Goal: Task Accomplishment & Management: Manage account settings

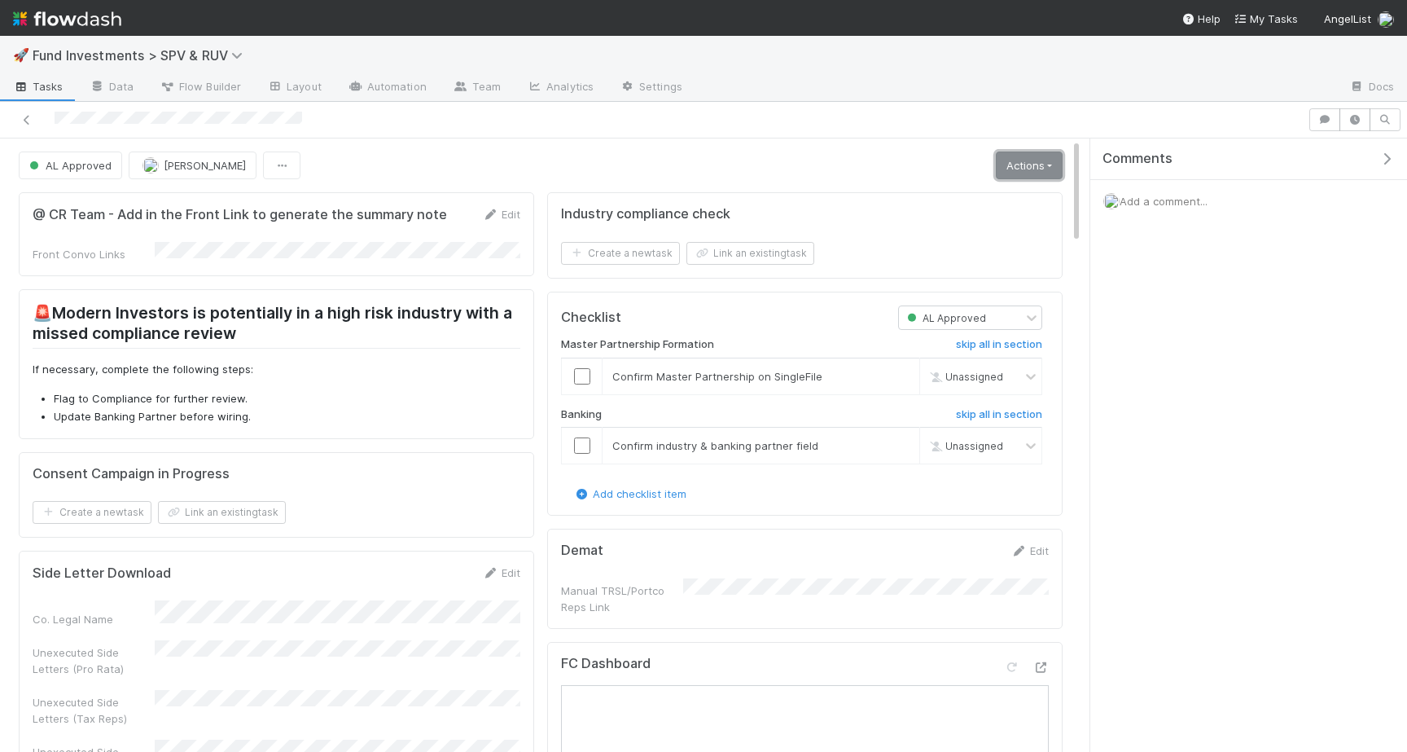
click at [1050, 161] on link "Actions" at bounding box center [1029, 165] width 67 height 28
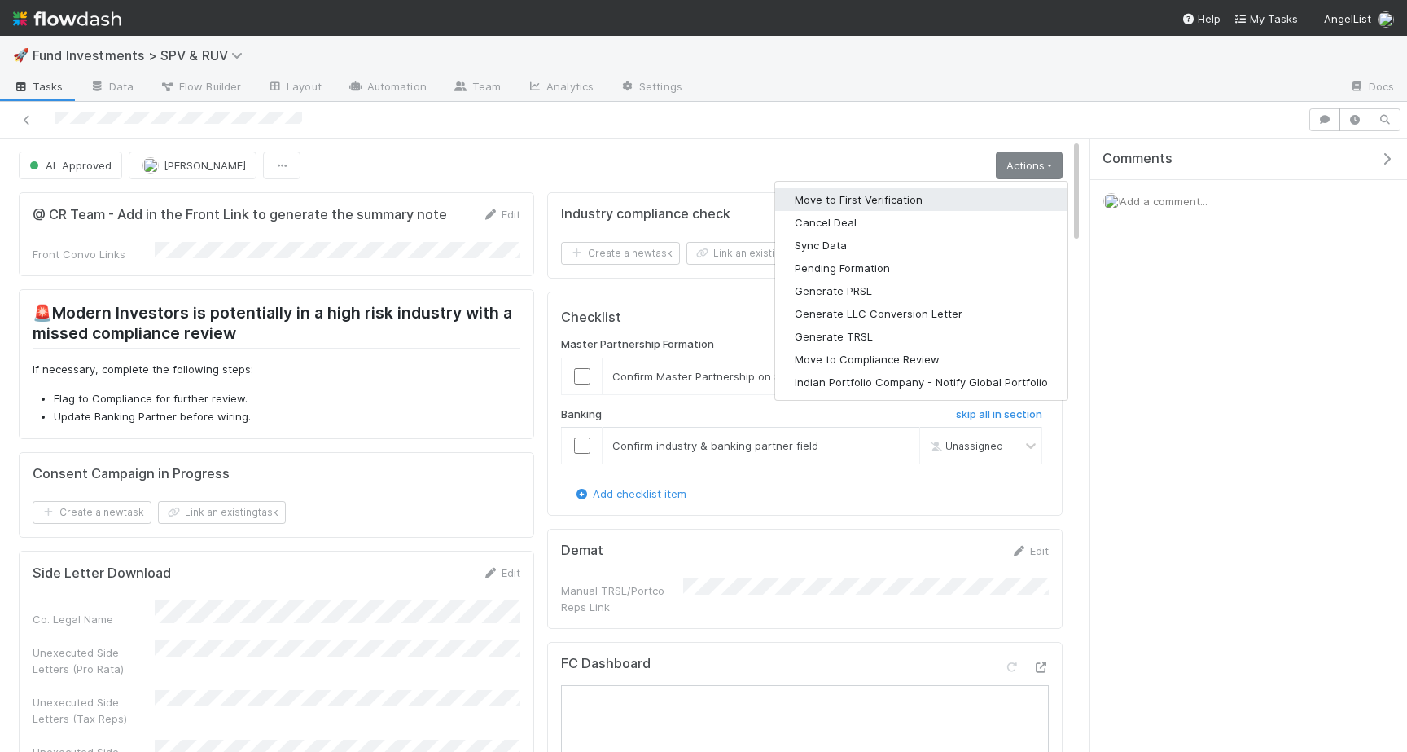
click at [930, 201] on button "Move to First Verification" at bounding box center [921, 199] width 292 height 23
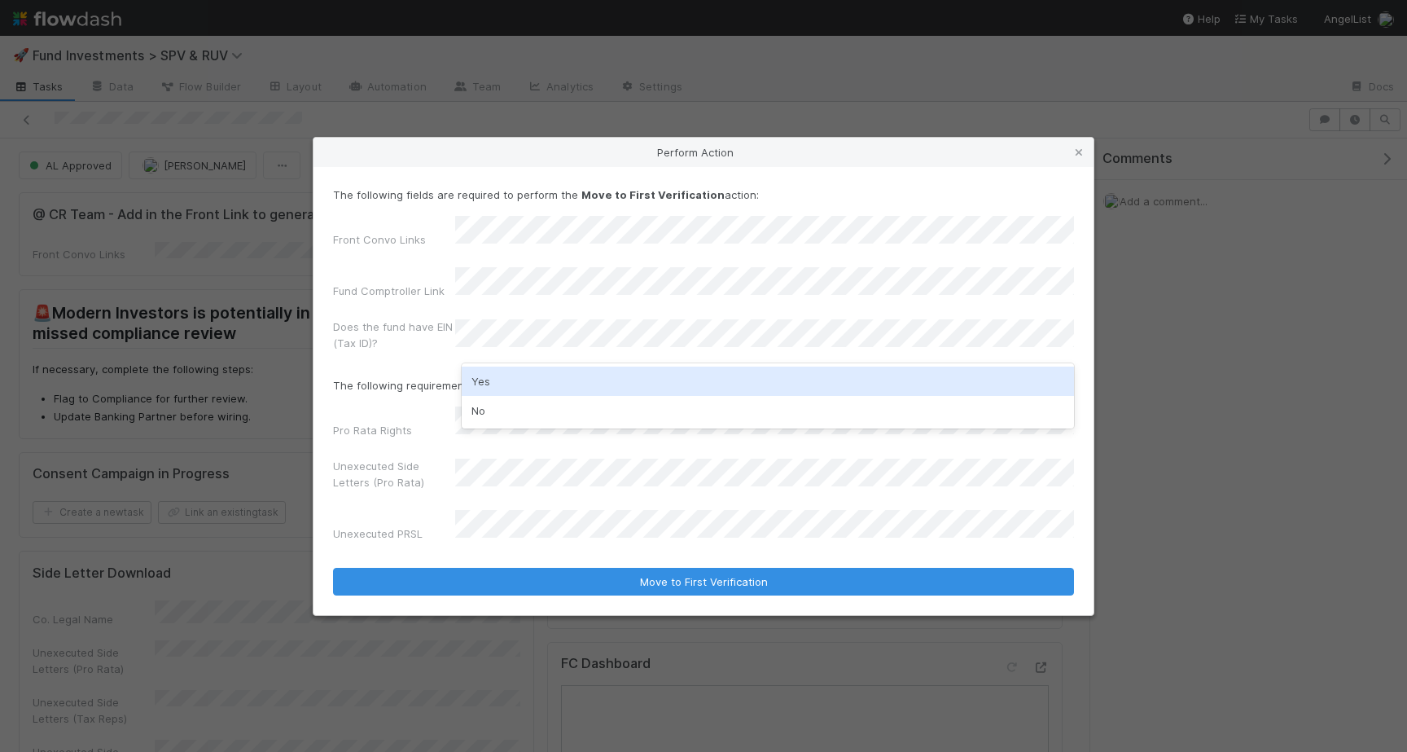
click at [546, 380] on div "Yes" at bounding box center [768, 380] width 612 height 29
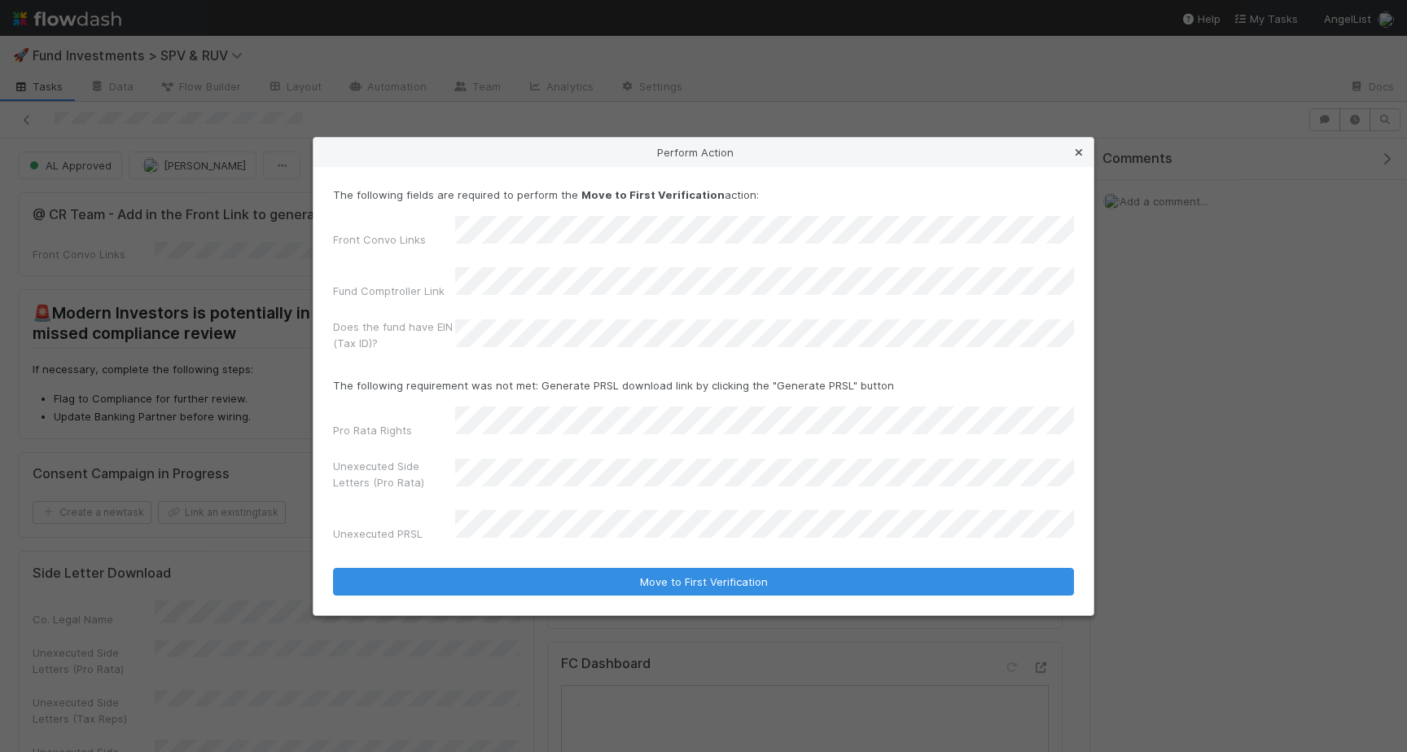
click at [1081, 158] on icon at bounding box center [1079, 152] width 16 height 11
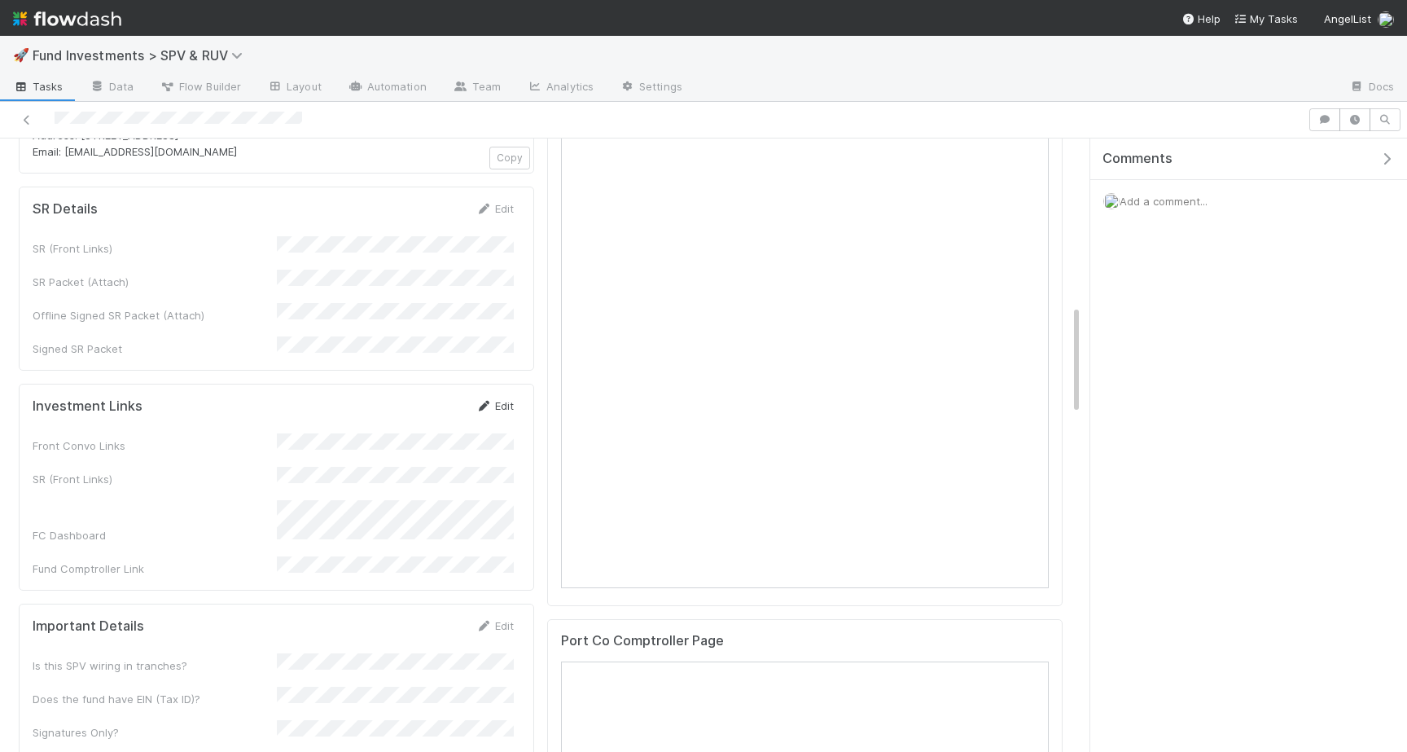
scroll to position [955, 0]
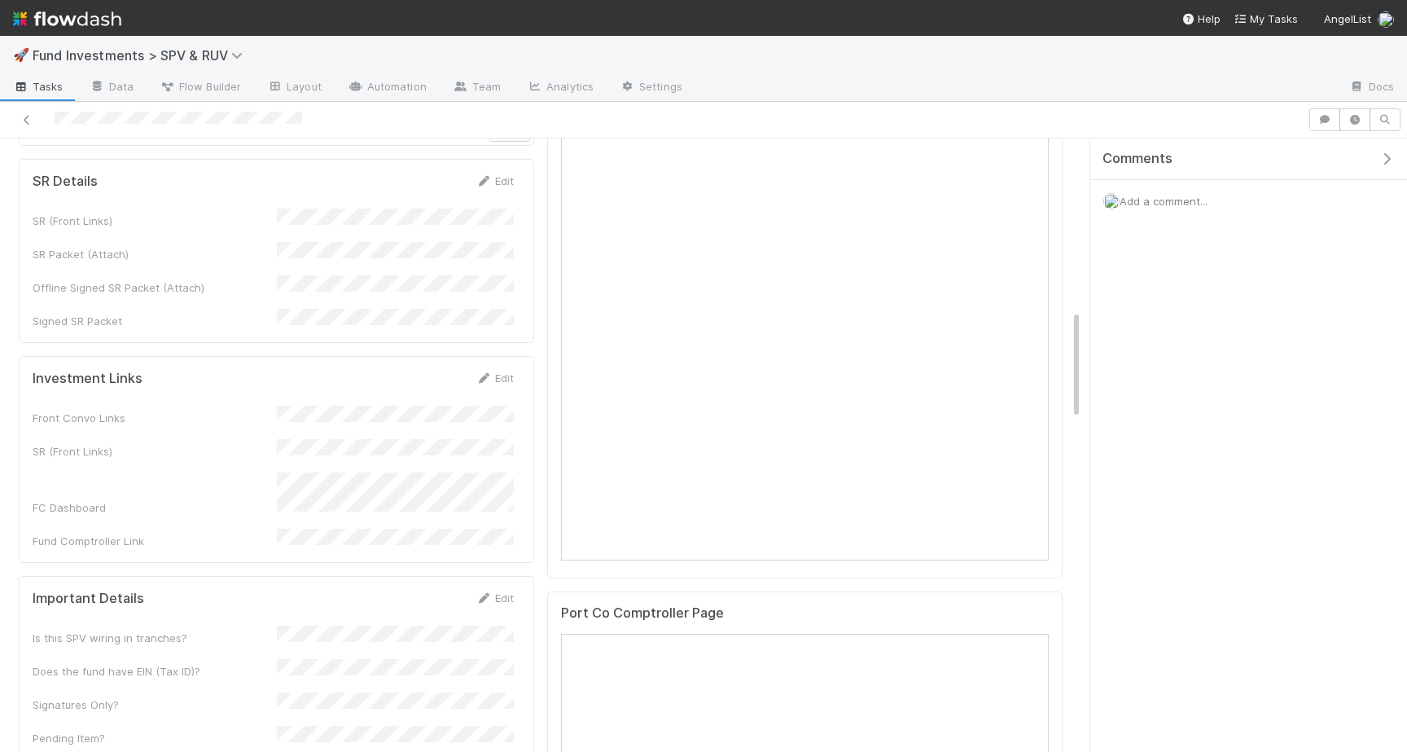
click at [503, 370] on div "Edit" at bounding box center [495, 378] width 38 height 16
click at [497, 371] on link "Edit" at bounding box center [495, 377] width 38 height 13
click at [420, 370] on button "Save" at bounding box center [427, 384] width 46 height 28
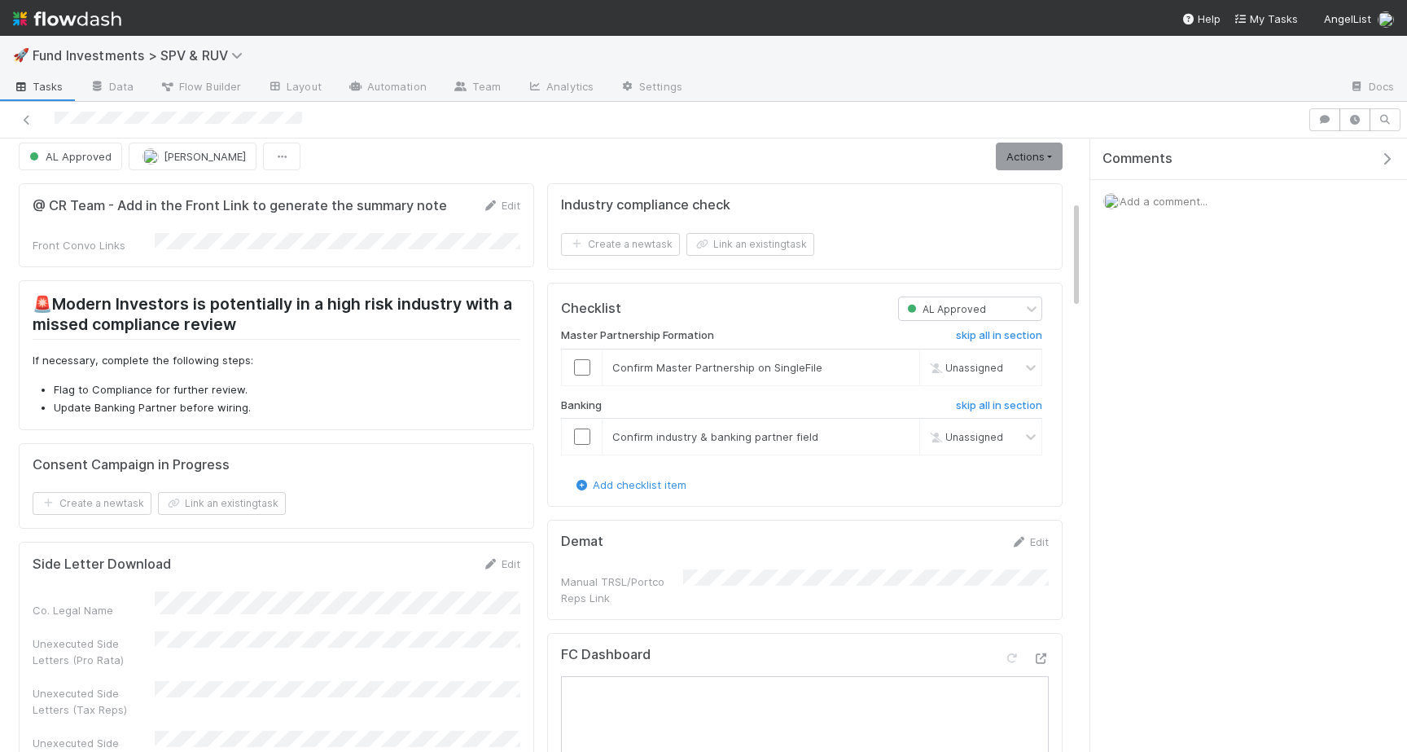
scroll to position [0, 0]
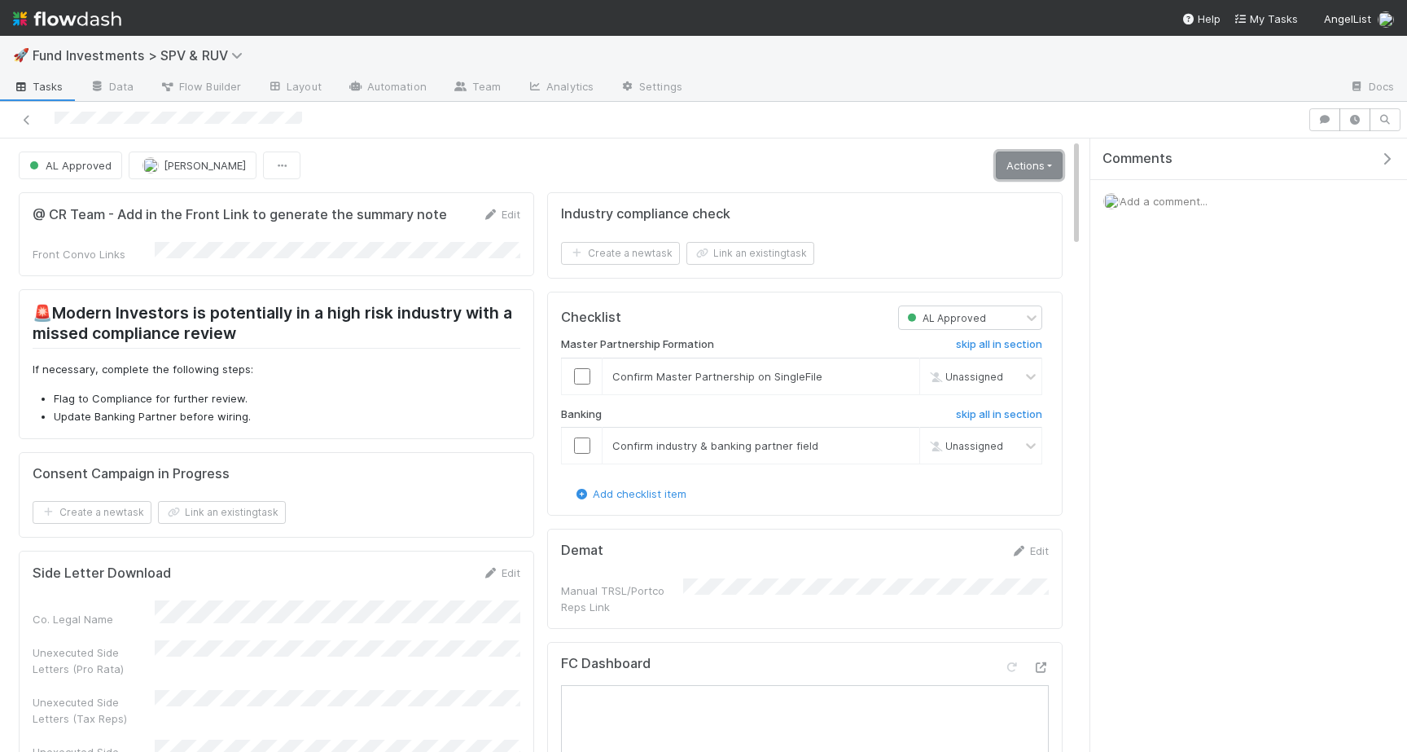
click at [1025, 155] on link "Actions" at bounding box center [1029, 165] width 67 height 28
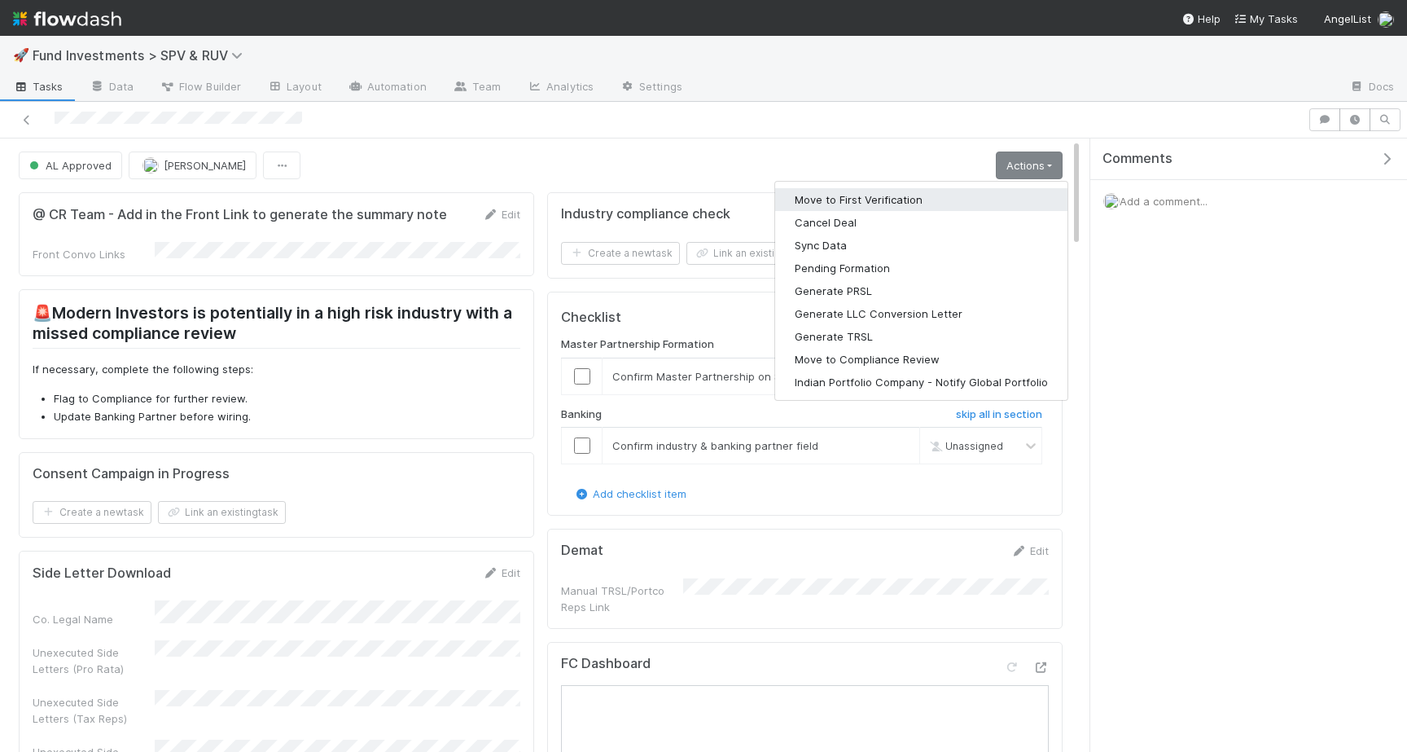
click at [923, 205] on button "Move to First Verification" at bounding box center [921, 199] width 292 height 23
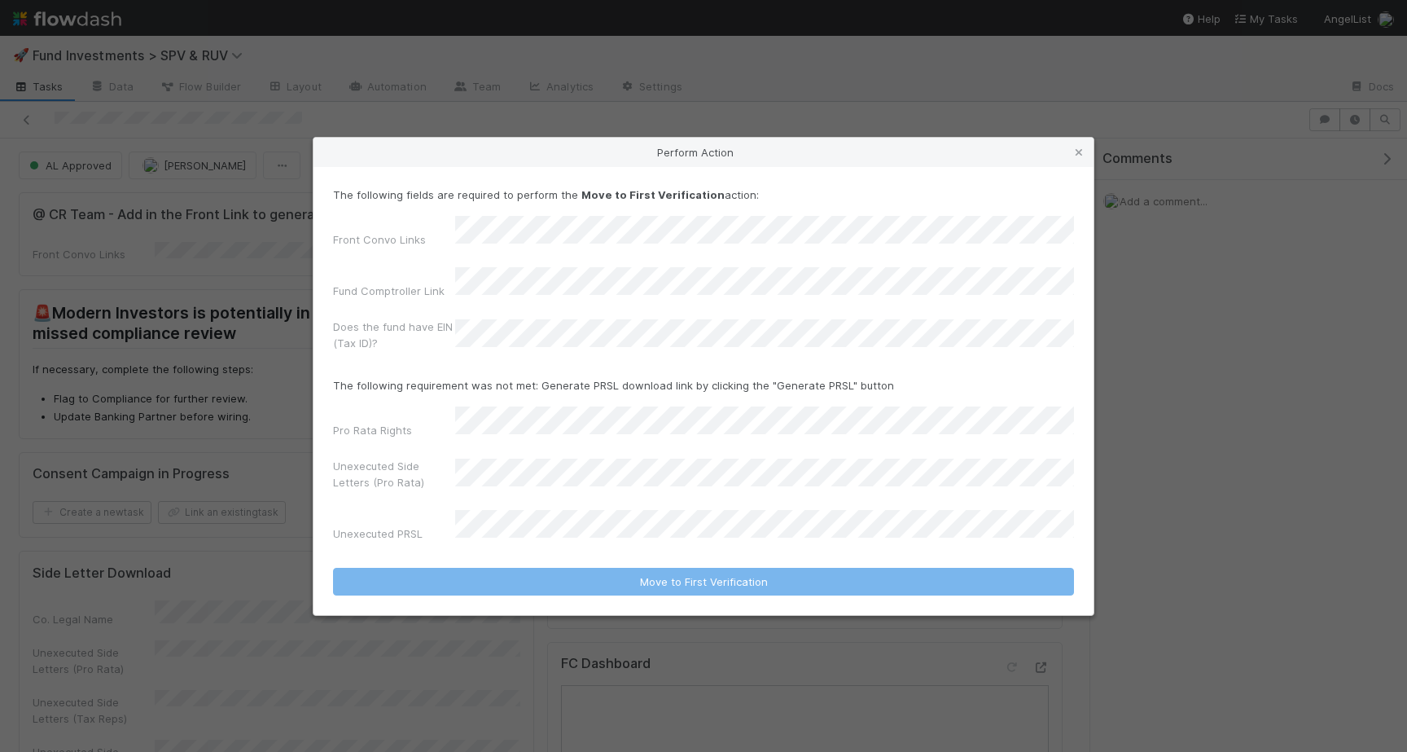
click at [483, 488] on div "Pro Rata Rights Unexecuted Side Letters (Pro Rata) Unexecuted PRSL" at bounding box center [703, 477] width 741 height 142
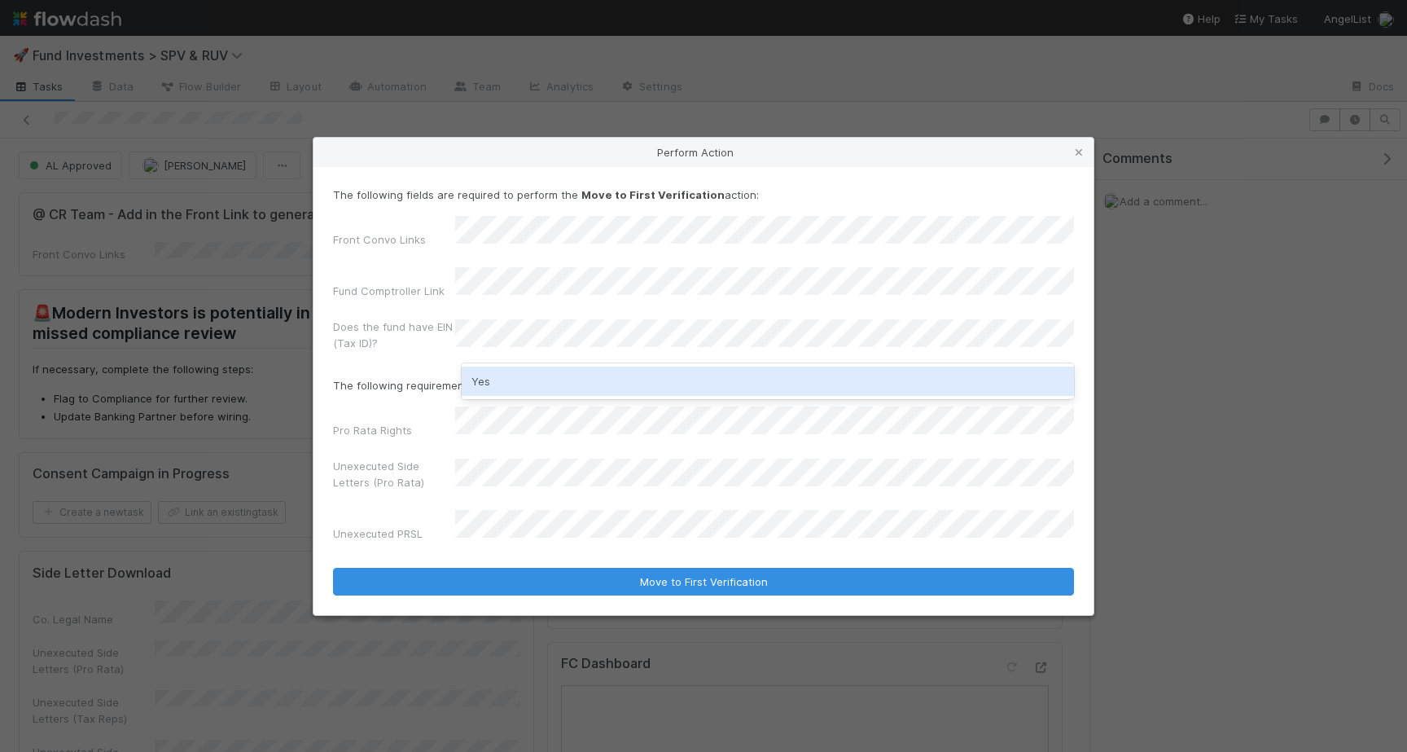
click at [515, 381] on div "Yes" at bounding box center [768, 380] width 612 height 29
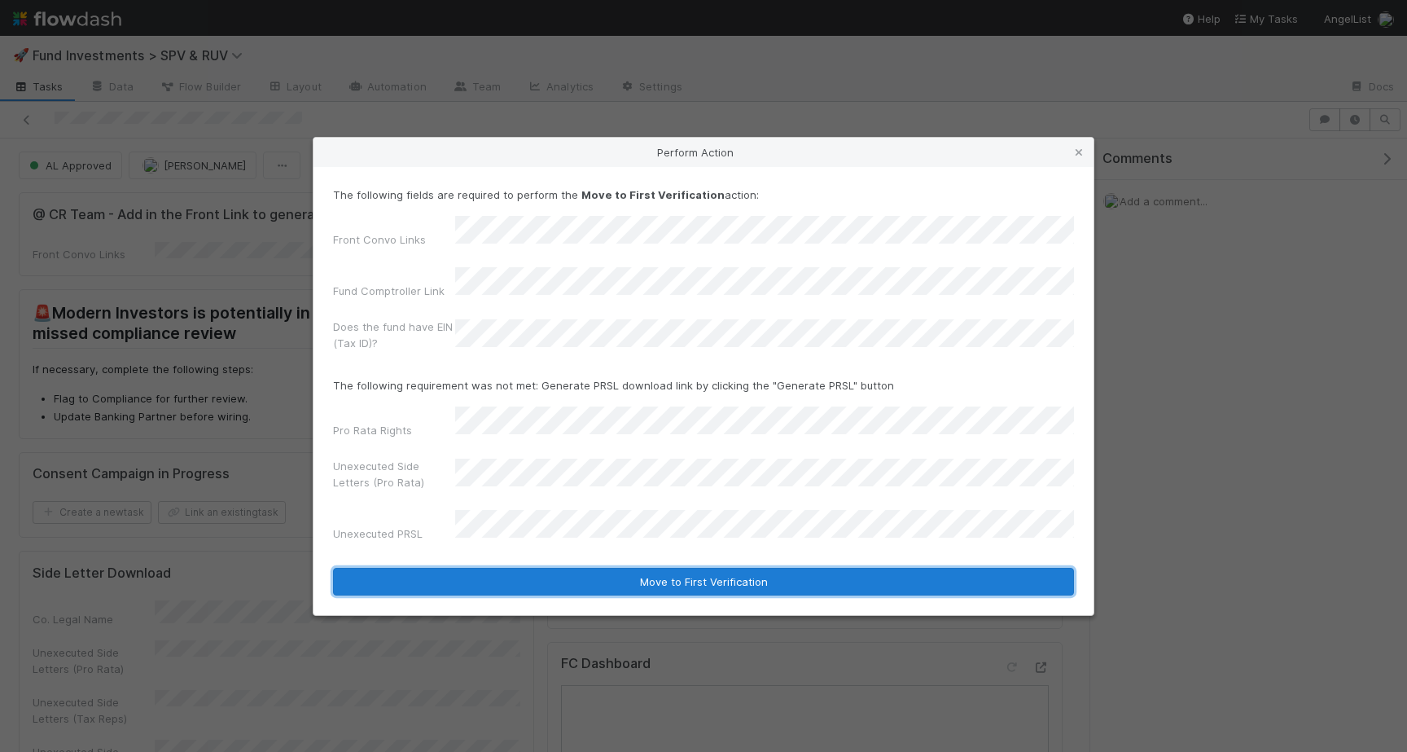
click at [616, 568] on button "Move to First Verification" at bounding box center [703, 582] width 741 height 28
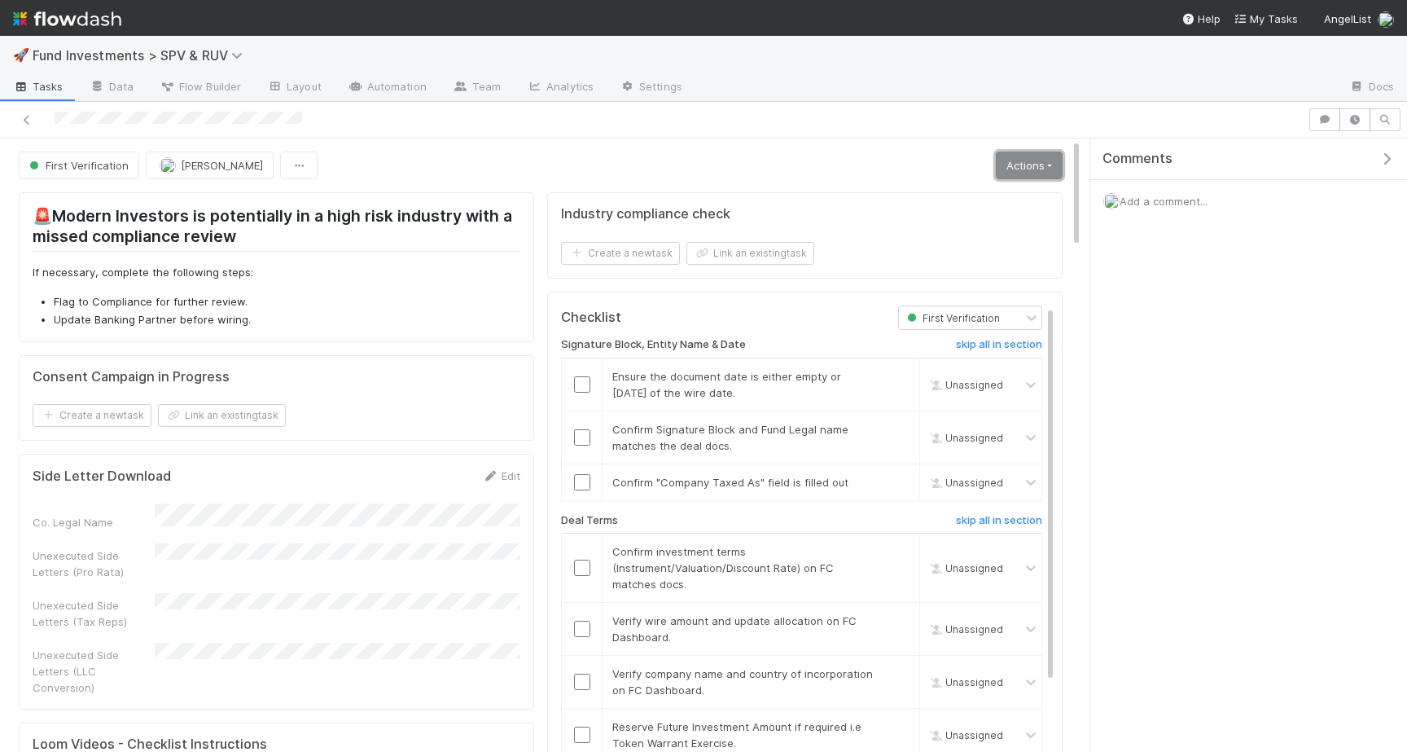
click at [1027, 164] on link "Actions" at bounding box center [1029, 165] width 67 height 28
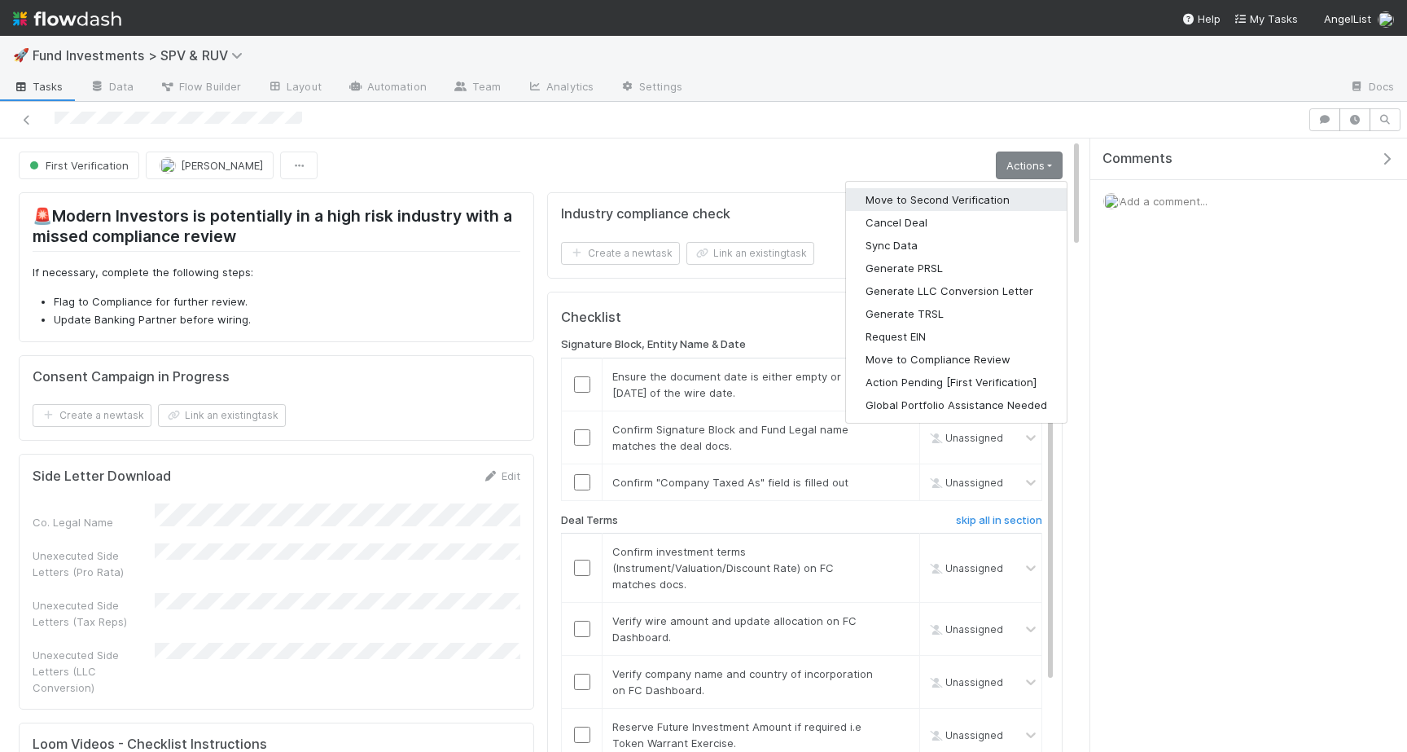
click at [995, 195] on button "Move to Second Verification" at bounding box center [956, 199] width 221 height 23
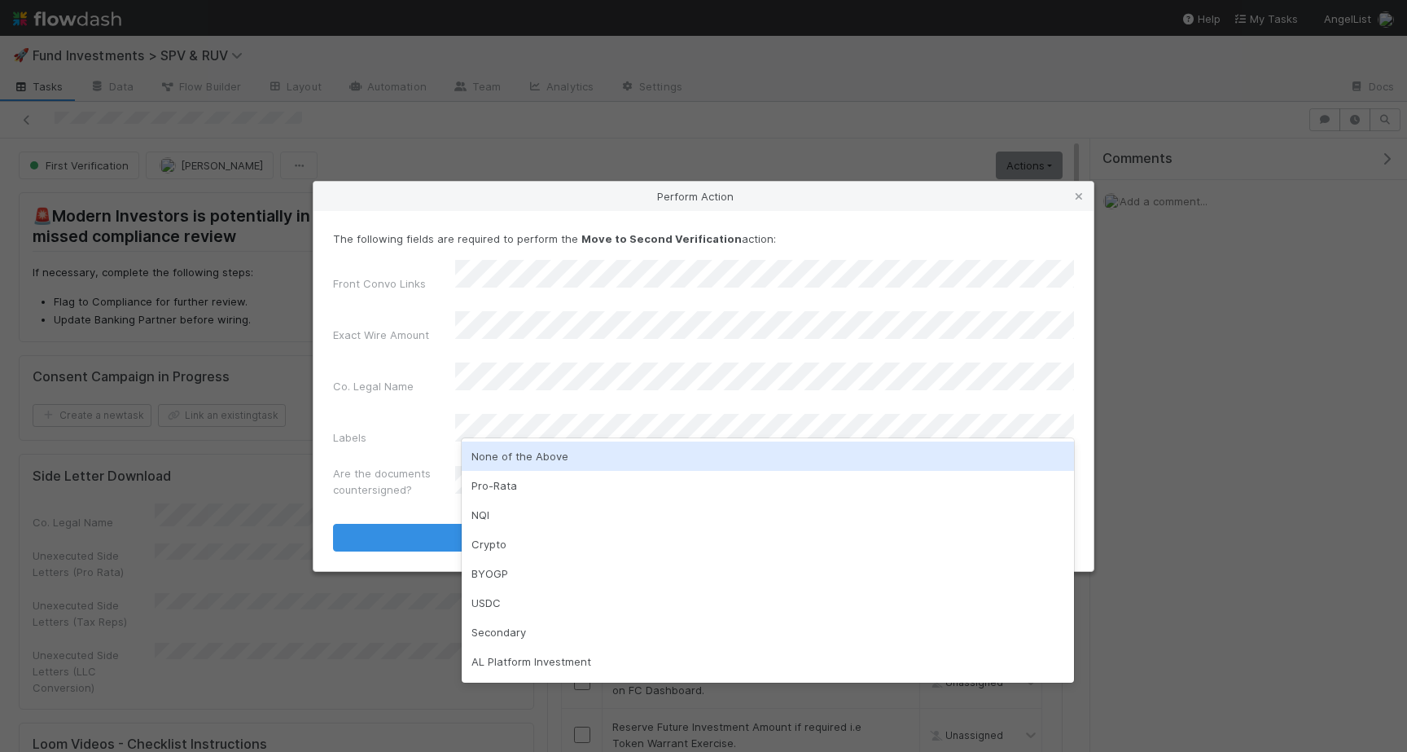
click at [545, 461] on div "None of the Above" at bounding box center [768, 455] width 612 height 29
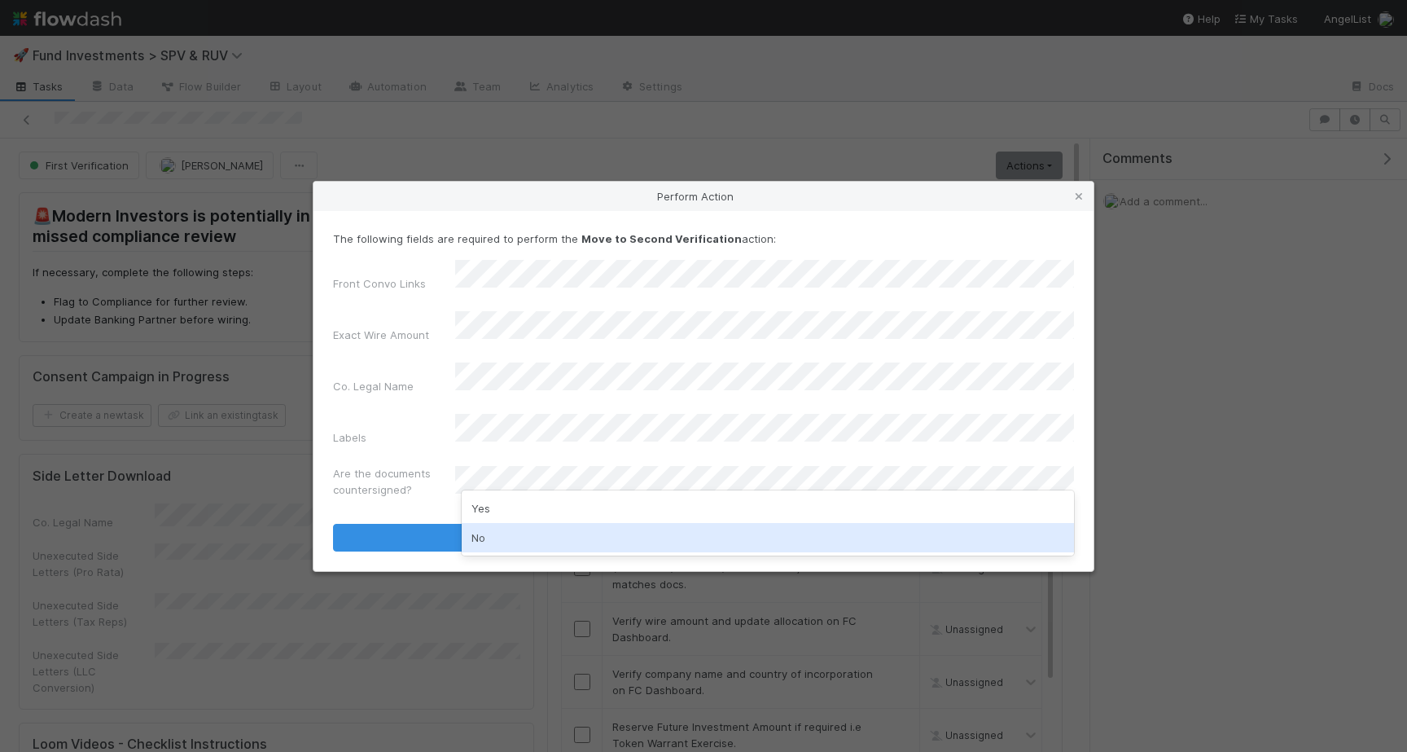
click at [489, 537] on div "No" at bounding box center [768, 537] width 612 height 29
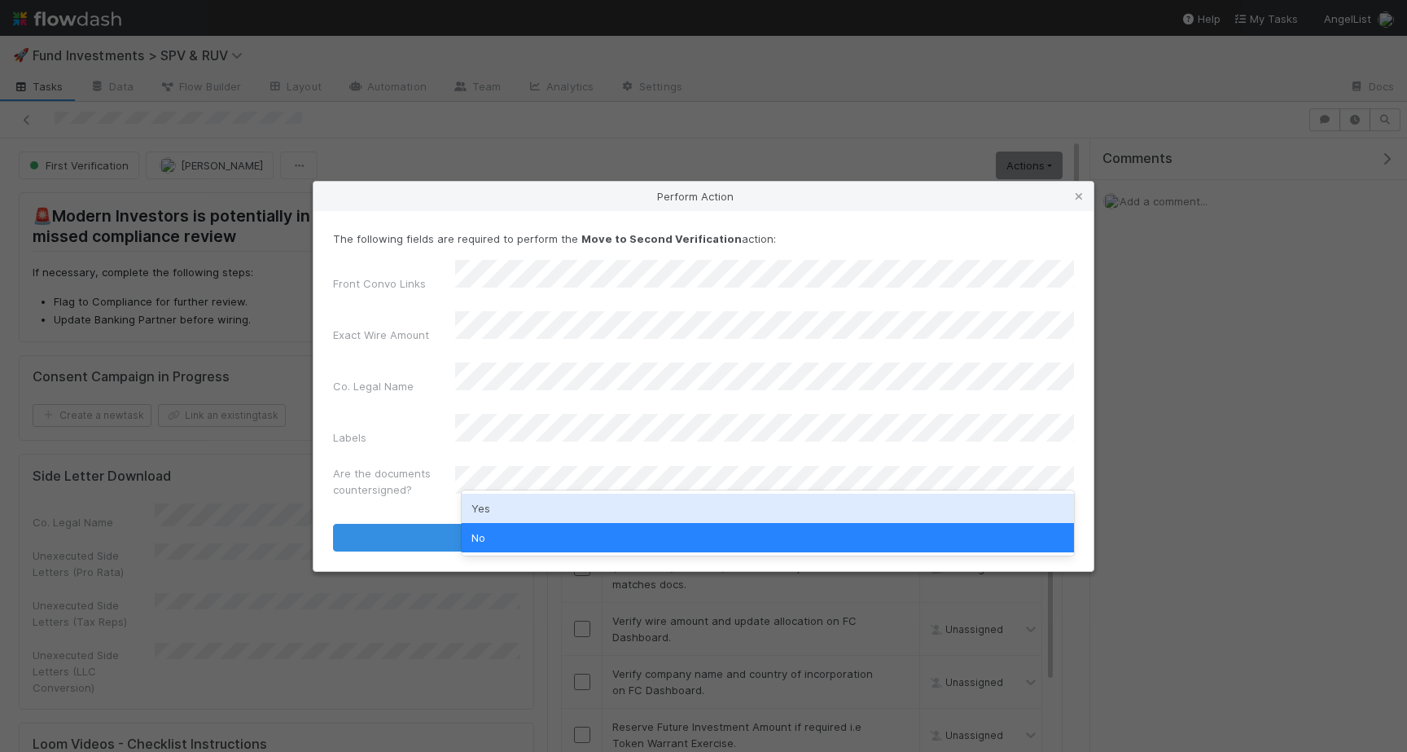
click at [506, 513] on div "Yes" at bounding box center [768, 507] width 612 height 29
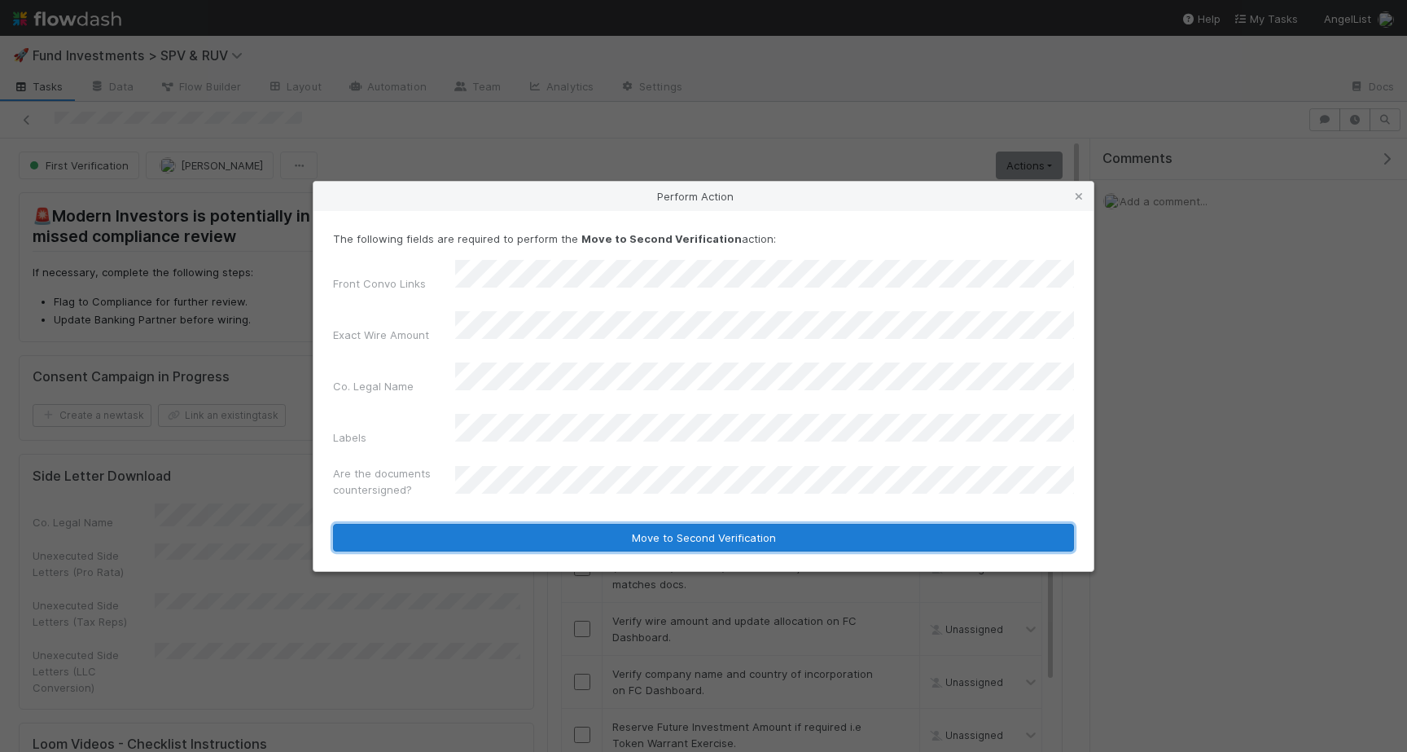
click at [506, 524] on button "Move to Second Verification" at bounding box center [703, 538] width 741 height 28
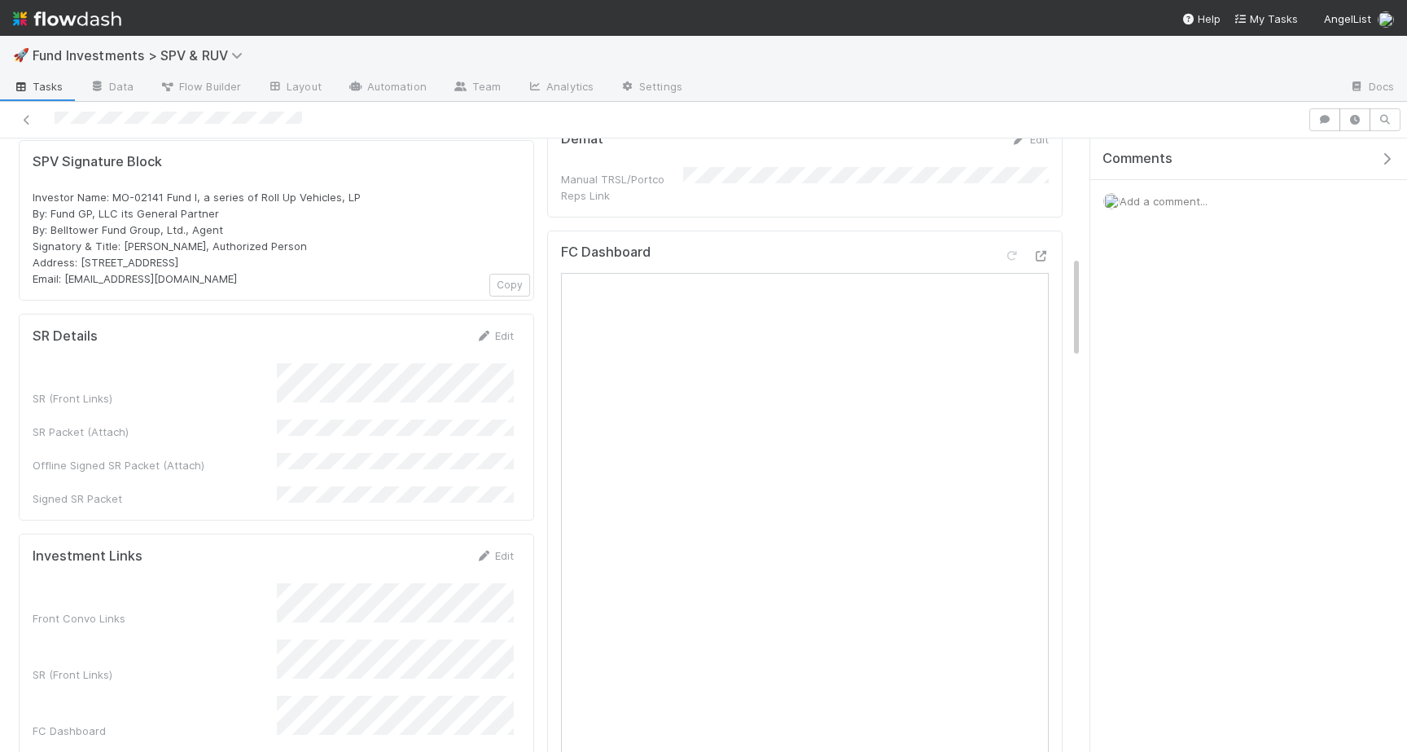
scroll to position [706, 0]
click at [497, 327] on link "Edit" at bounding box center [495, 333] width 38 height 13
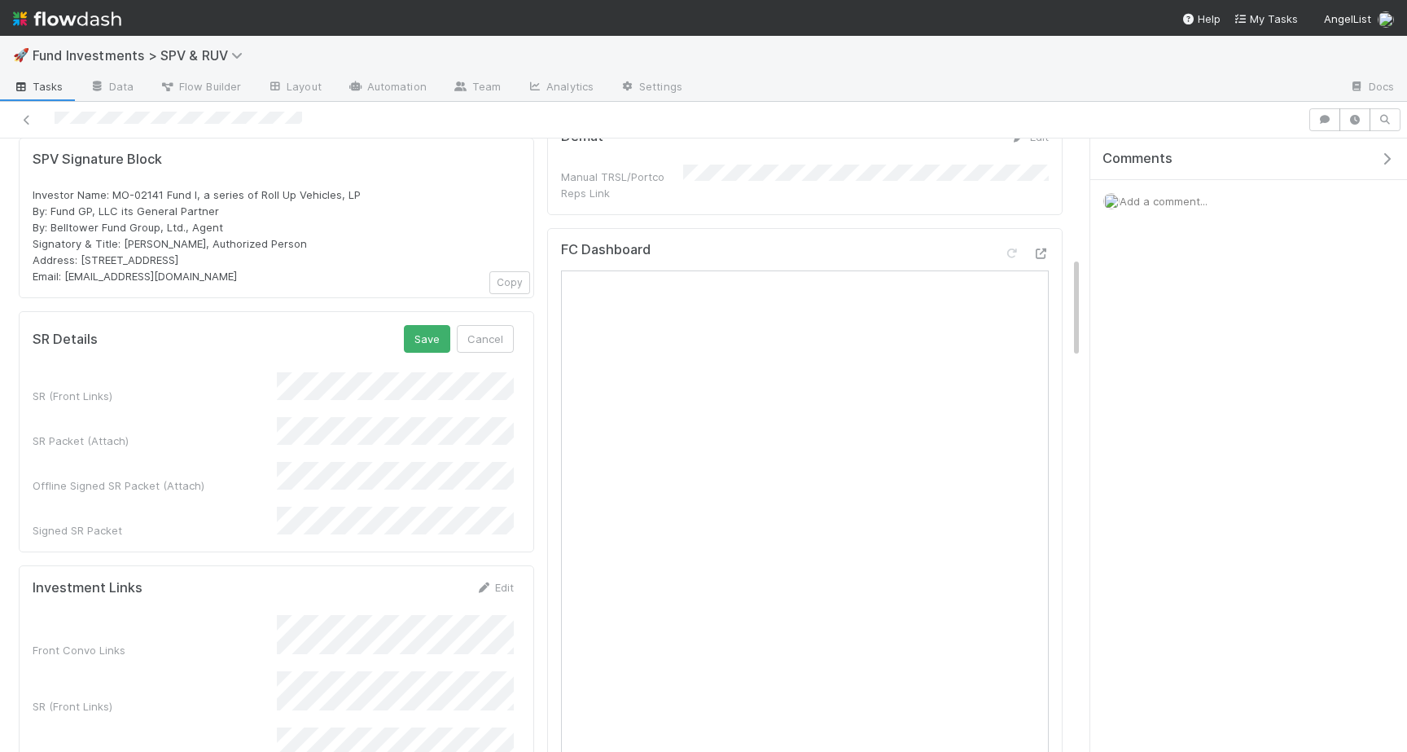
click at [373, 426] on div "SR (Front Links) SR Packet (Attach) Offline Signed SR Packet (Attach) Signed SR…" at bounding box center [273, 455] width 481 height 166
click at [493, 325] on button "Cancel" at bounding box center [485, 339] width 57 height 28
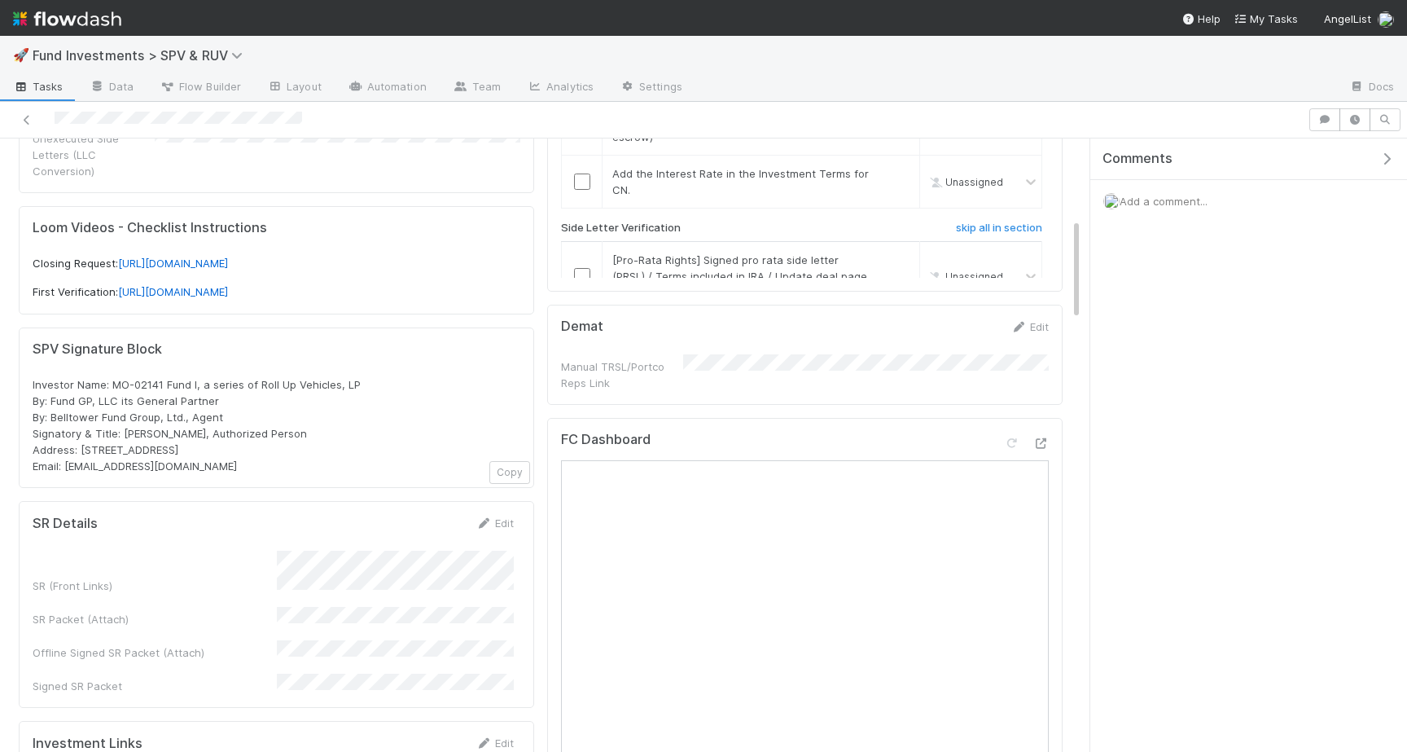
scroll to position [567, 0]
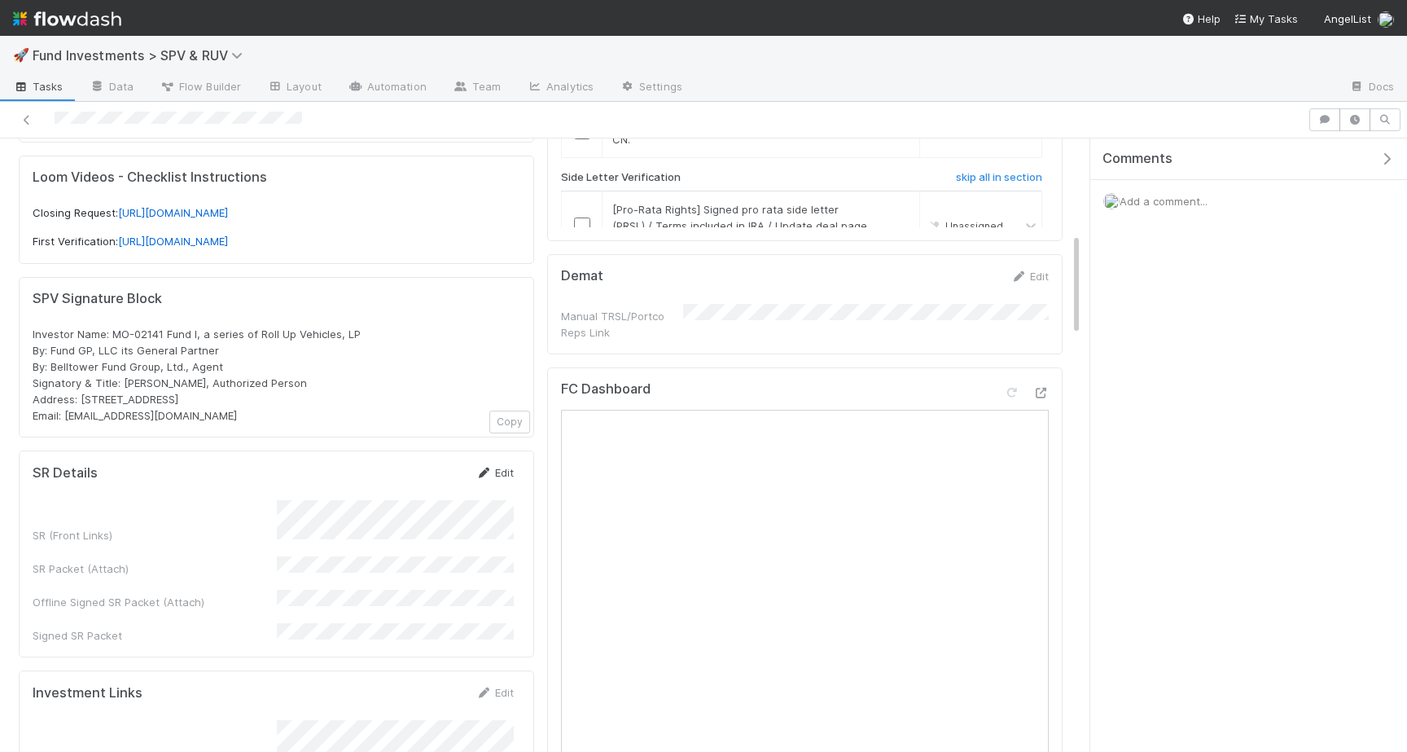
click at [493, 466] on link "Edit" at bounding box center [495, 472] width 38 height 13
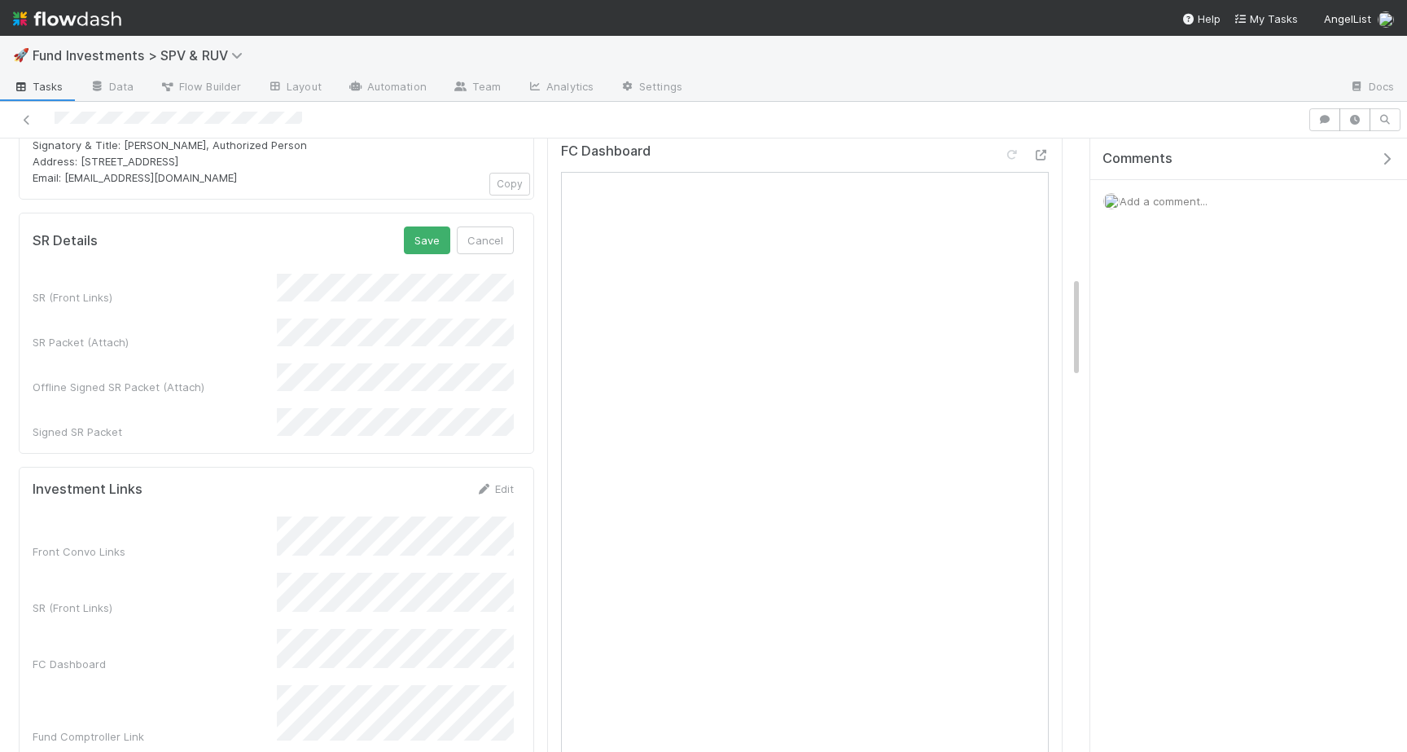
scroll to position [841, 0]
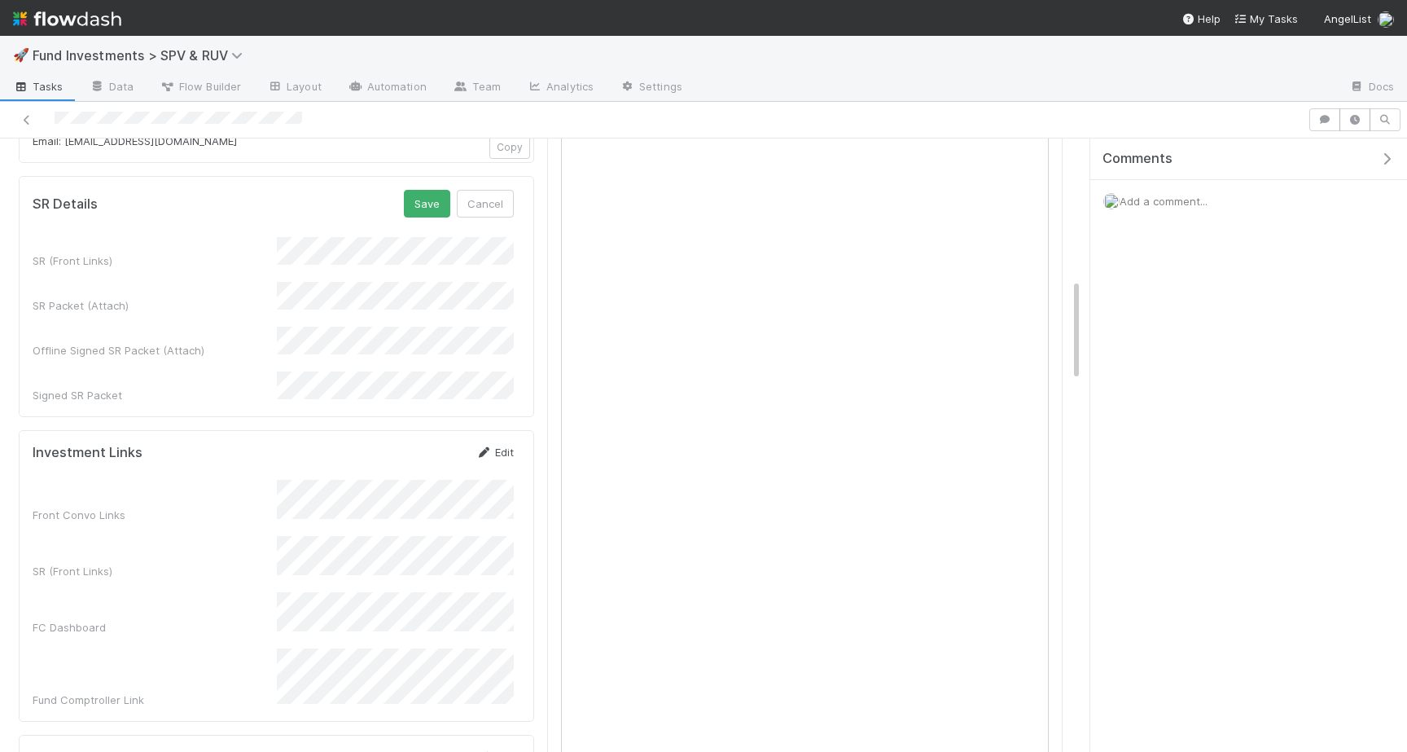
click at [503, 445] on link "Edit" at bounding box center [495, 451] width 38 height 13
click at [476, 444] on button "Cancel" at bounding box center [485, 458] width 57 height 28
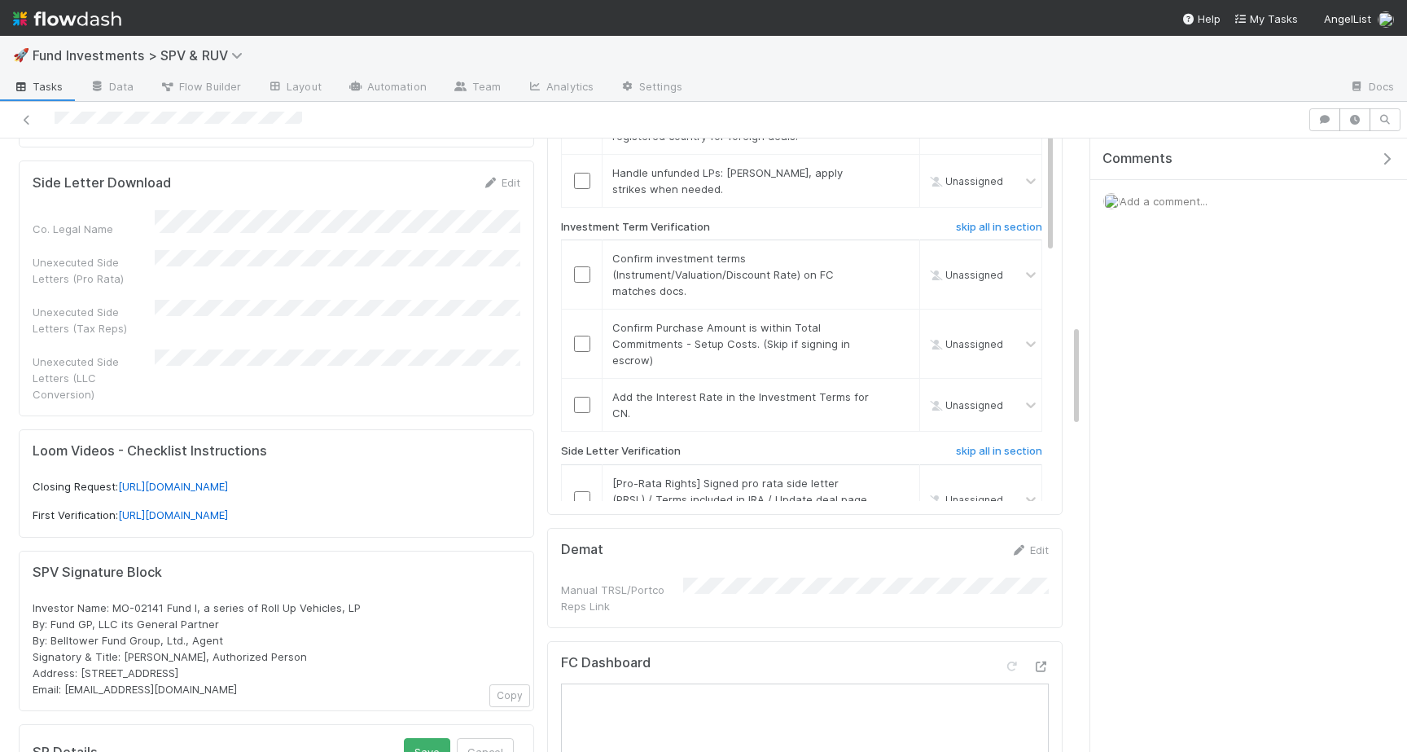
scroll to position [0, 0]
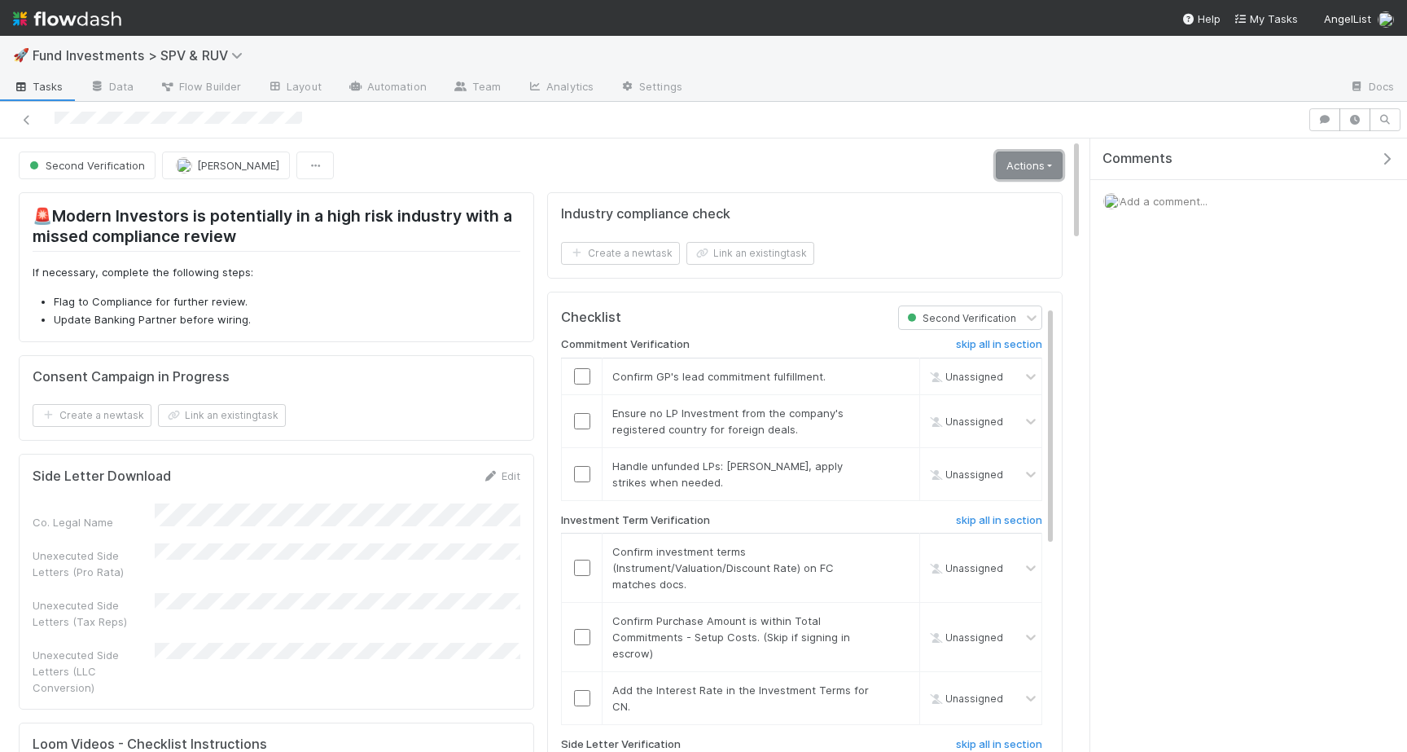
click at [1041, 151] on link "Actions" at bounding box center [1029, 165] width 67 height 28
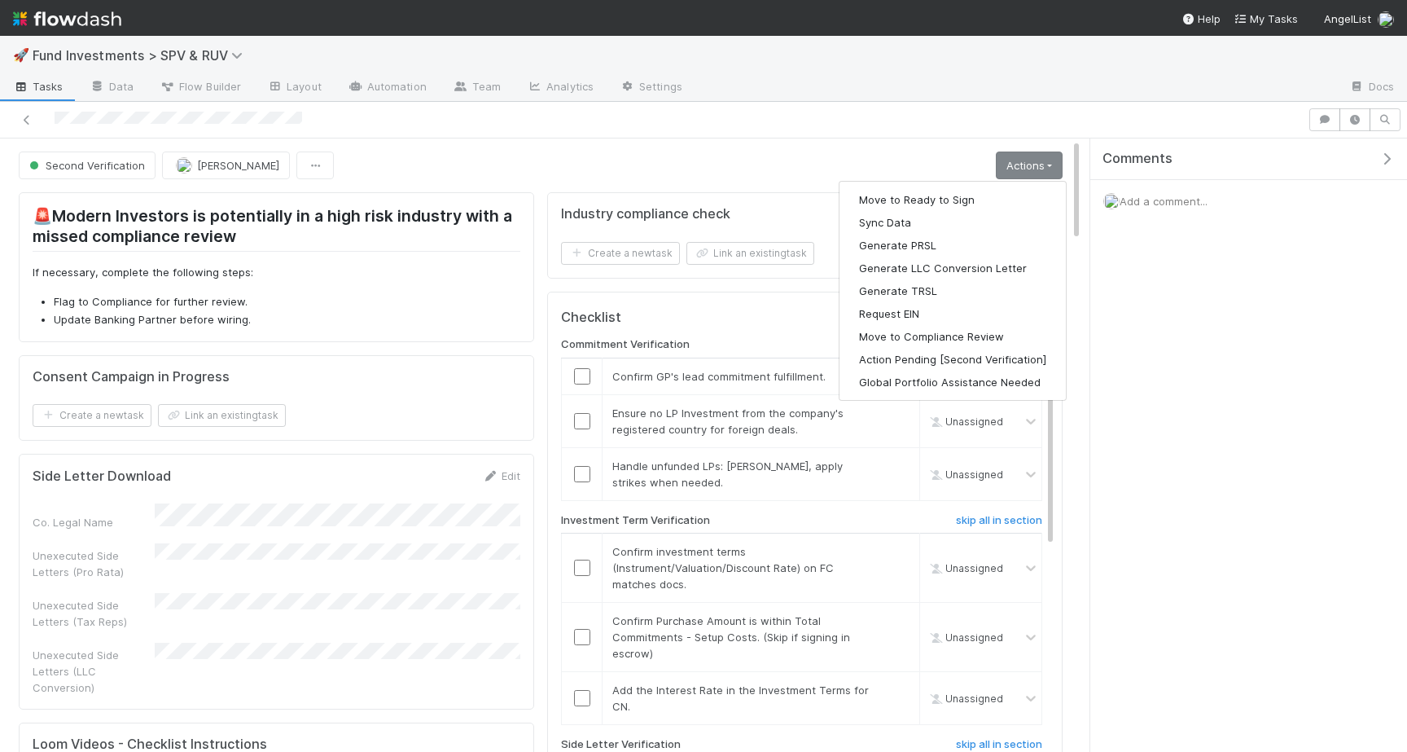
click at [315, 105] on div at bounding box center [703, 120] width 1407 height 37
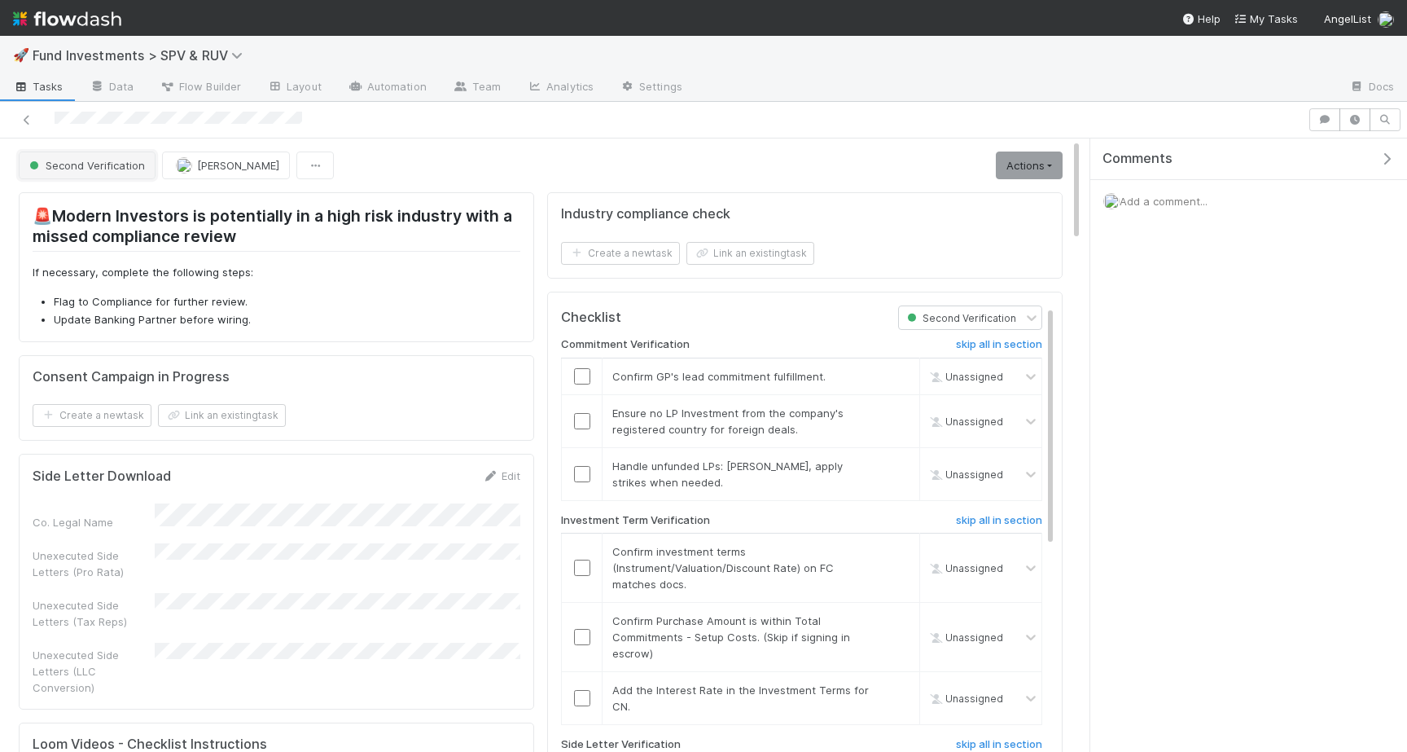
click at [65, 178] on button "Second Verification" at bounding box center [87, 165] width 137 height 28
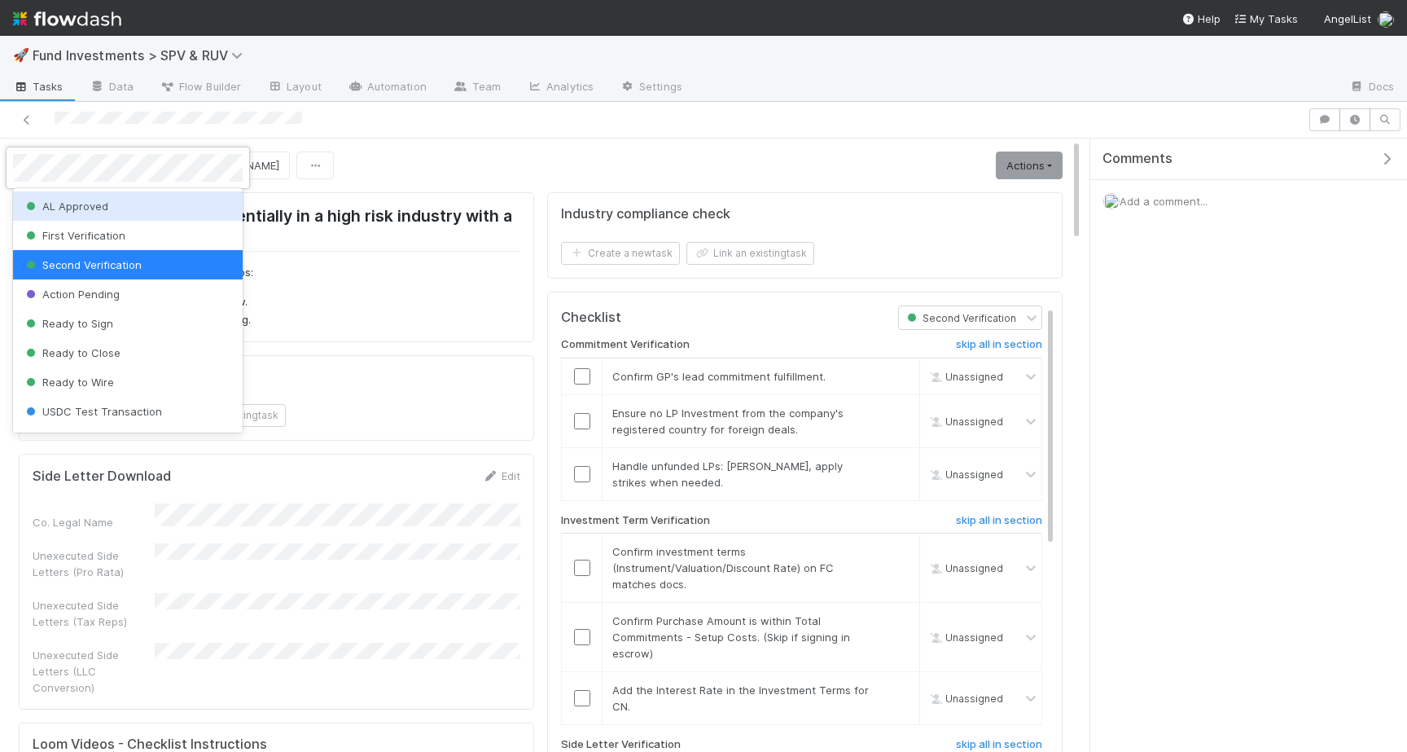
click at [105, 206] on span "AL Approved" at bounding box center [65, 205] width 85 height 13
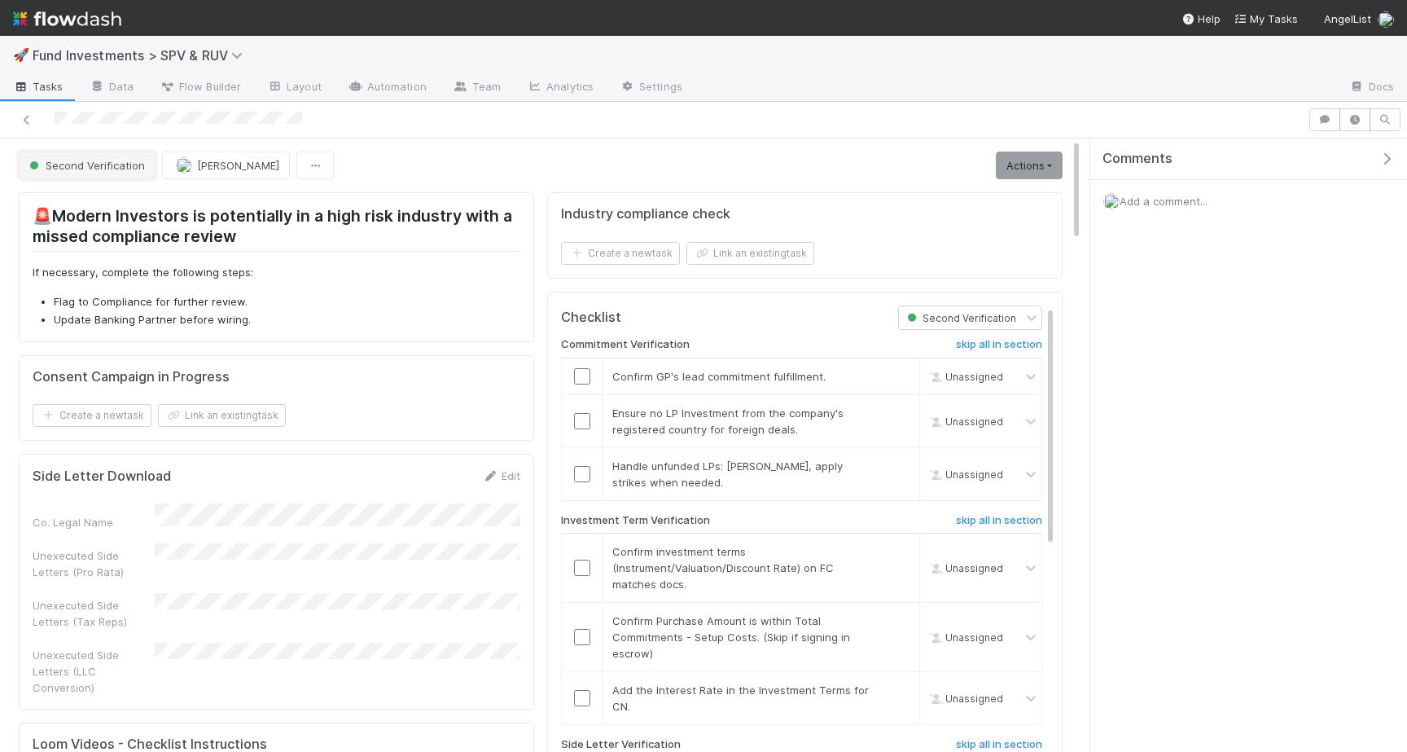
click at [114, 168] on span "Second Verification" at bounding box center [85, 165] width 119 height 13
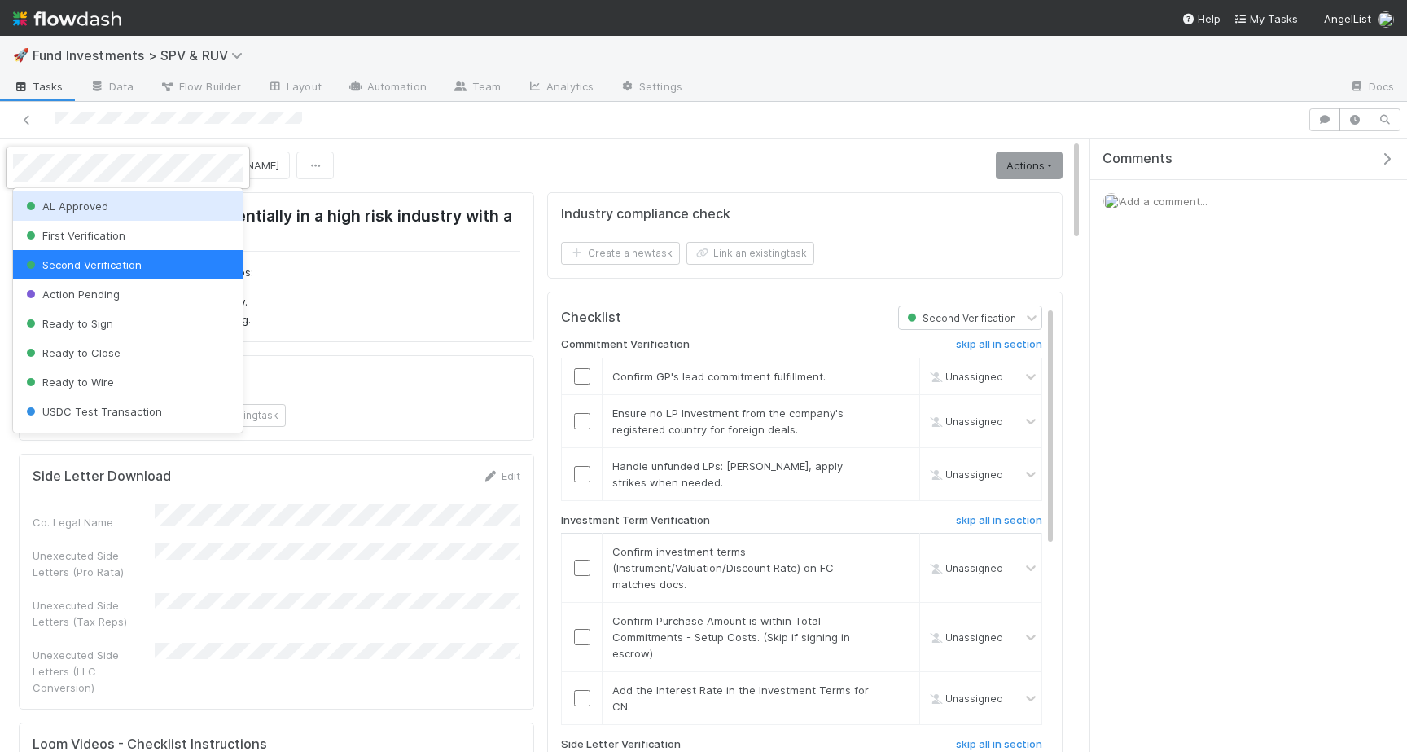
click at [112, 197] on div "AL Approved" at bounding box center [128, 205] width 230 height 29
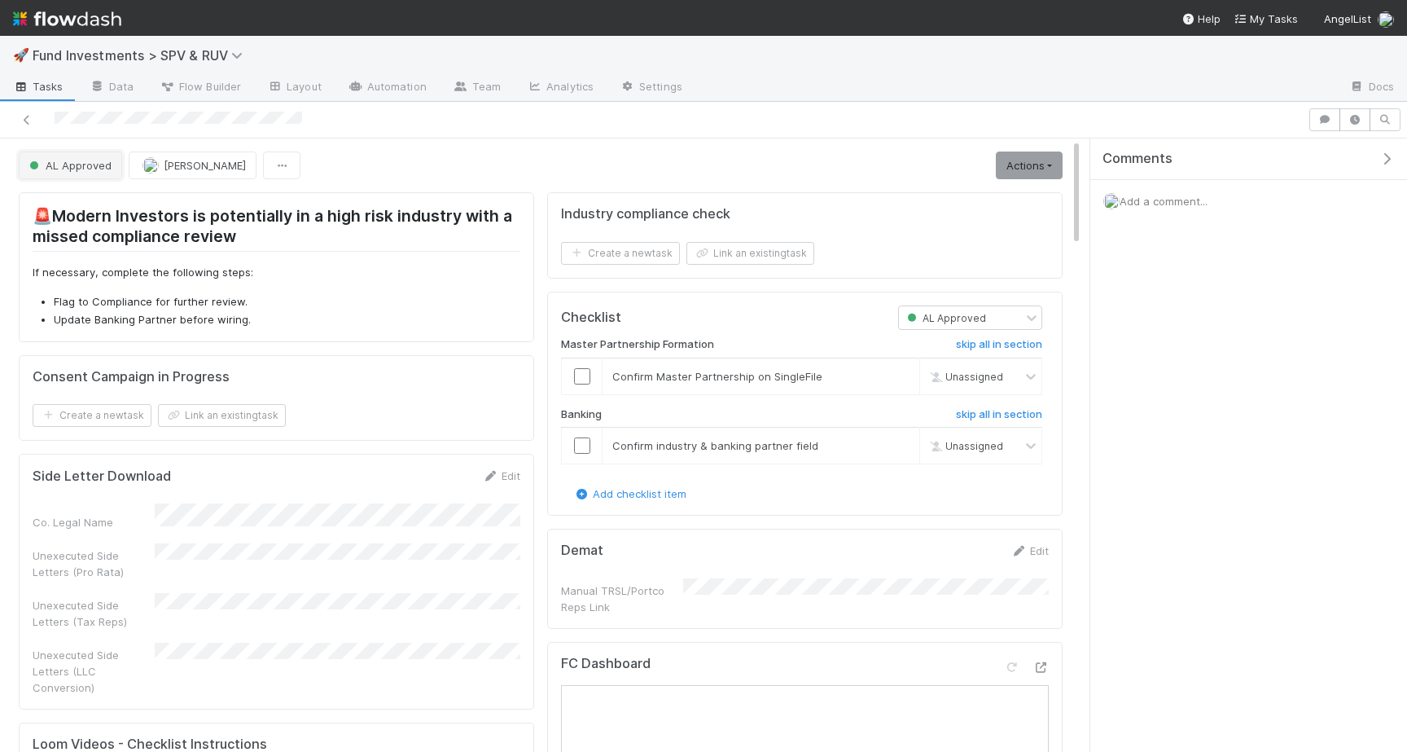
click at [115, 172] on button "AL Approved" at bounding box center [70, 165] width 103 height 28
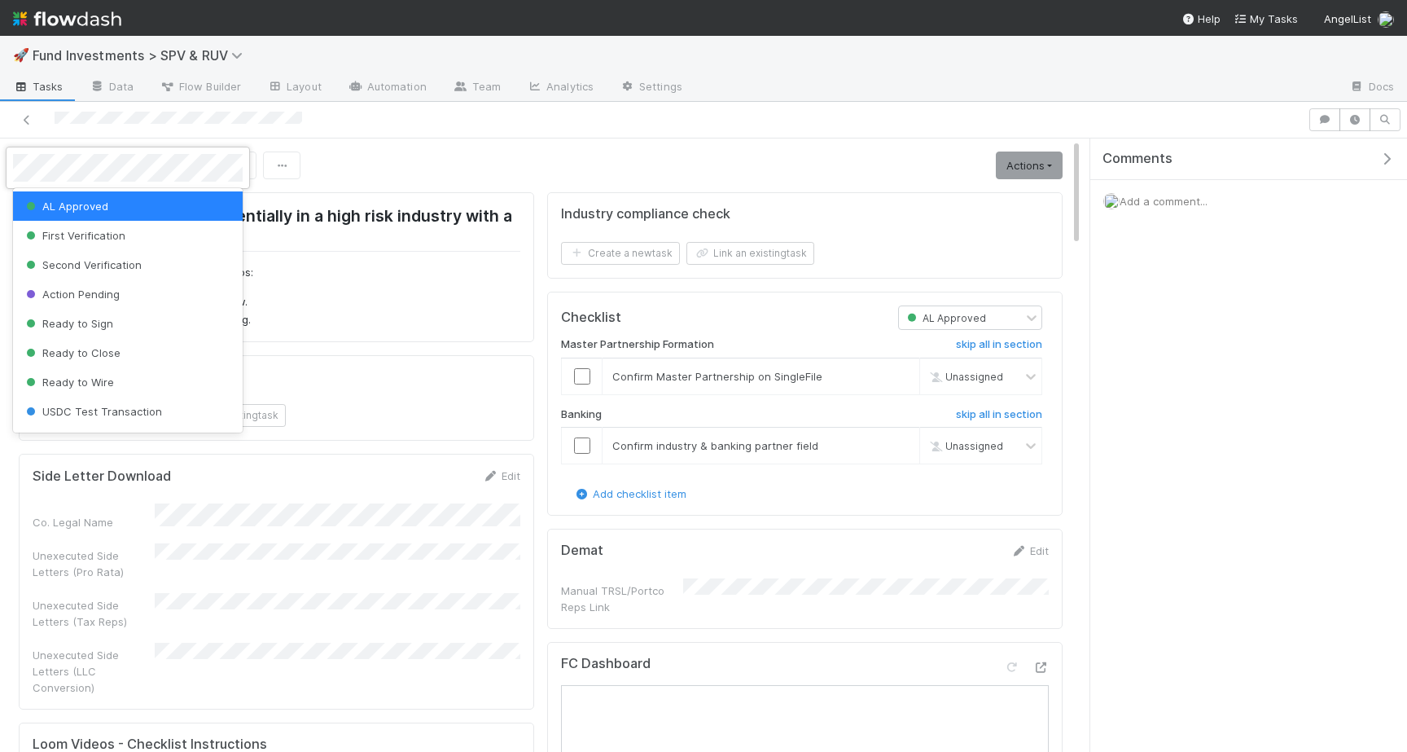
click at [357, 156] on div at bounding box center [703, 376] width 1407 height 752
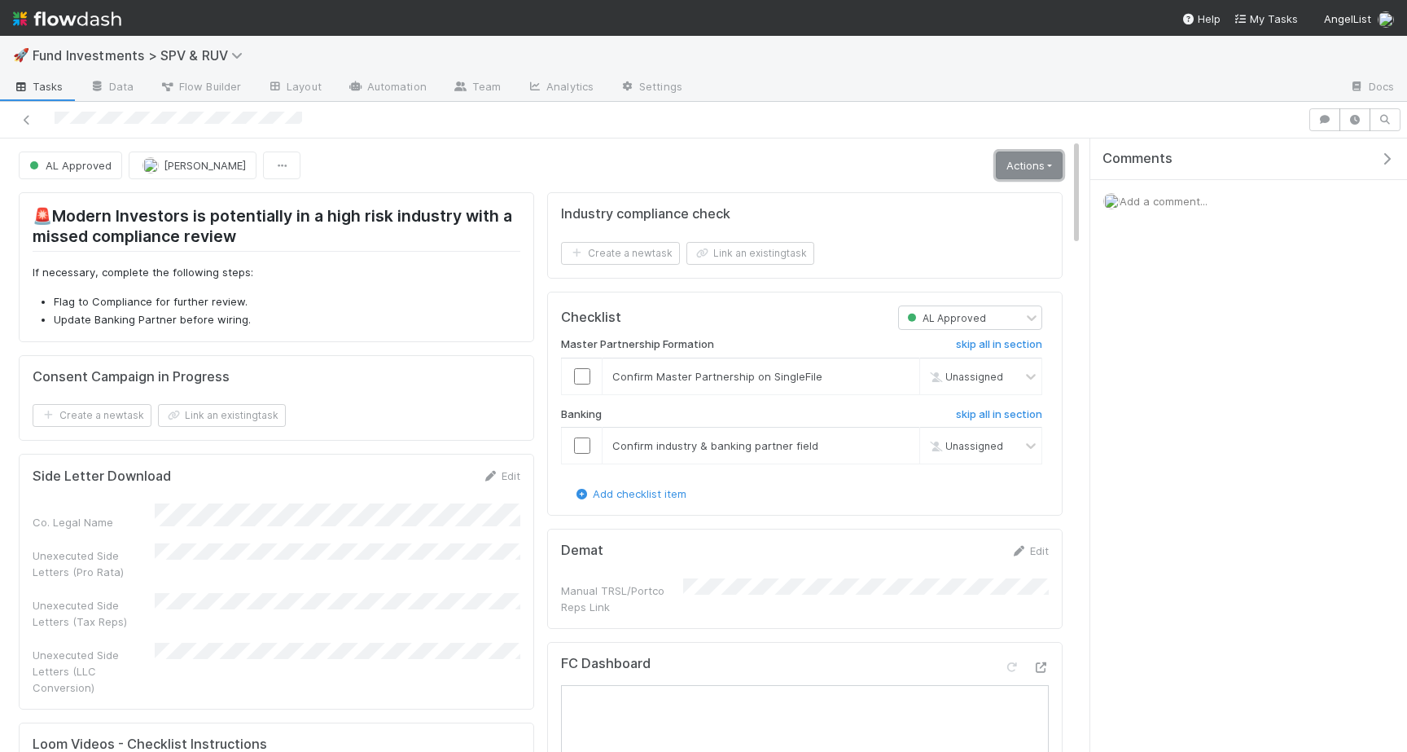
click at [1032, 173] on link "Actions" at bounding box center [1029, 165] width 67 height 28
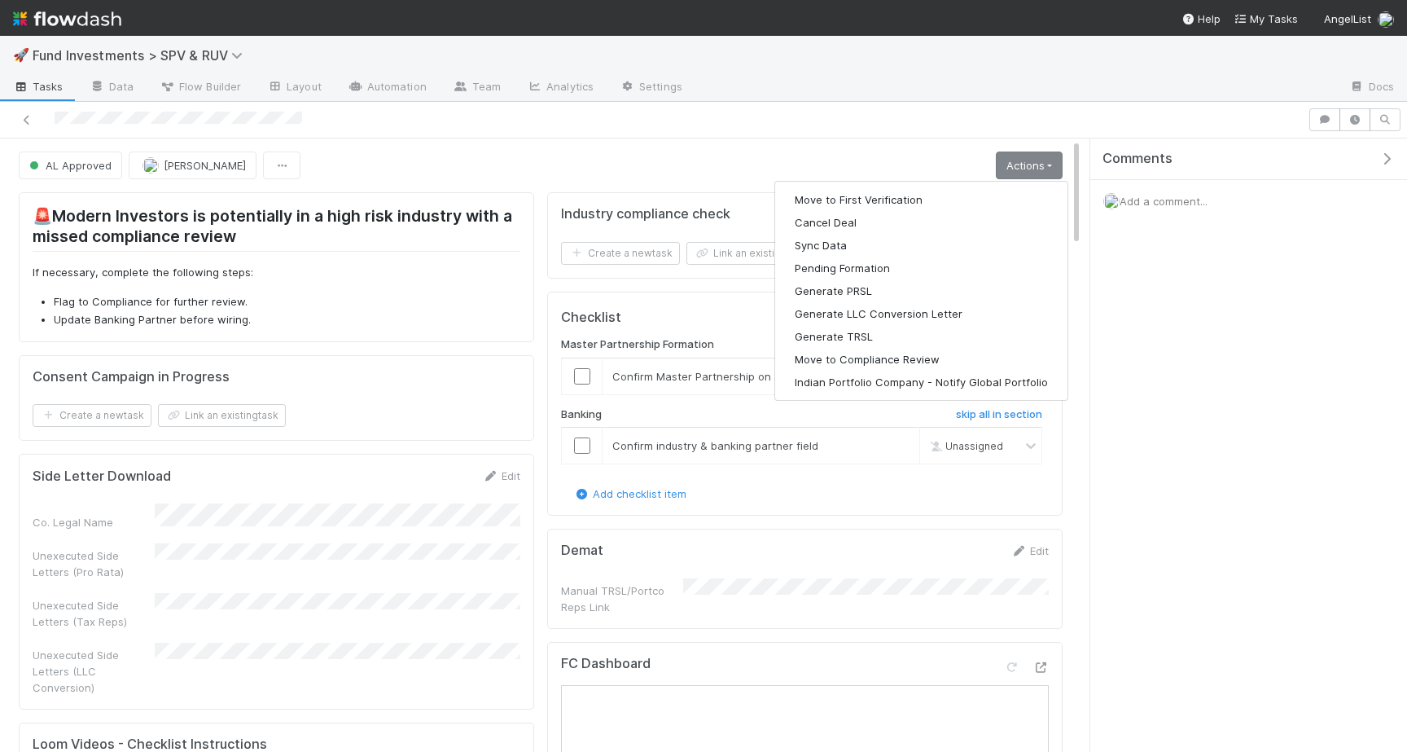
click at [322, 501] on form "Side Letter Download Edit Co. Legal Name Unexecuted Side Letters (Pro Rata) Une…" at bounding box center [277, 581] width 488 height 228
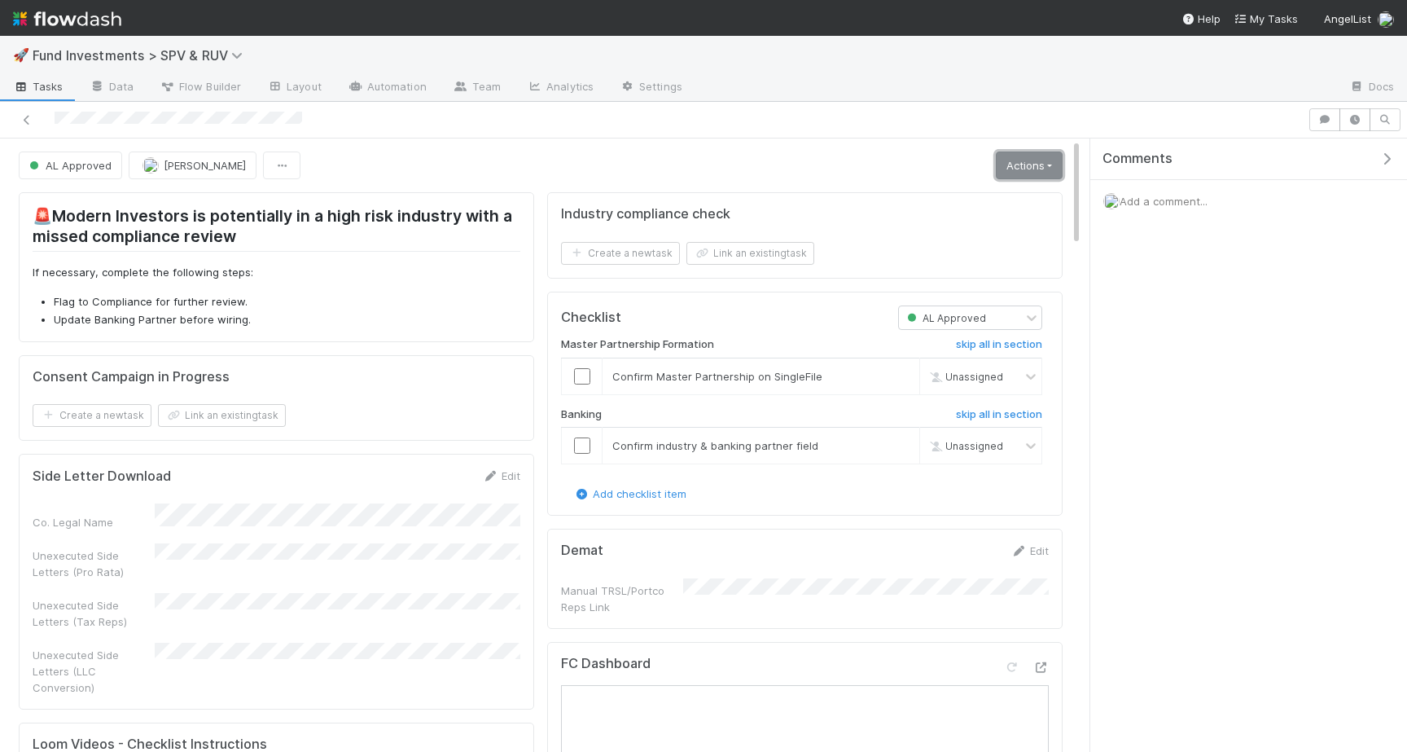
click at [1025, 161] on link "Actions" at bounding box center [1029, 165] width 67 height 28
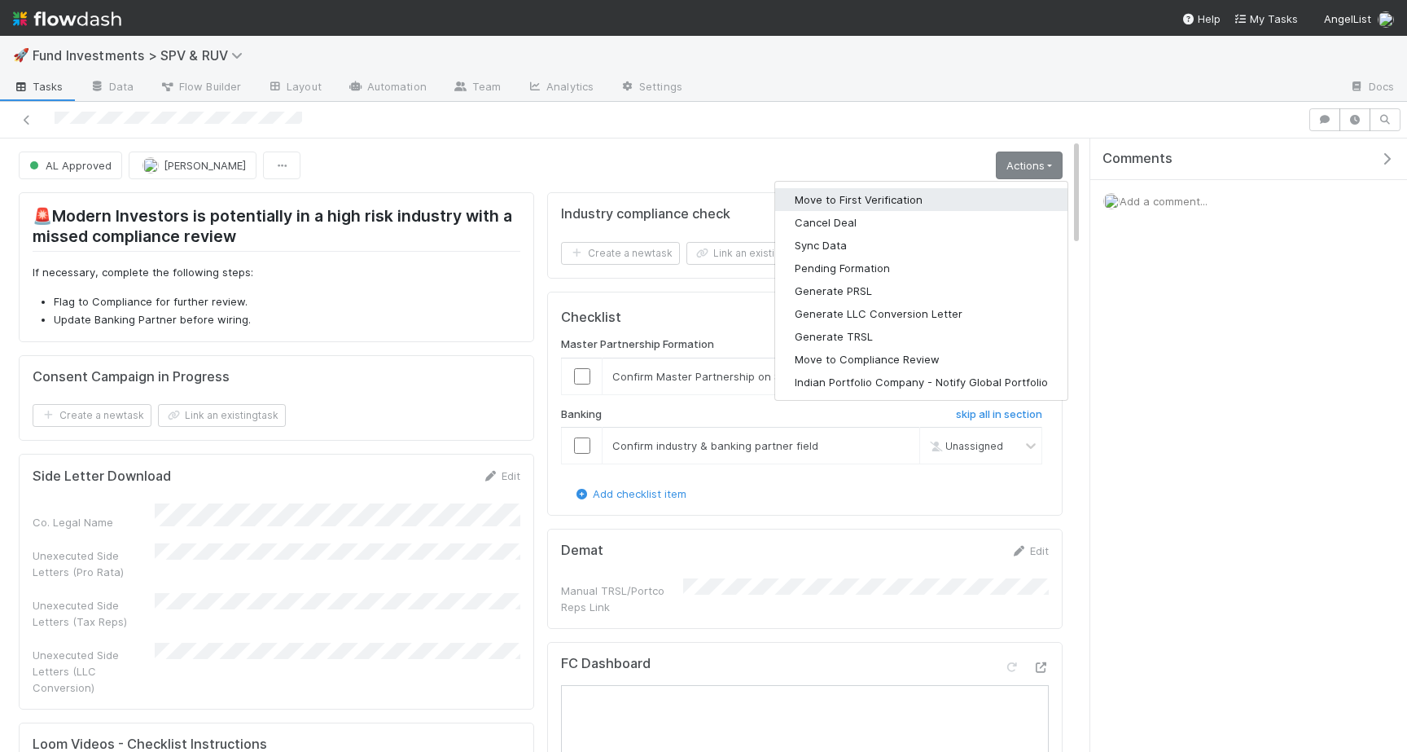
click at [964, 193] on button "Move to First Verification" at bounding box center [921, 199] width 292 height 23
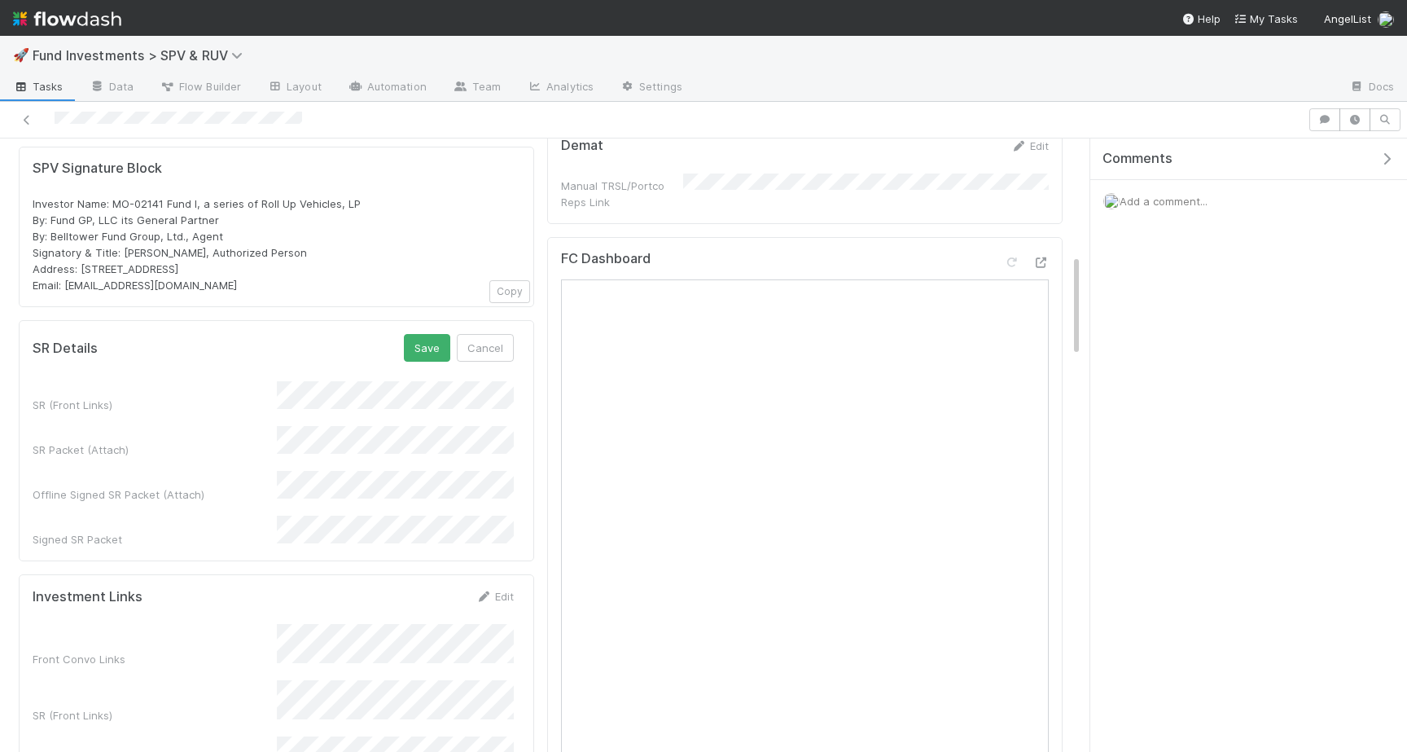
scroll to position [698, 0]
click at [492, 337] on button "Cancel" at bounding box center [485, 347] width 57 height 28
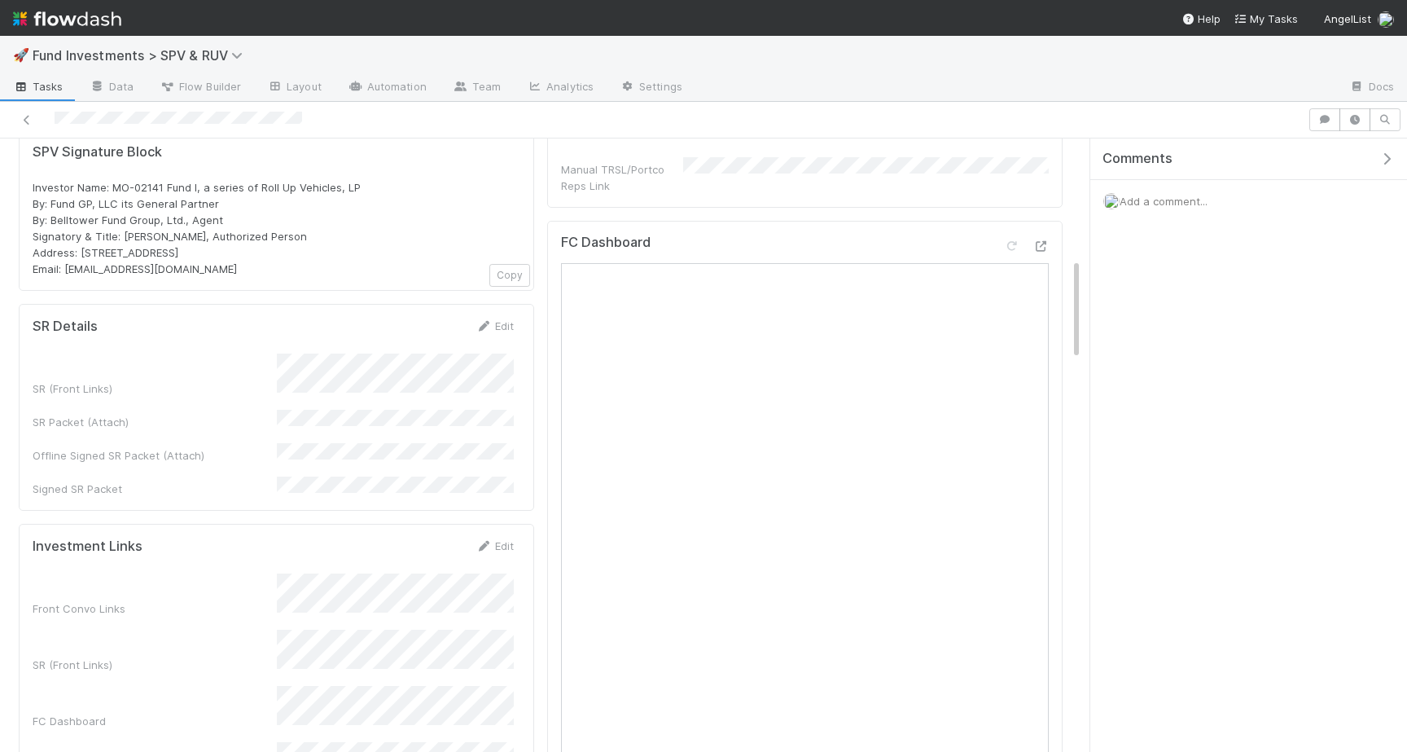
scroll to position [717, 0]
click at [222, 80] on span "Flow Builder" at bounding box center [200, 86] width 81 height 16
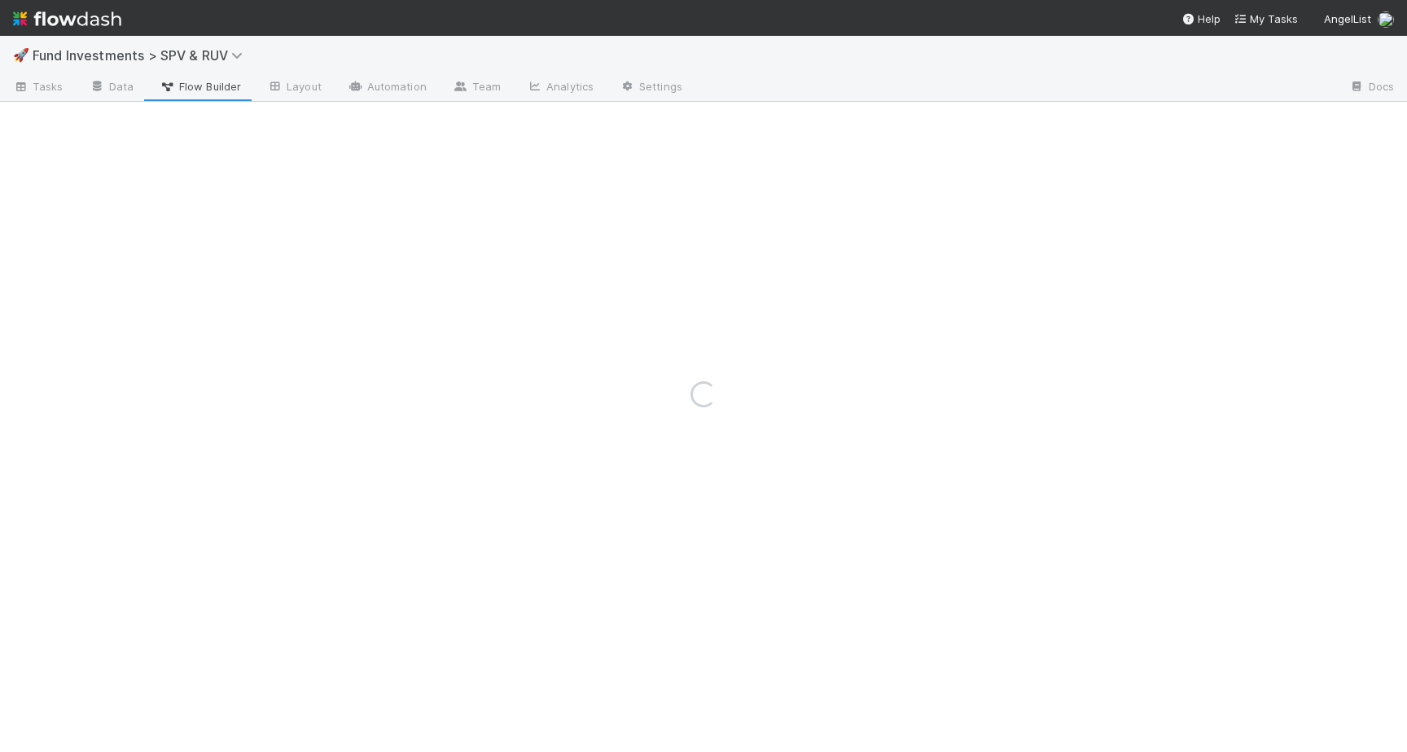
click at [121, 81] on div "Loading..." at bounding box center [703, 394] width 1407 height 716
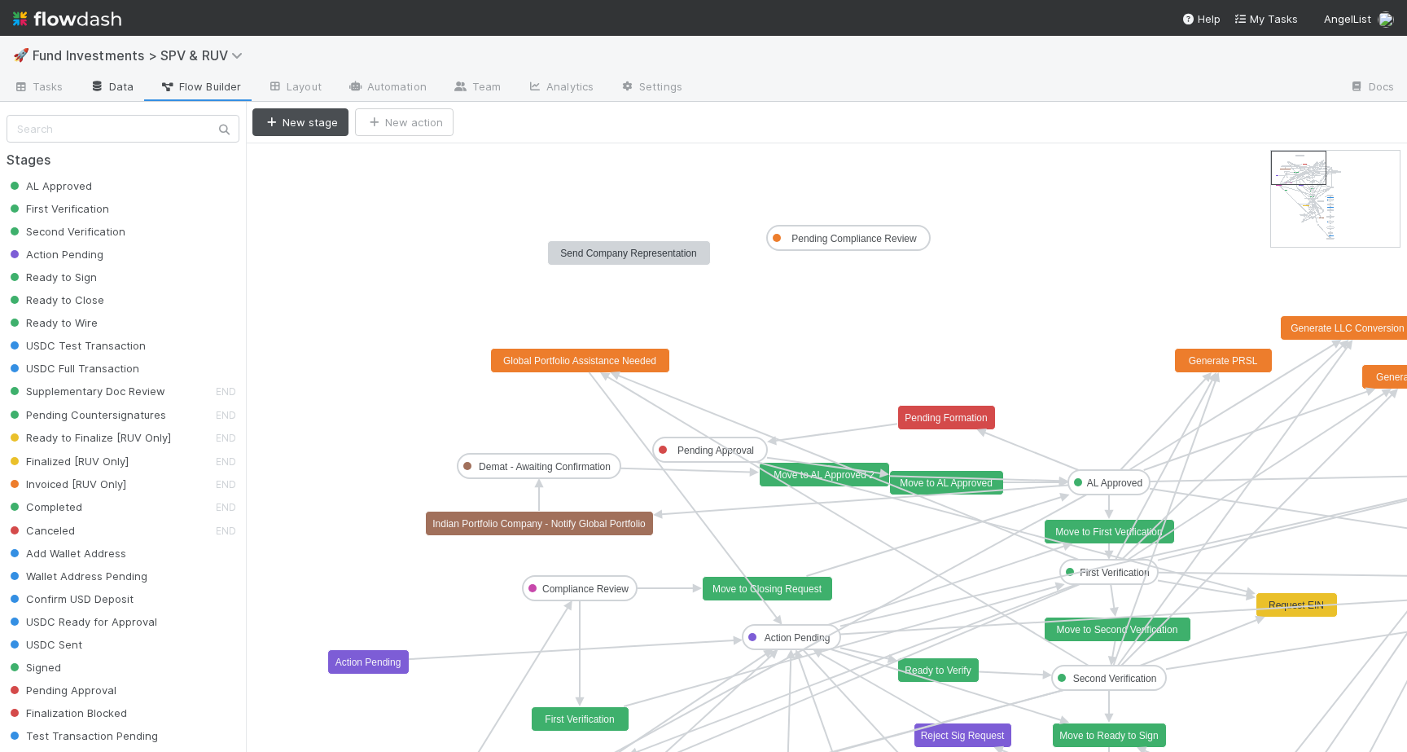
click at [113, 82] on link "Data" at bounding box center [112, 88] width 70 height 26
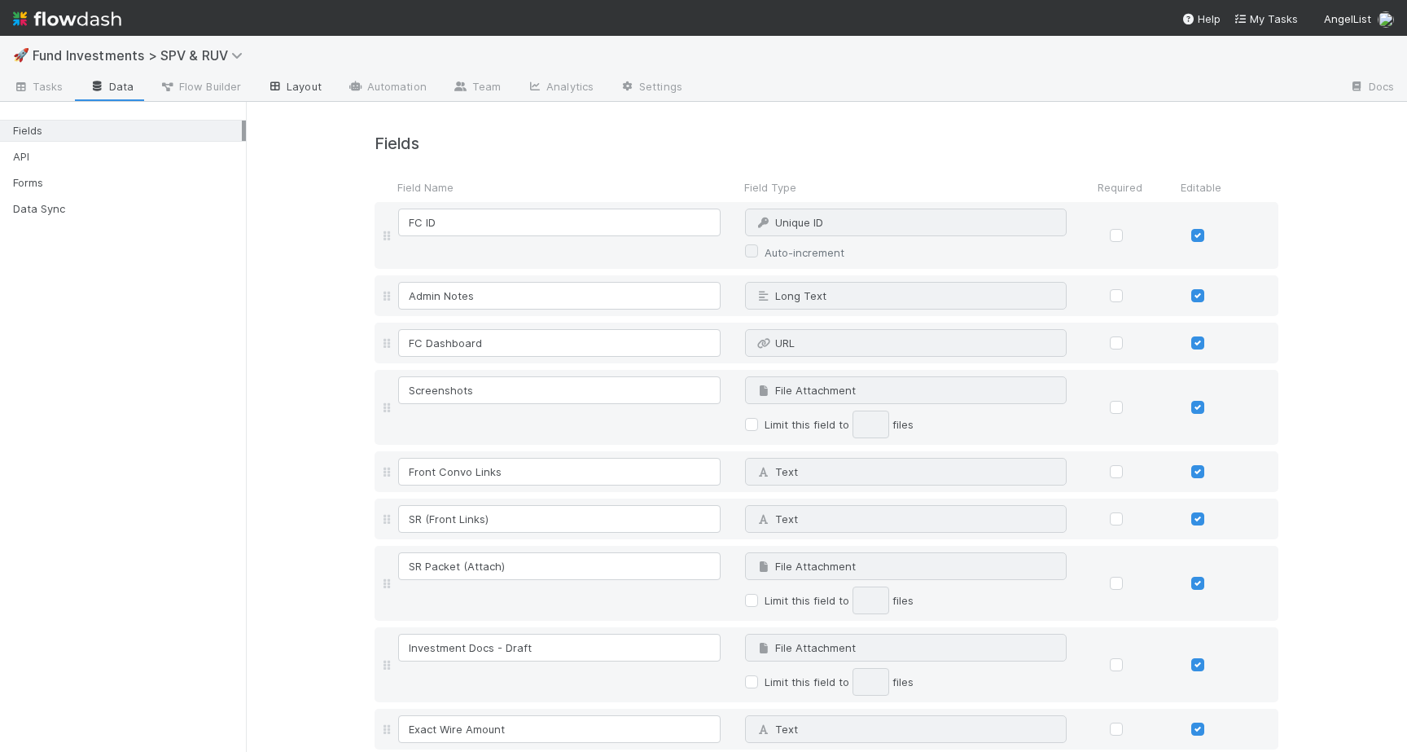
click at [295, 75] on link "Layout" at bounding box center [294, 88] width 81 height 26
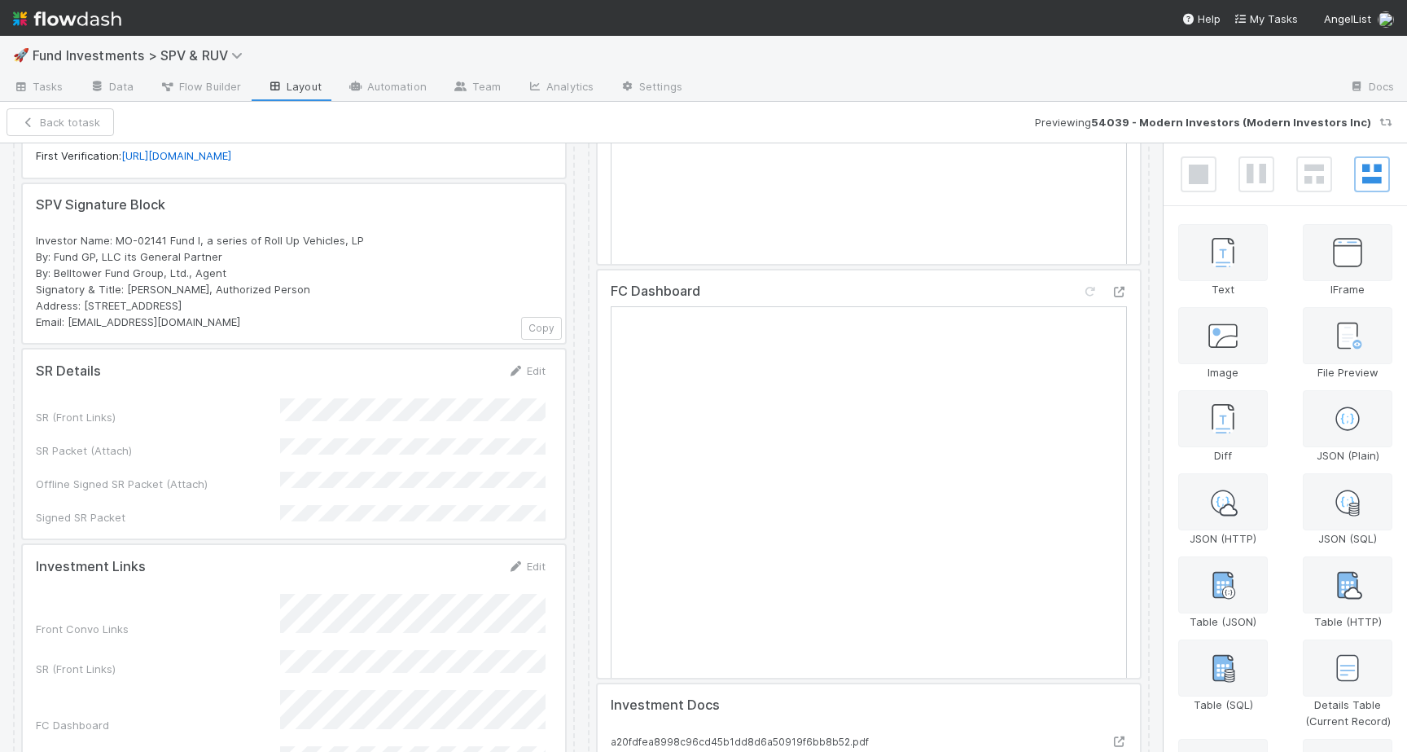
scroll to position [1159, 0]
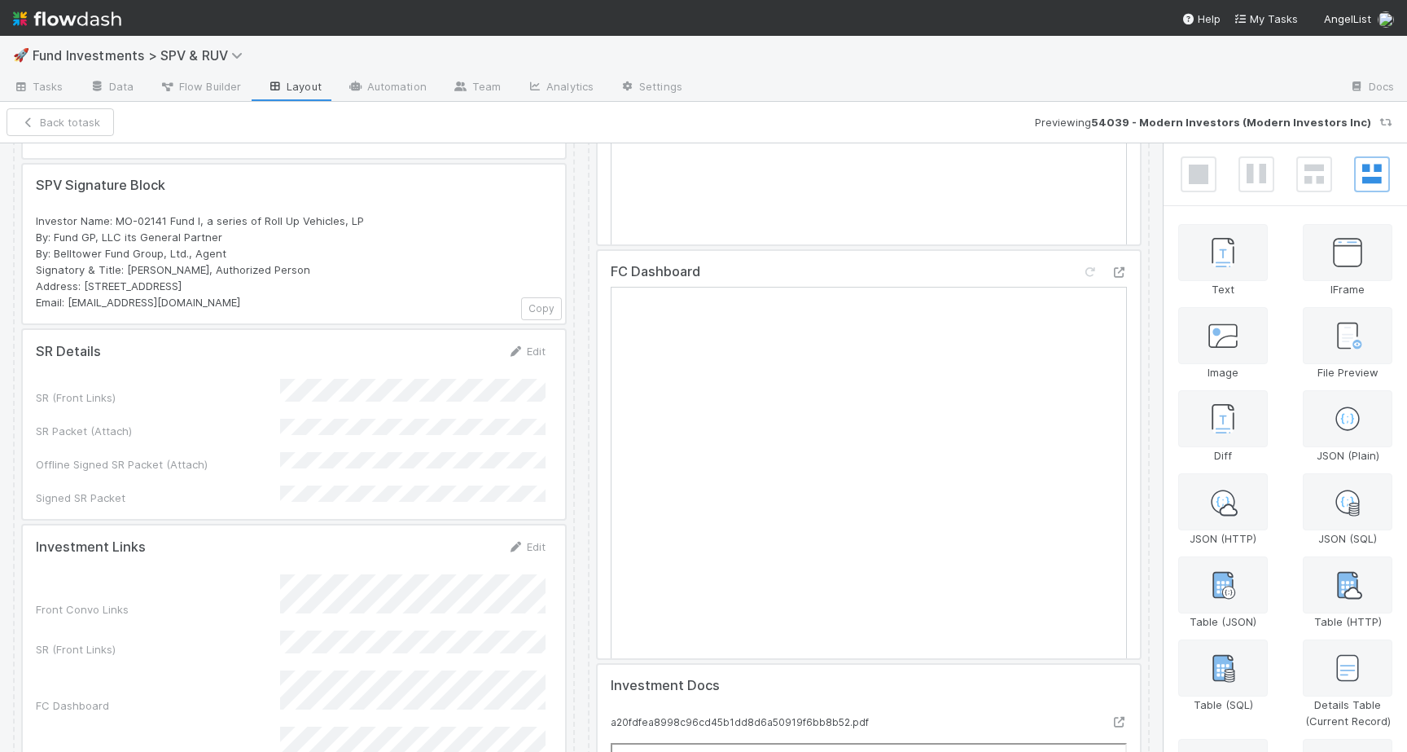
click at [427, 454] on div at bounding box center [294, 424] width 542 height 189
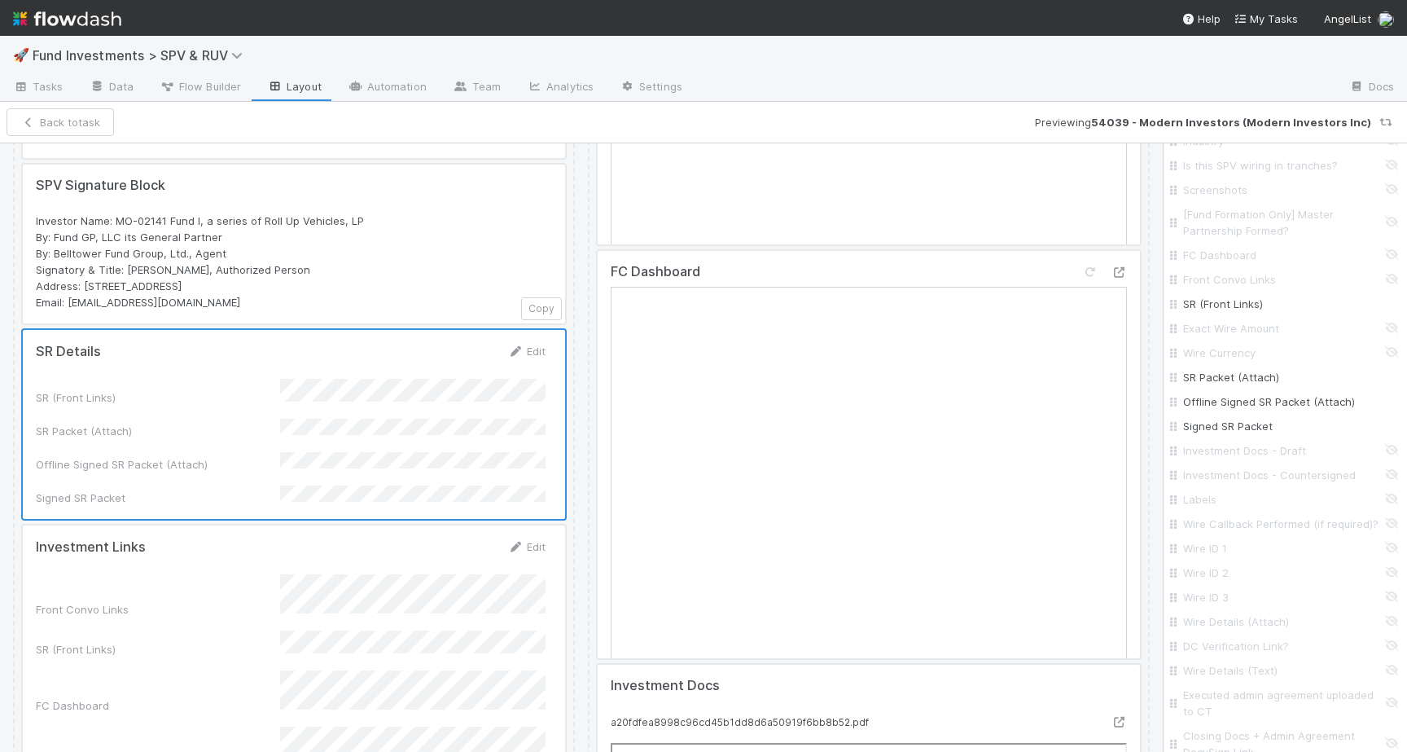
scroll to position [448, 0]
click at [1390, 450] on input "Investment Docs - Draft" at bounding box center [1290, 453] width 214 height 16
checkbox input "true"
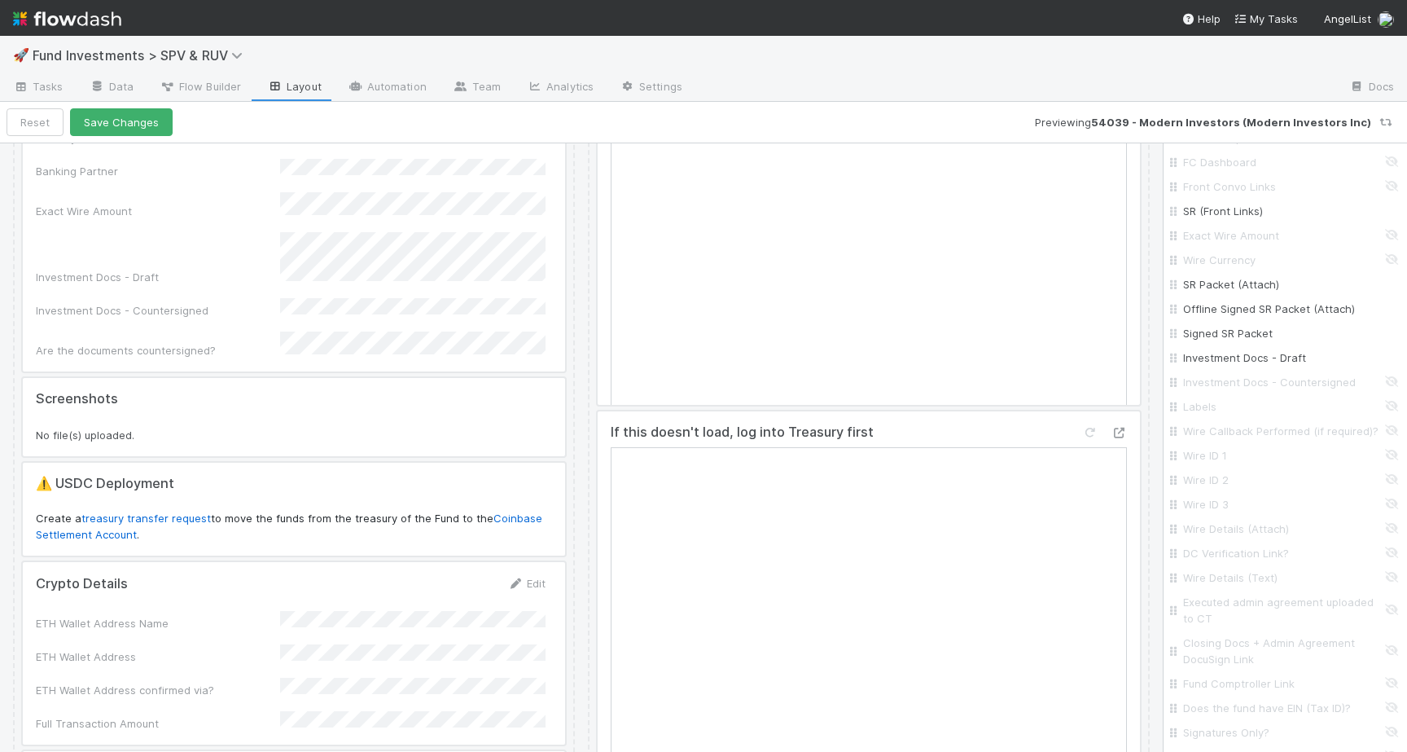
scroll to position [2460, 0]
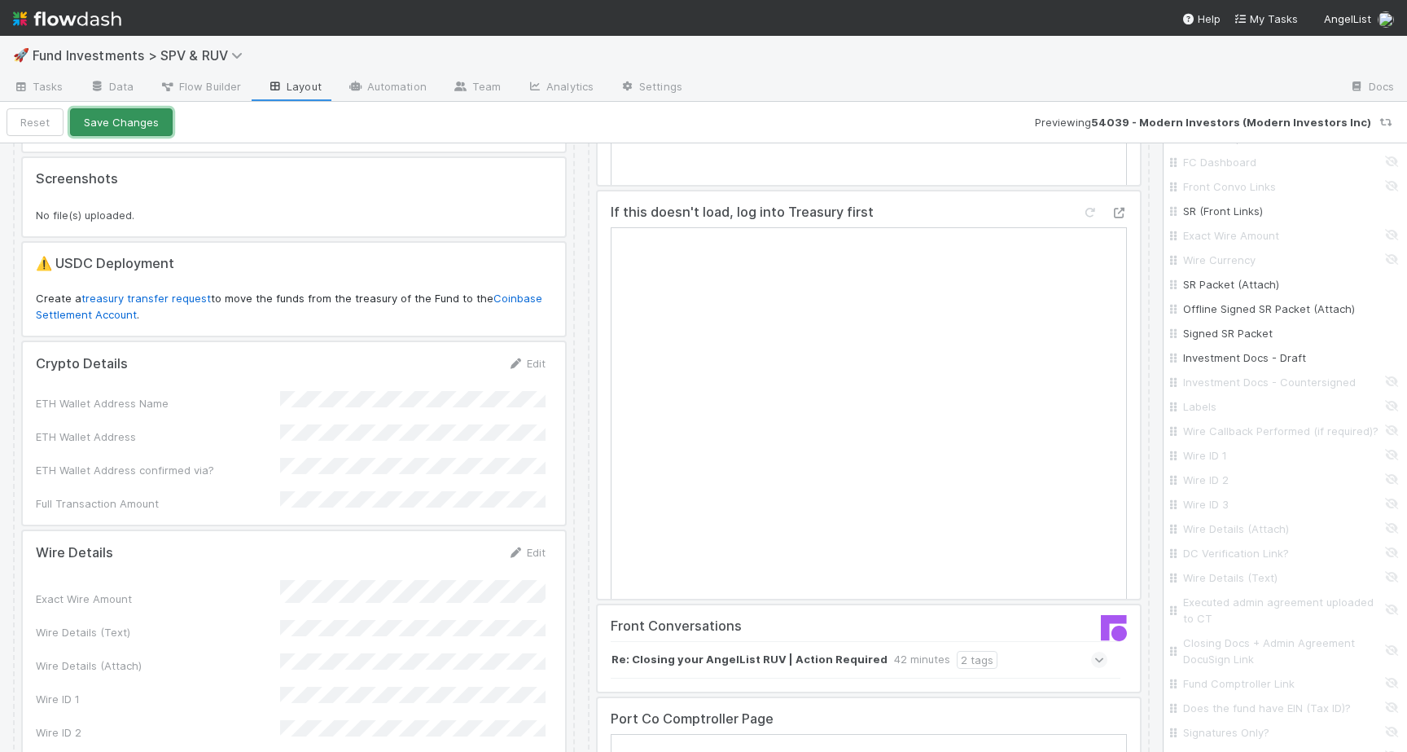
click at [110, 116] on button "Save Changes" at bounding box center [121, 122] width 103 height 28
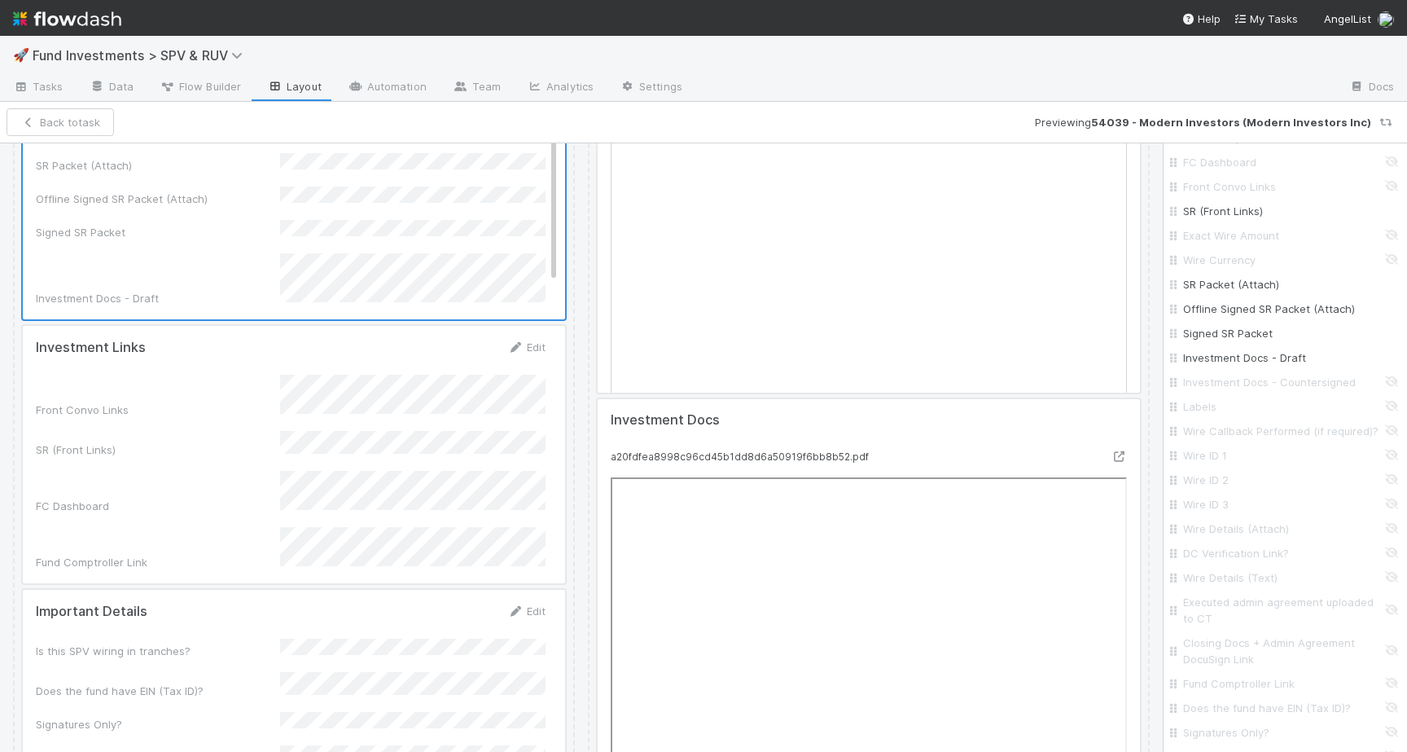
scroll to position [1129, 0]
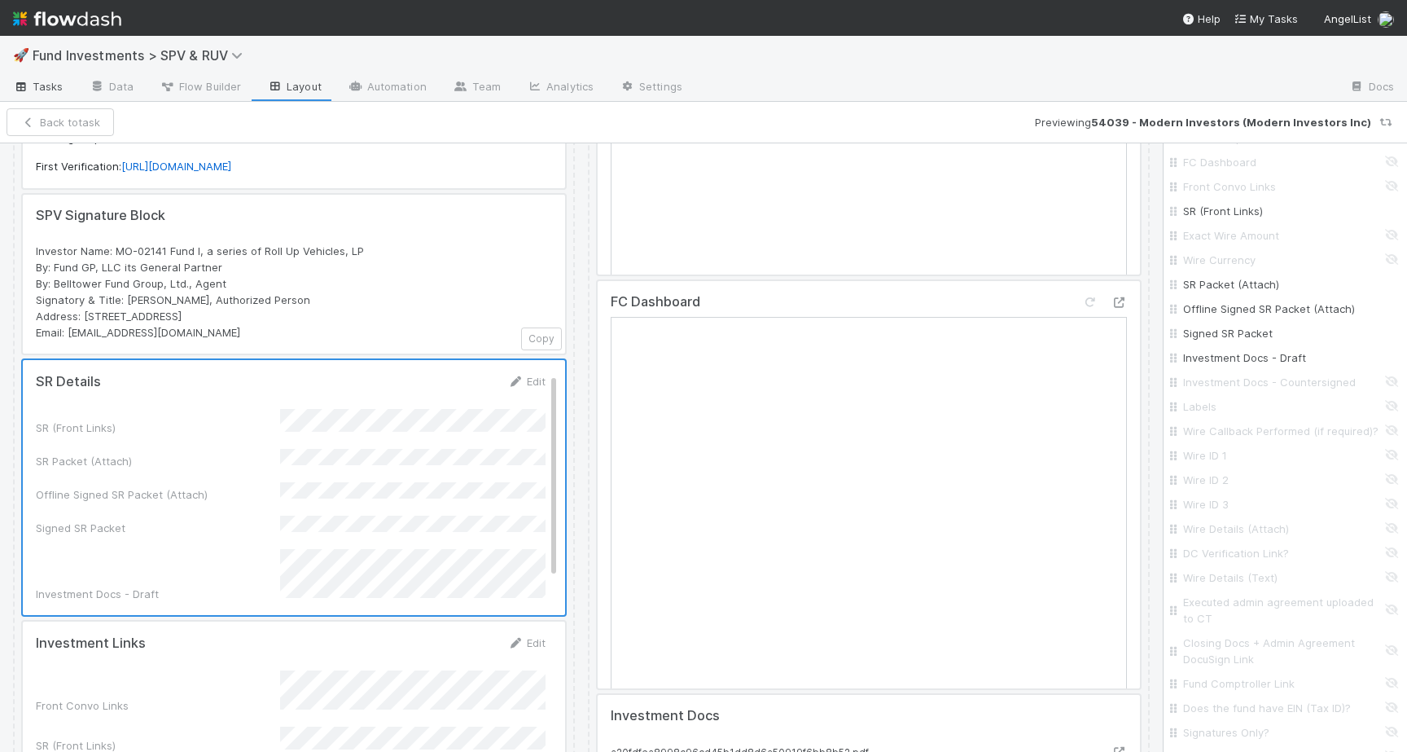
click at [37, 77] on link "Tasks" at bounding box center [38, 88] width 77 height 26
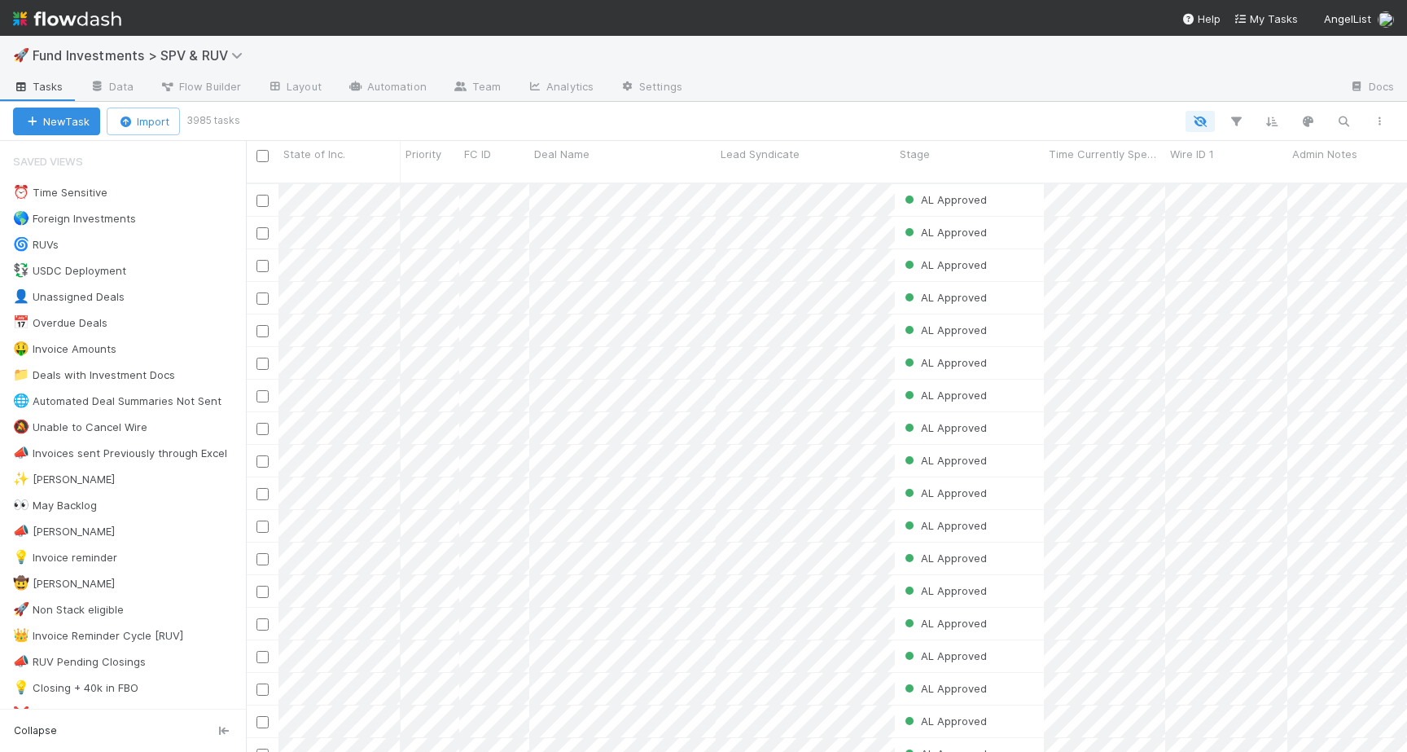
scroll to position [581, 1161]
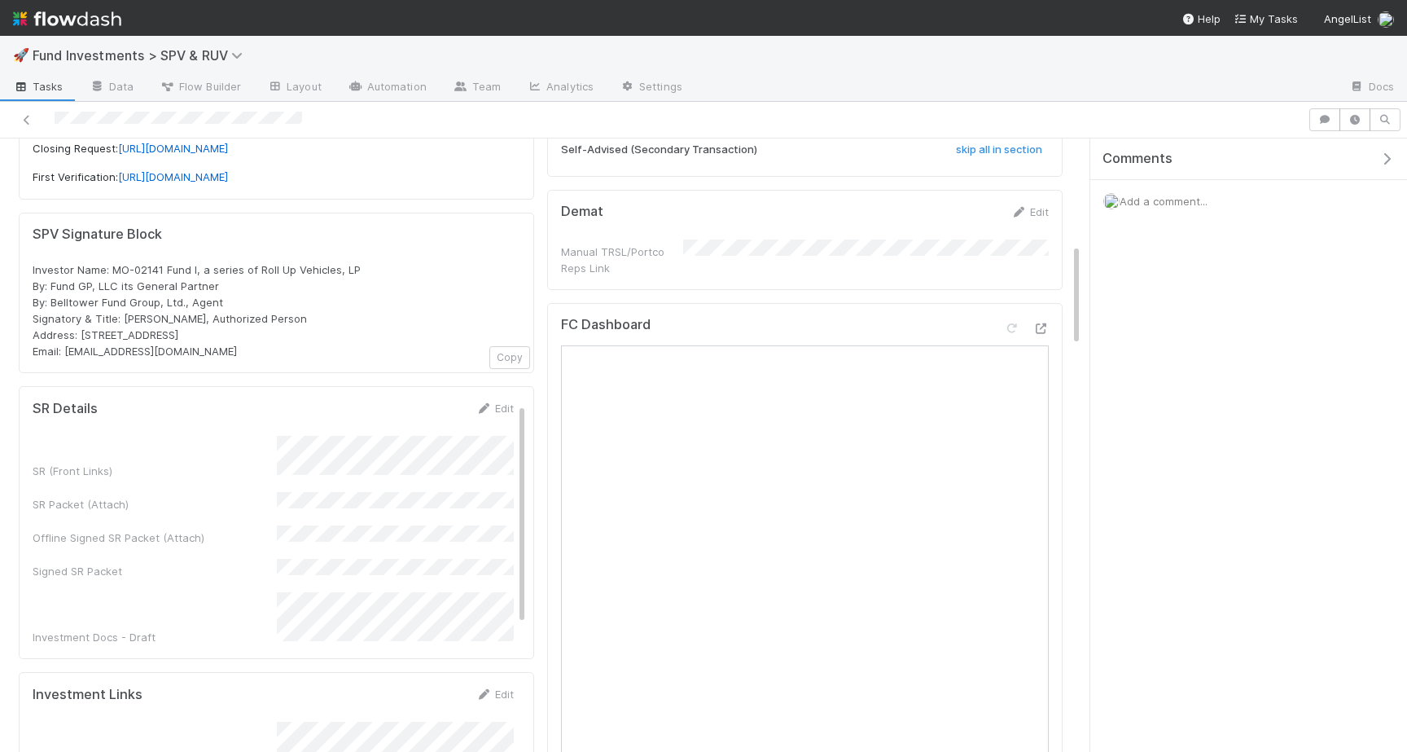
scroll to position [2, 0]
click at [498, 401] on link "Edit" at bounding box center [495, 407] width 38 height 13
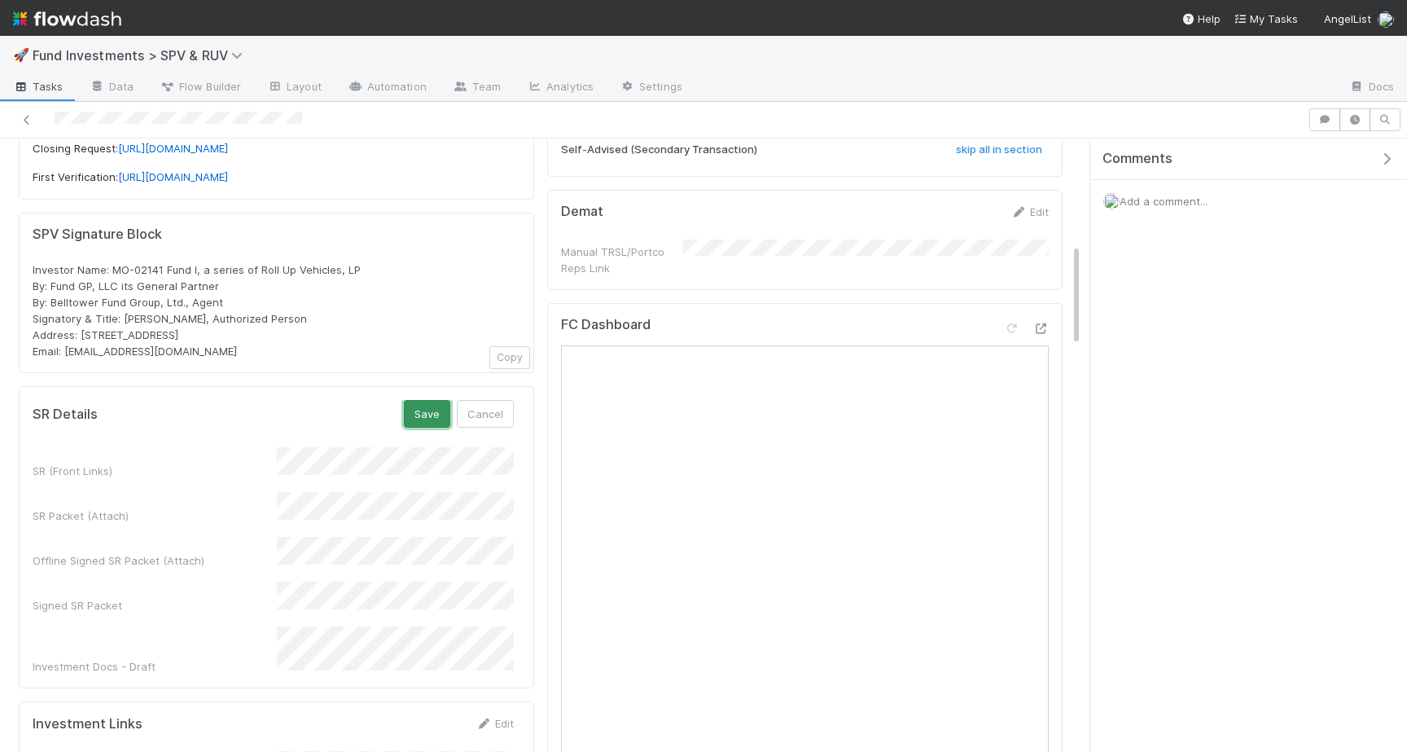
click at [427, 400] on button "Save" at bounding box center [427, 414] width 46 height 28
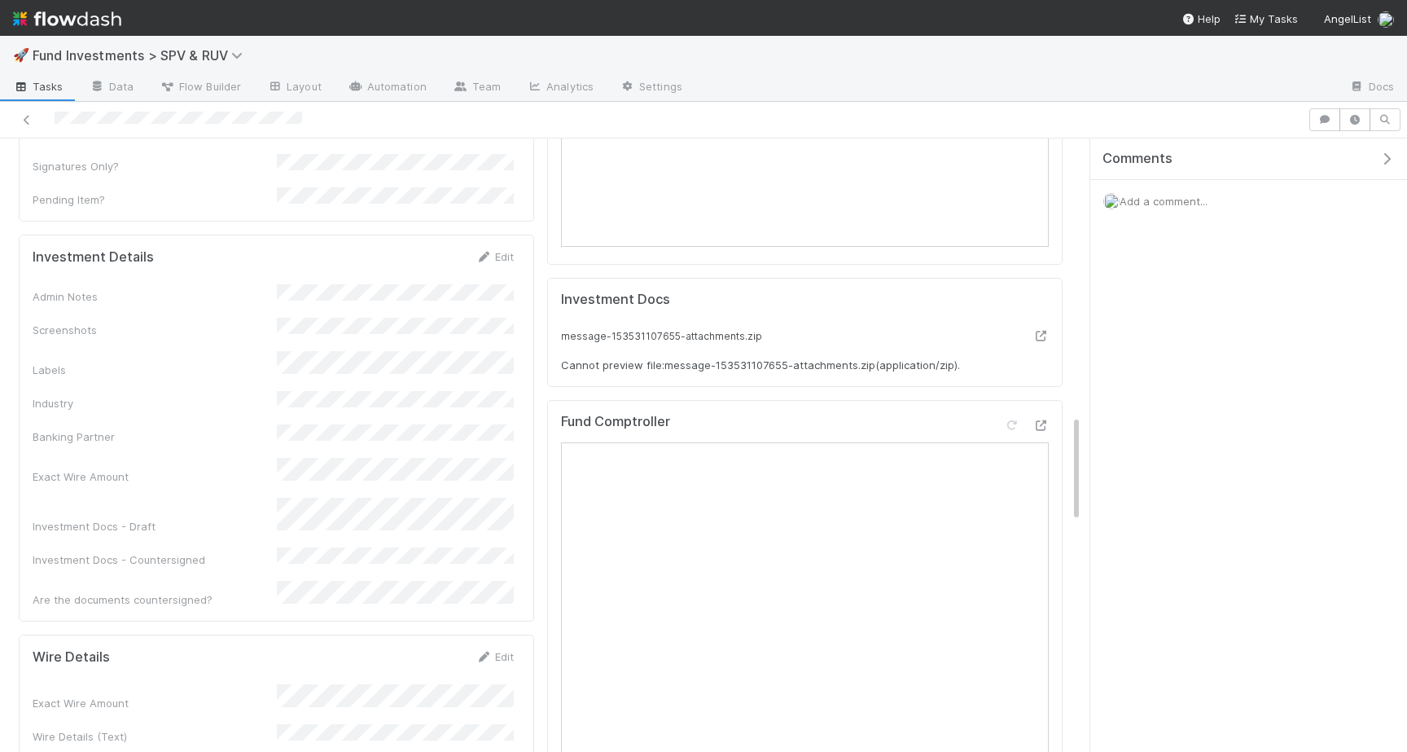
scroll to position [1601, 0]
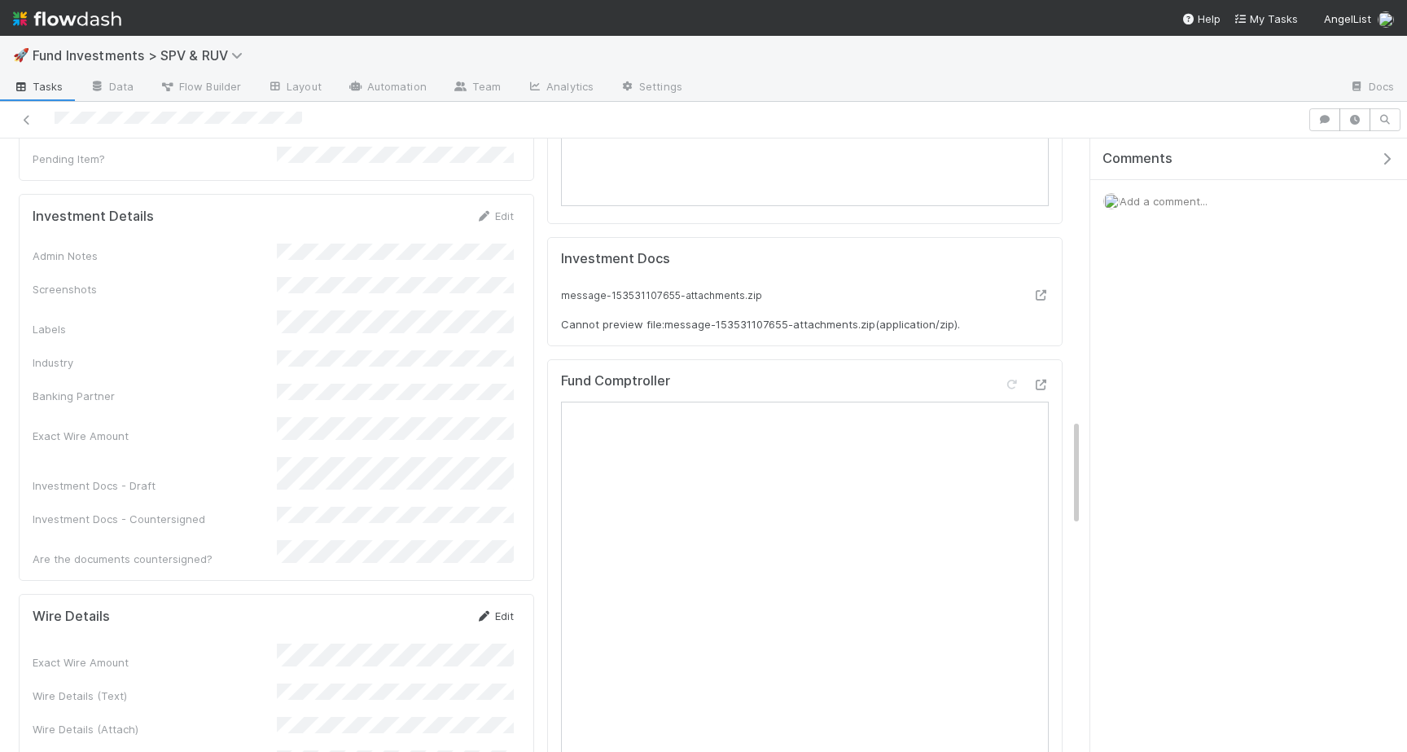
click at [493, 609] on link "Edit" at bounding box center [495, 615] width 38 height 13
click at [429, 607] on button "Save" at bounding box center [427, 621] width 46 height 28
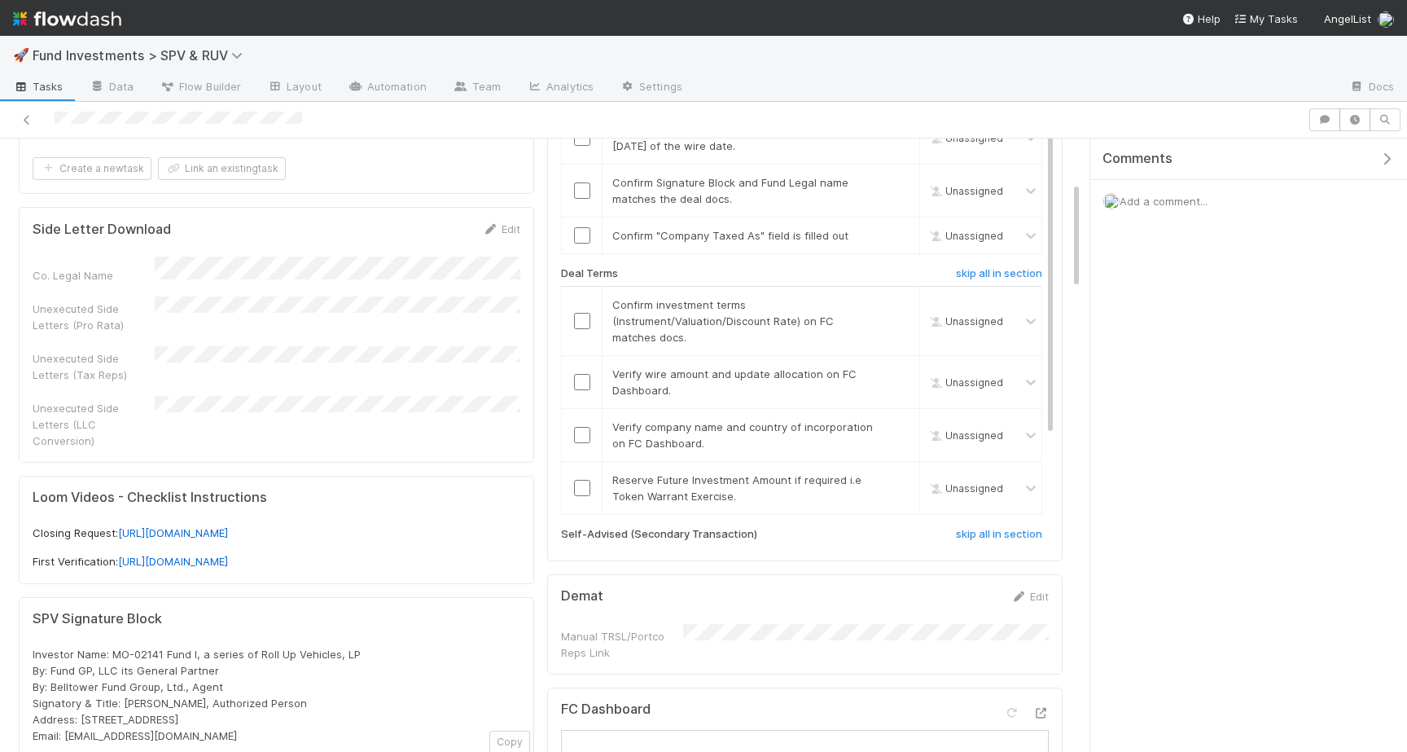
scroll to position [0, 0]
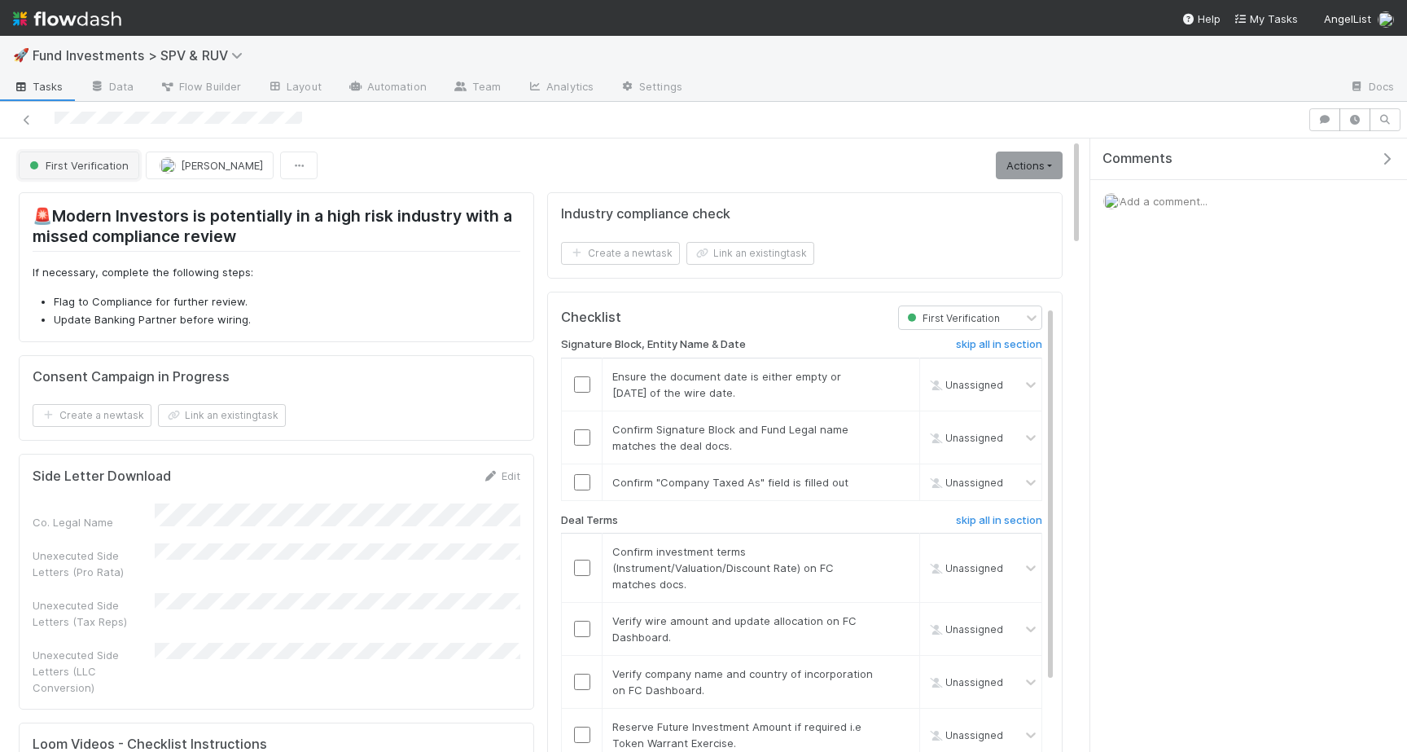
click at [98, 167] on span "First Verification" at bounding box center [77, 165] width 103 height 13
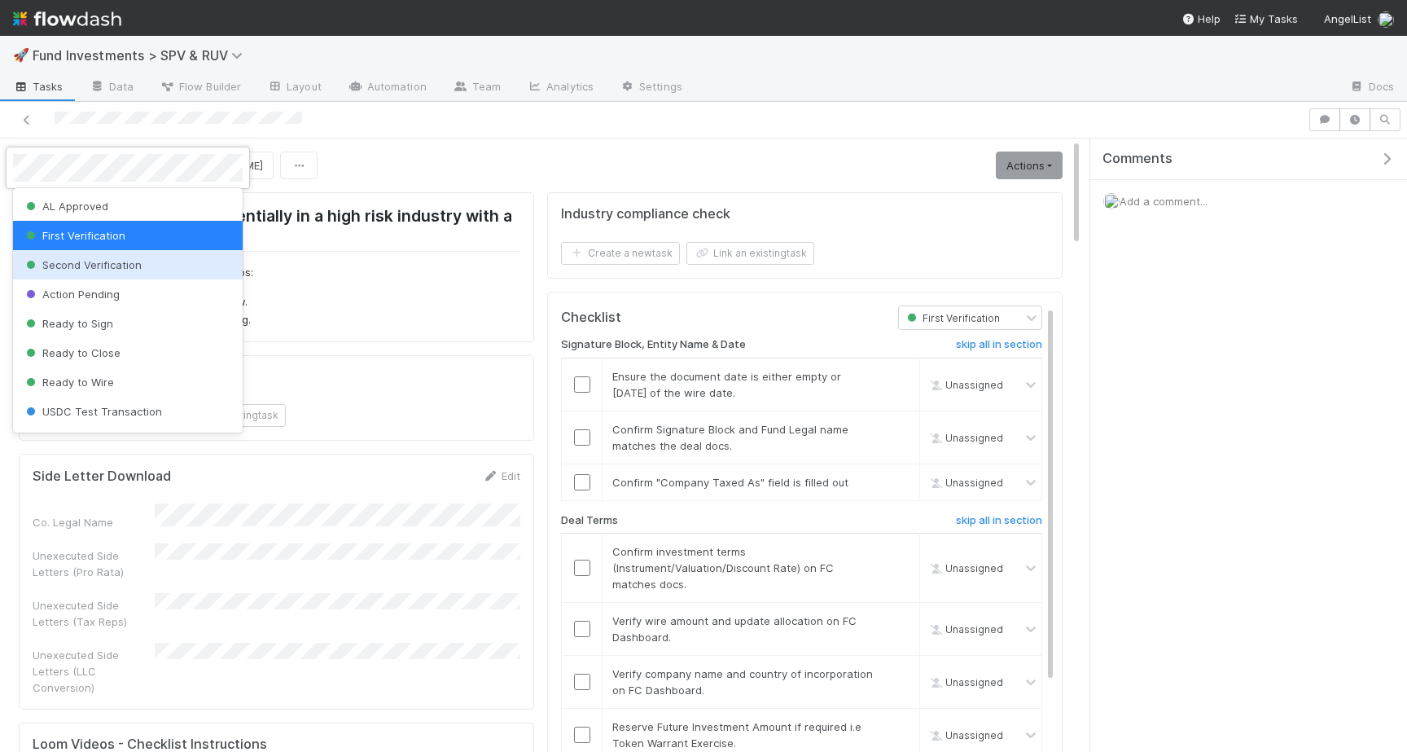
click at [107, 274] on div "Second Verification" at bounding box center [128, 264] width 230 height 29
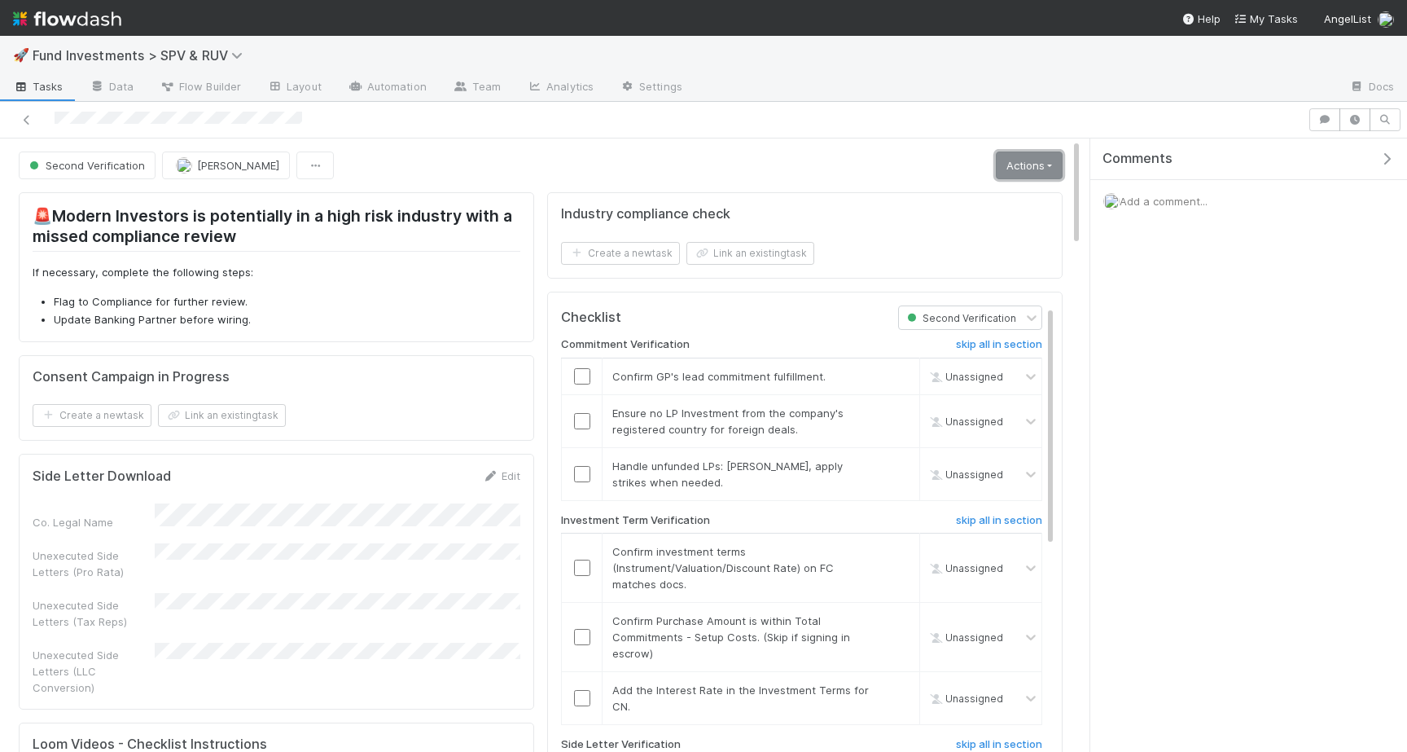
click at [1007, 159] on link "Actions" at bounding box center [1029, 165] width 67 height 28
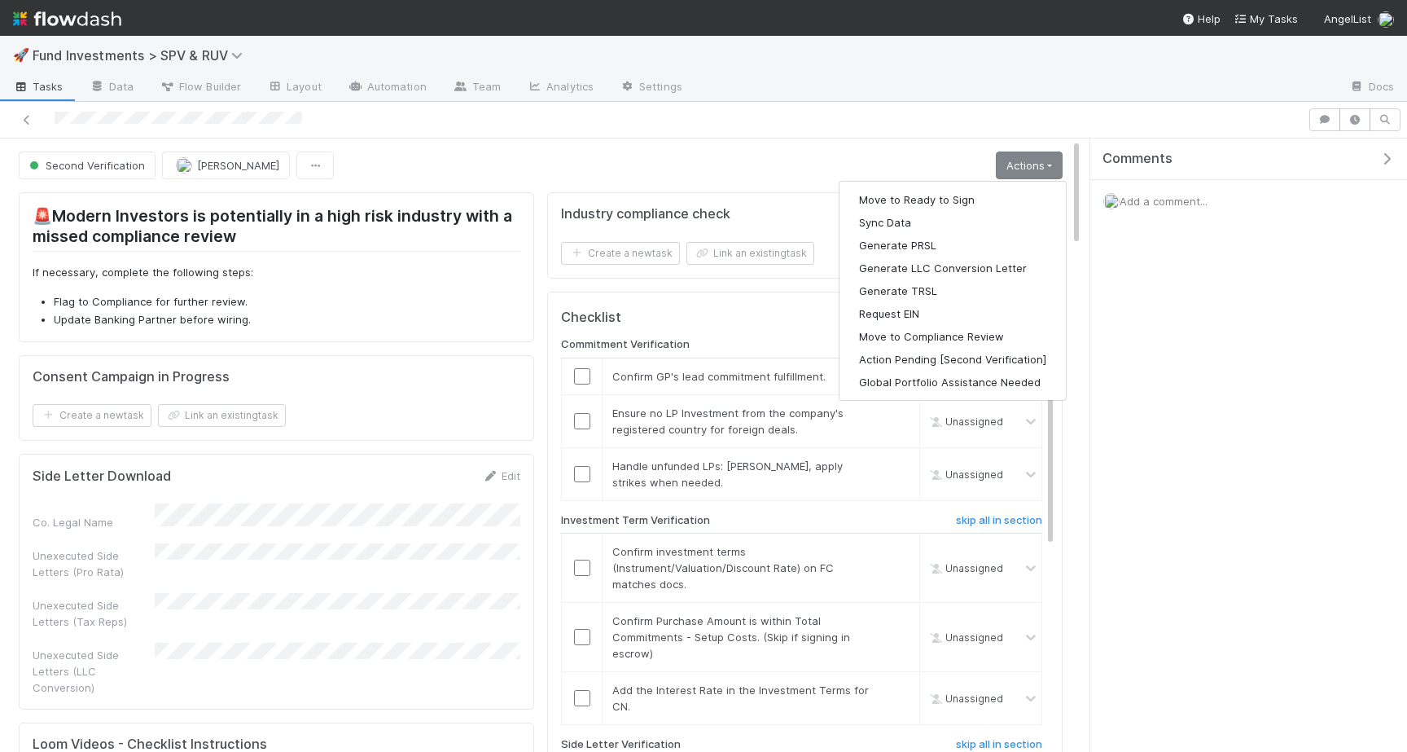
click at [761, 138] on div at bounding box center [703, 120] width 1407 height 37
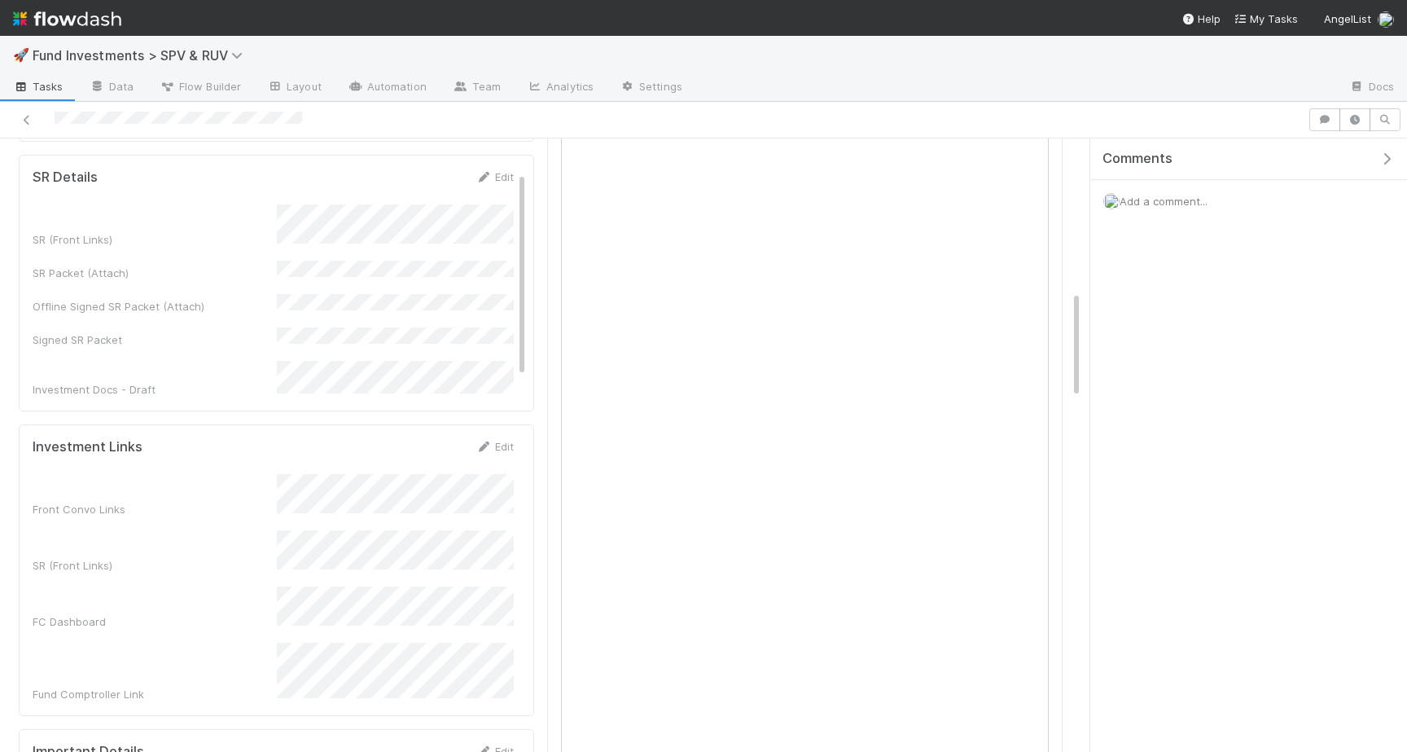
scroll to position [886, 0]
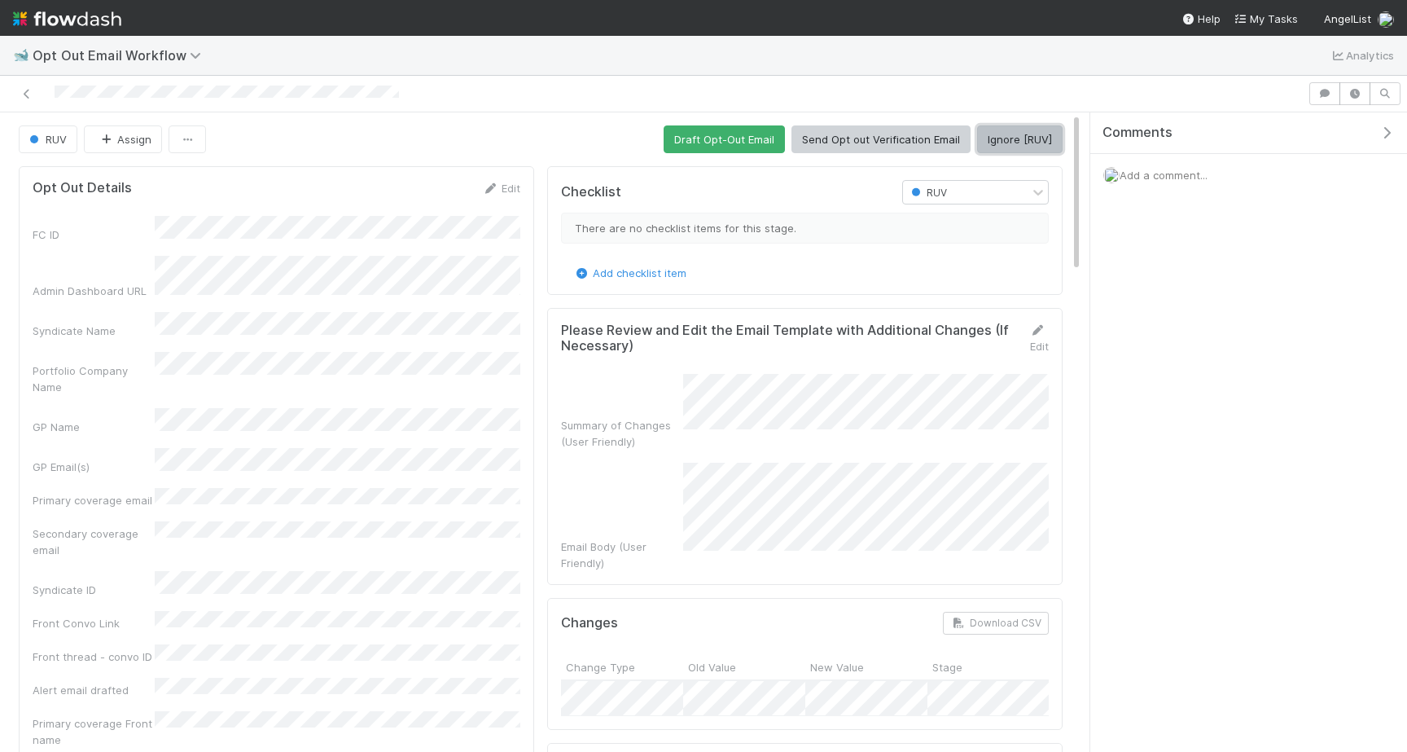
click at [994, 132] on button "Ignore [RUV]" at bounding box center [1019, 139] width 85 height 28
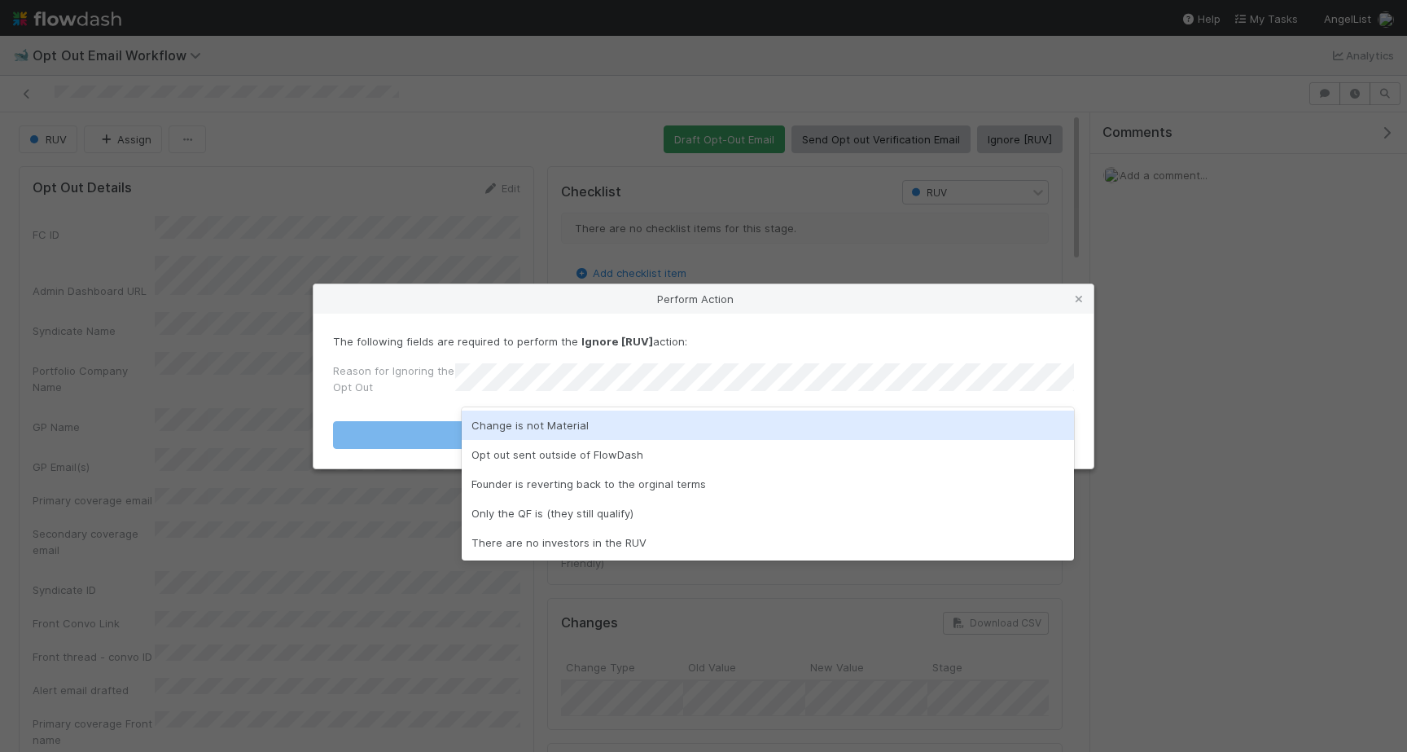
click at [673, 419] on div "Change is not Material" at bounding box center [768, 424] width 612 height 29
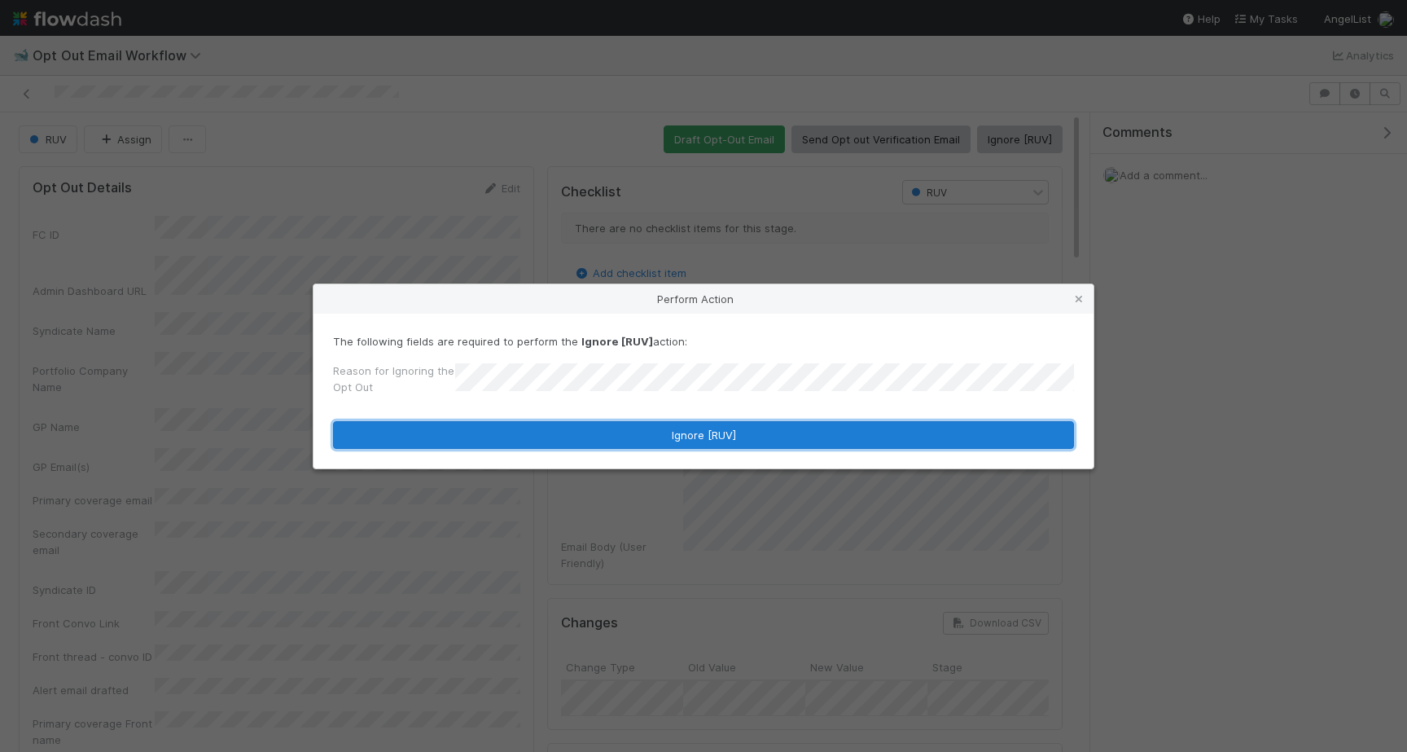
click at [673, 435] on button "Ignore [RUV]" at bounding box center [703, 435] width 741 height 28
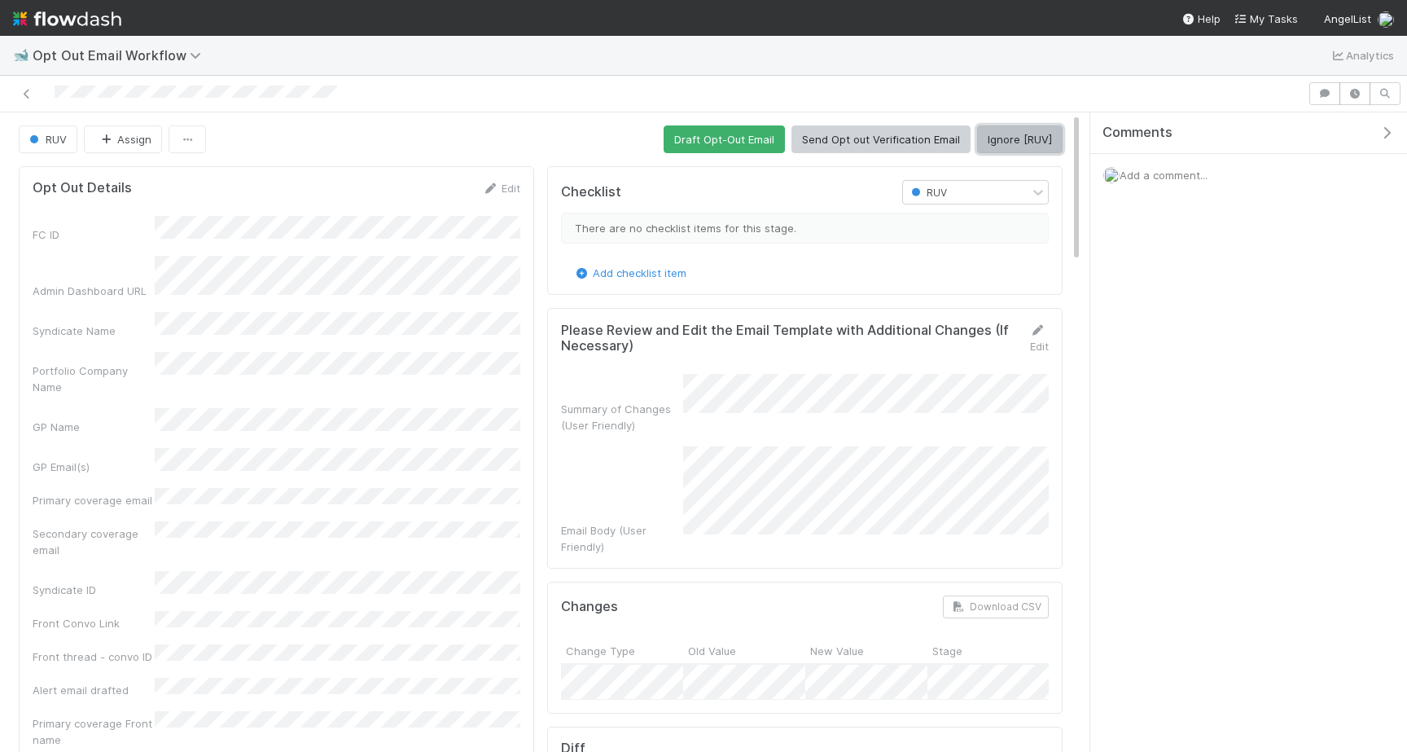
click at [989, 142] on button "Ignore [RUV]" at bounding box center [1019, 139] width 85 height 28
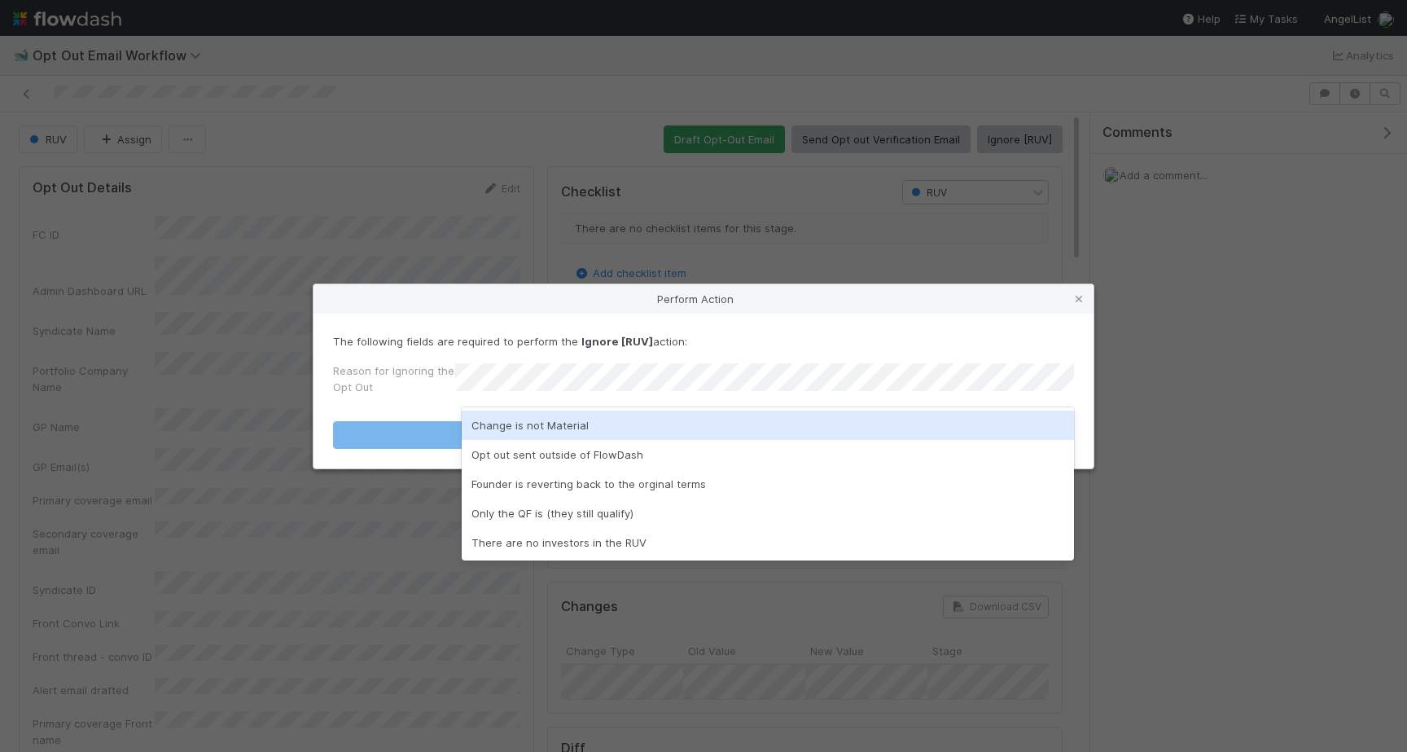
click at [521, 423] on div "Change is not Material" at bounding box center [768, 424] width 612 height 29
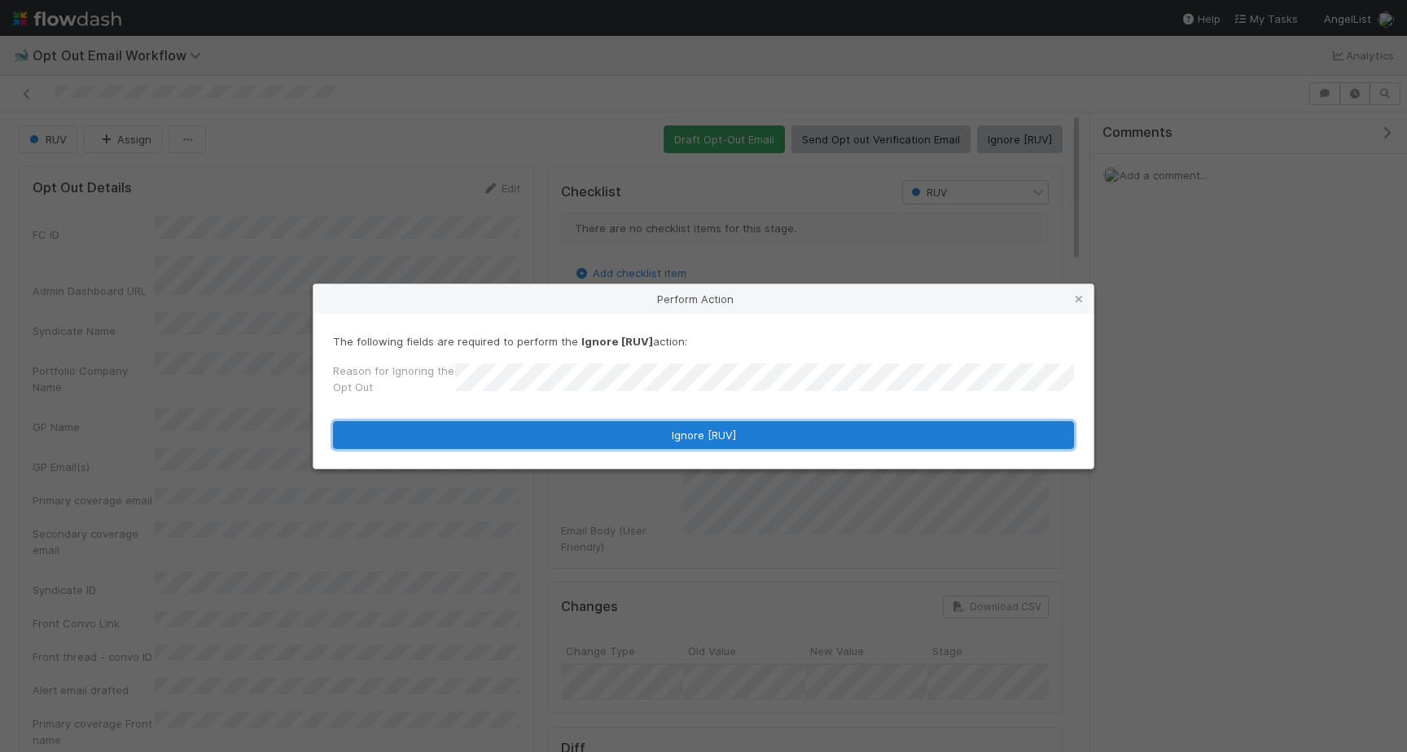
click at [521, 436] on button "Ignore [RUV]" at bounding box center [703, 435] width 741 height 28
